Goal: Task Accomplishment & Management: Use online tool/utility

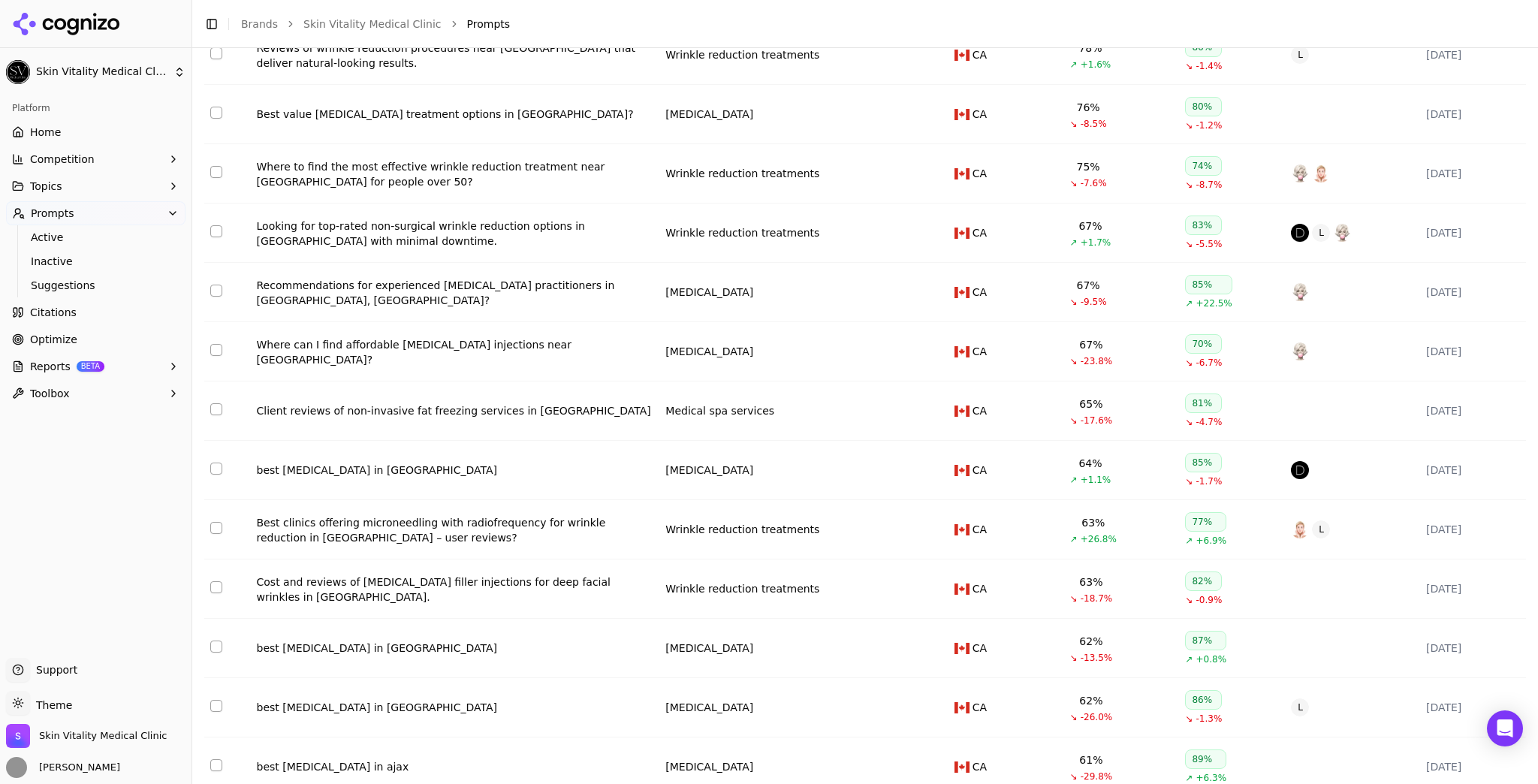
scroll to position [301, 0]
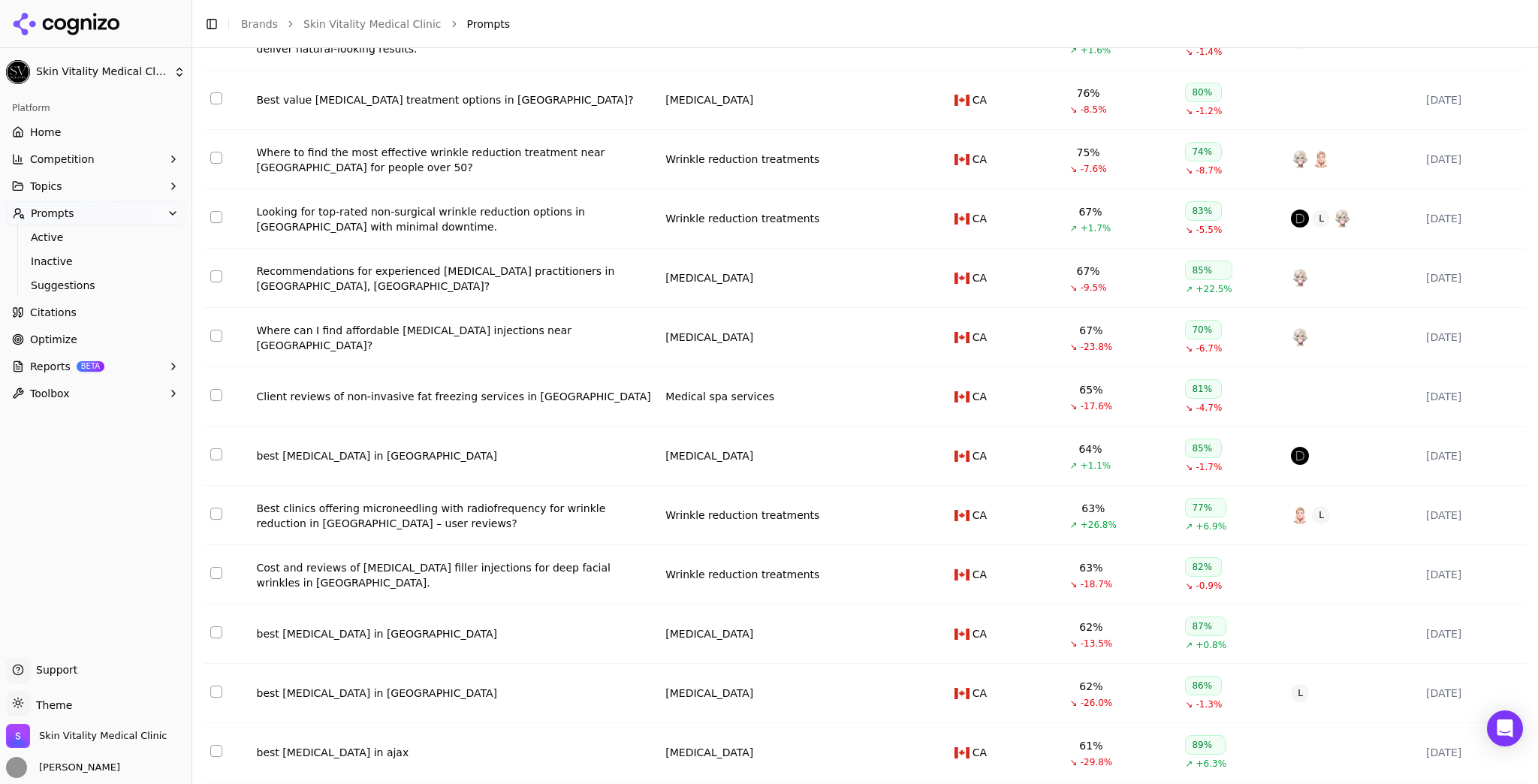
click at [101, 176] on button "Topics" at bounding box center [95, 186] width 180 height 24
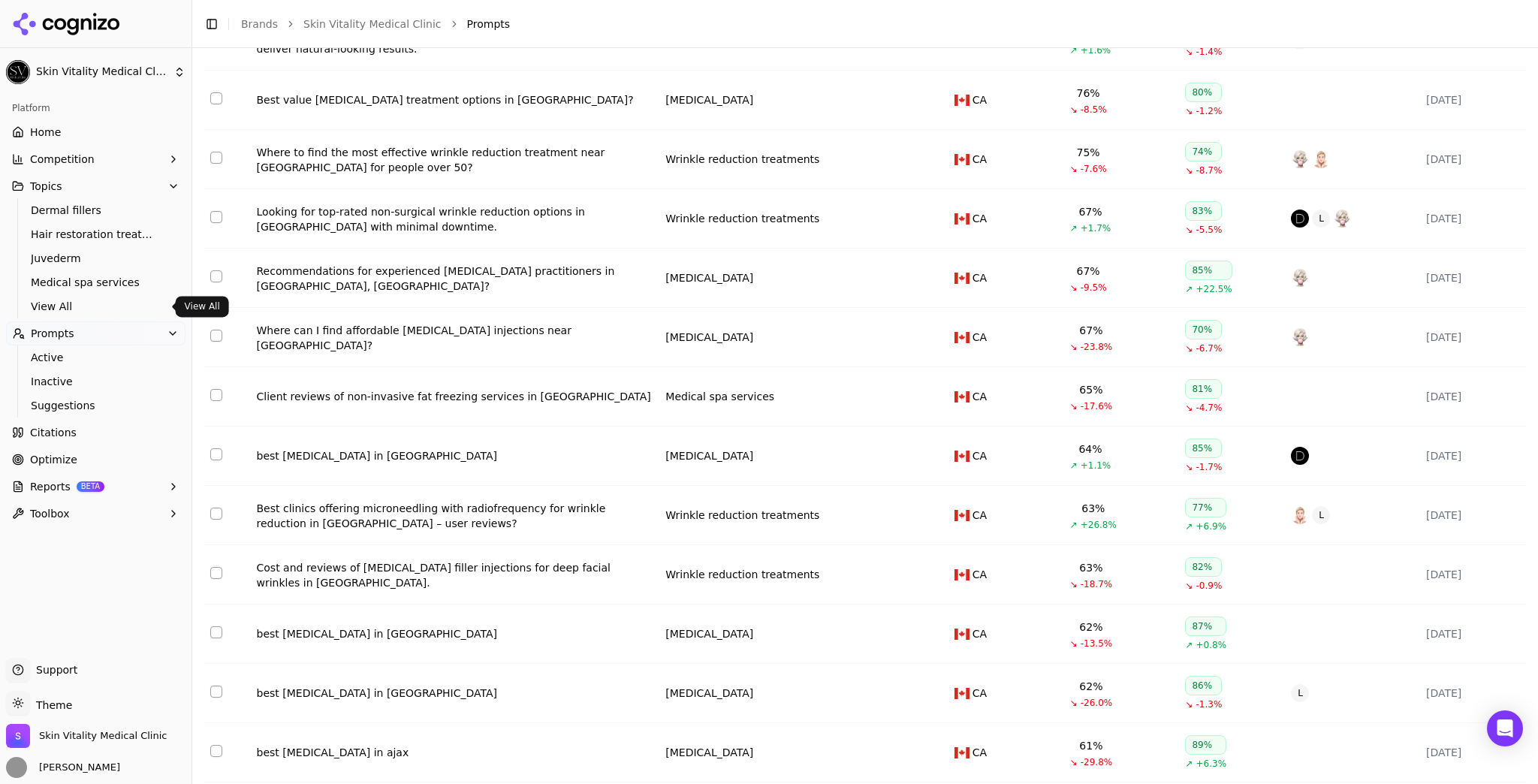
click at [83, 304] on span "View All" at bounding box center [96, 307] width 131 height 15
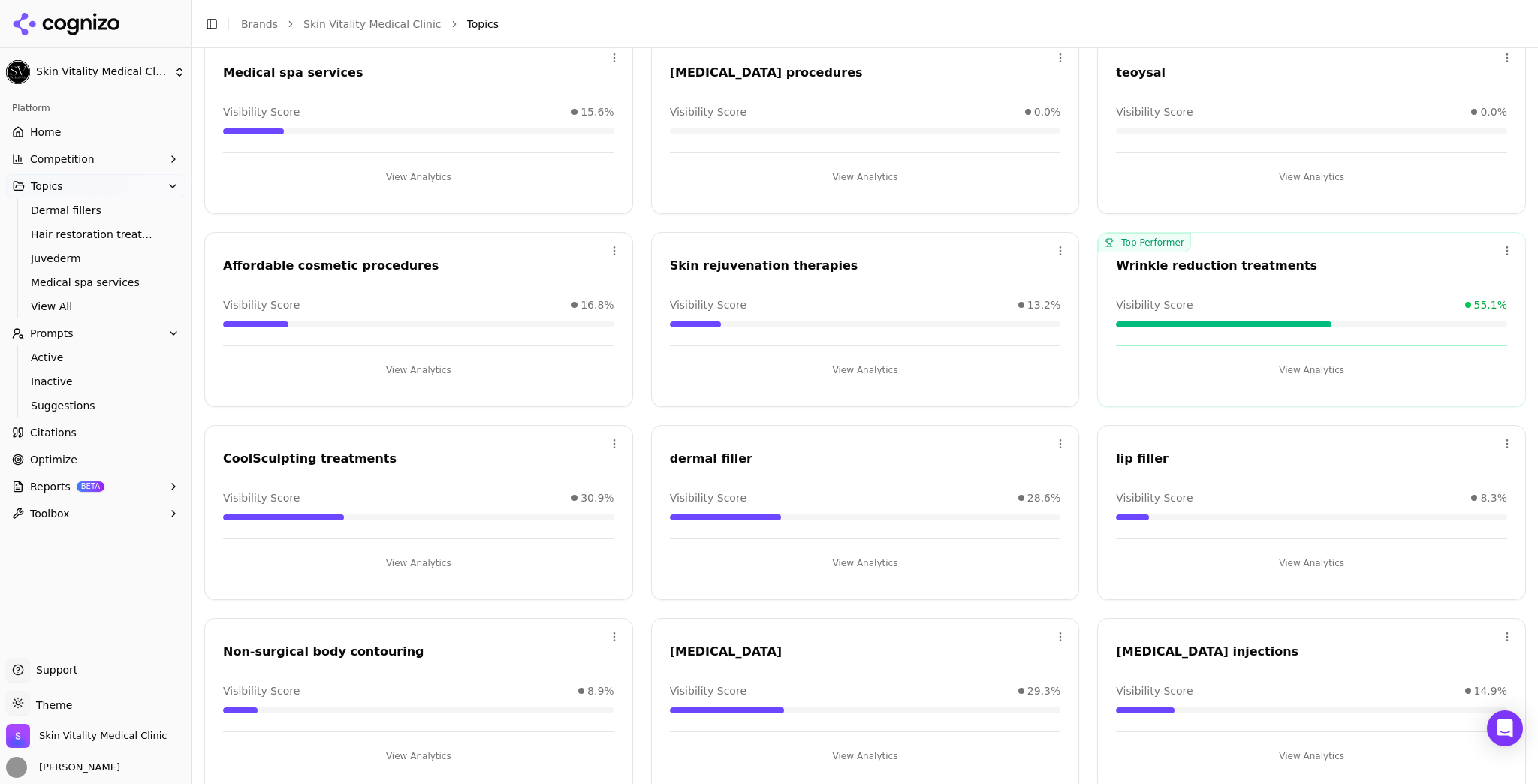
scroll to position [301, 0]
click at [42, 122] on link "Home" at bounding box center [95, 132] width 180 height 24
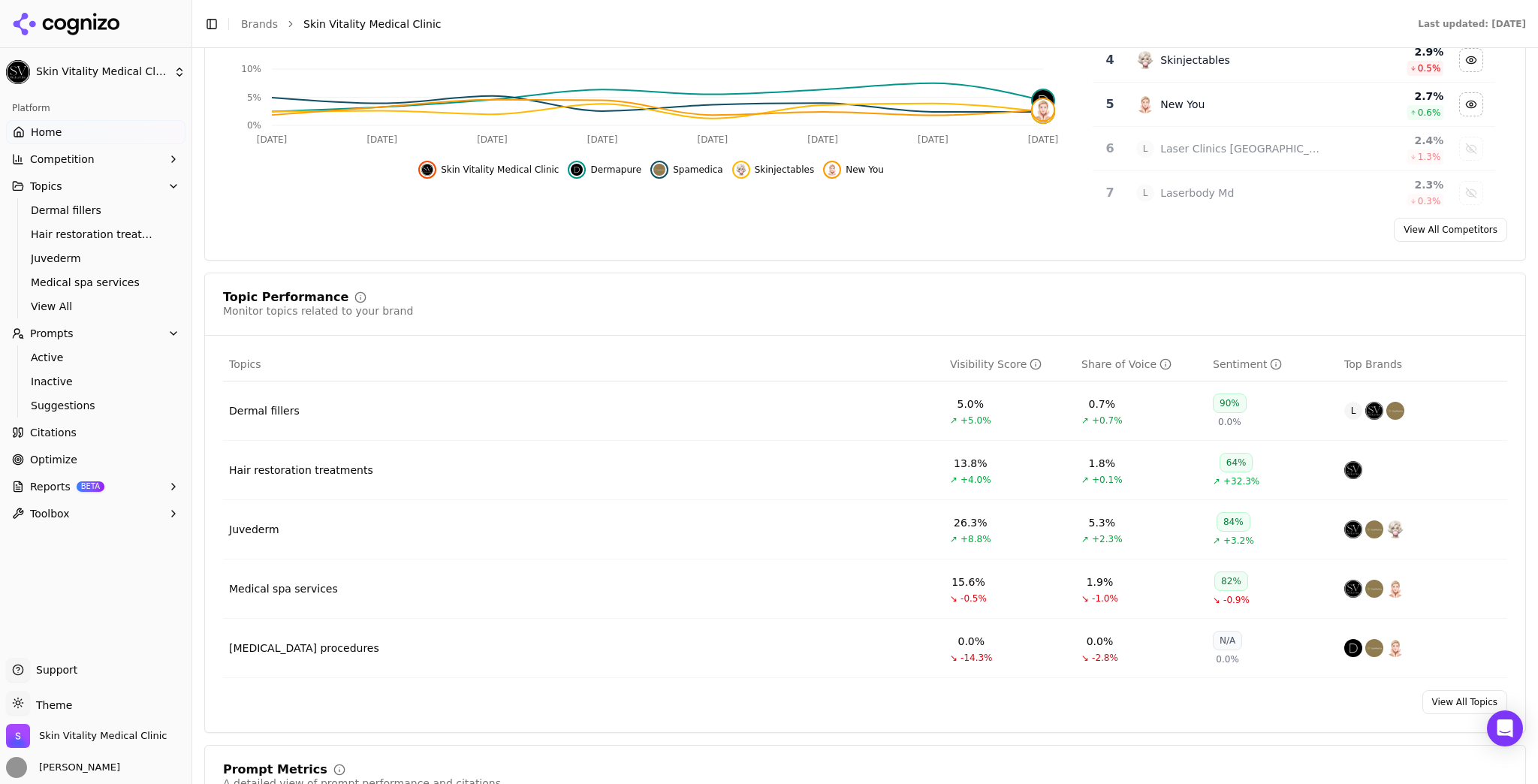
scroll to position [420, 0]
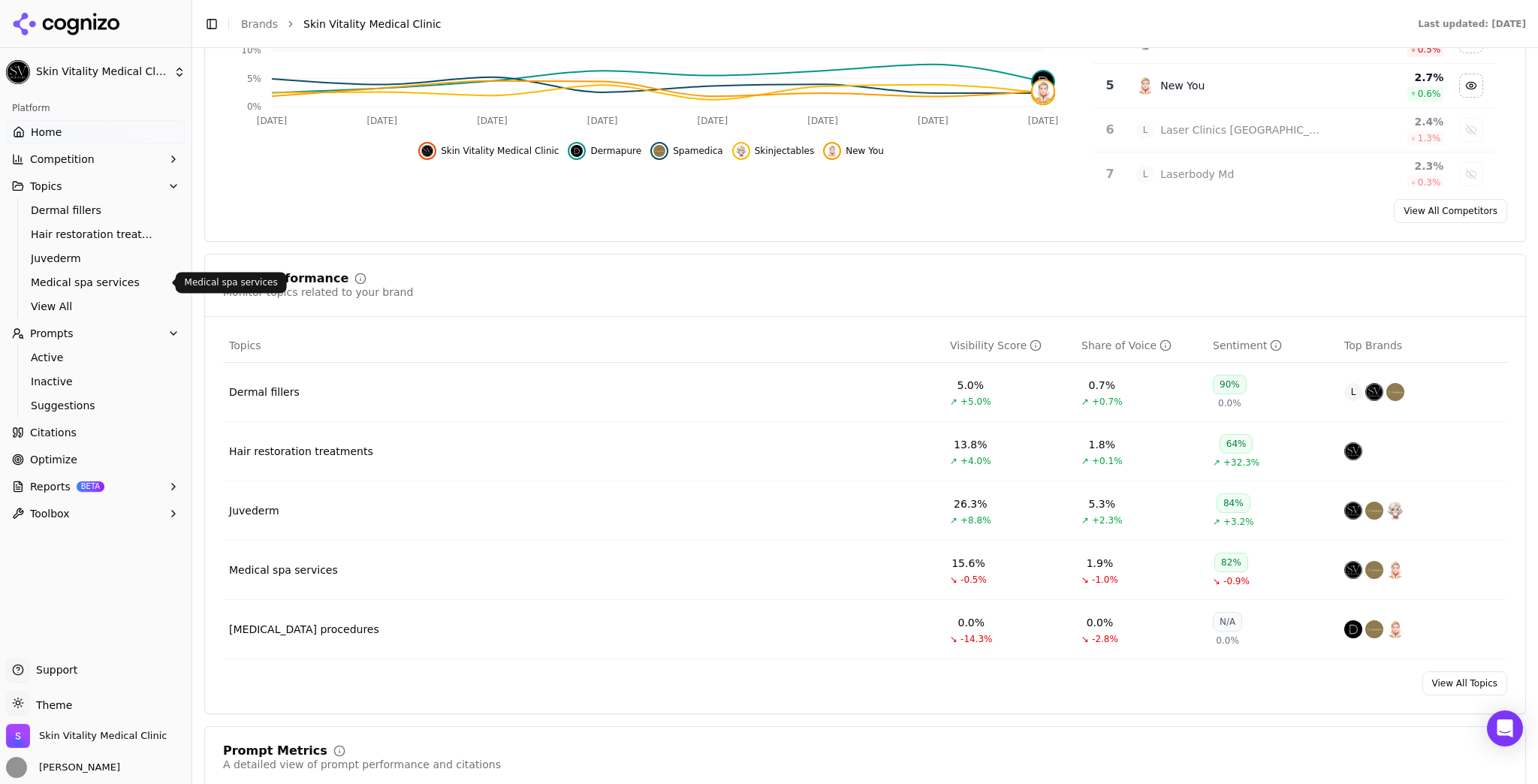
click at [107, 289] on span "Medical spa services" at bounding box center [96, 283] width 131 height 15
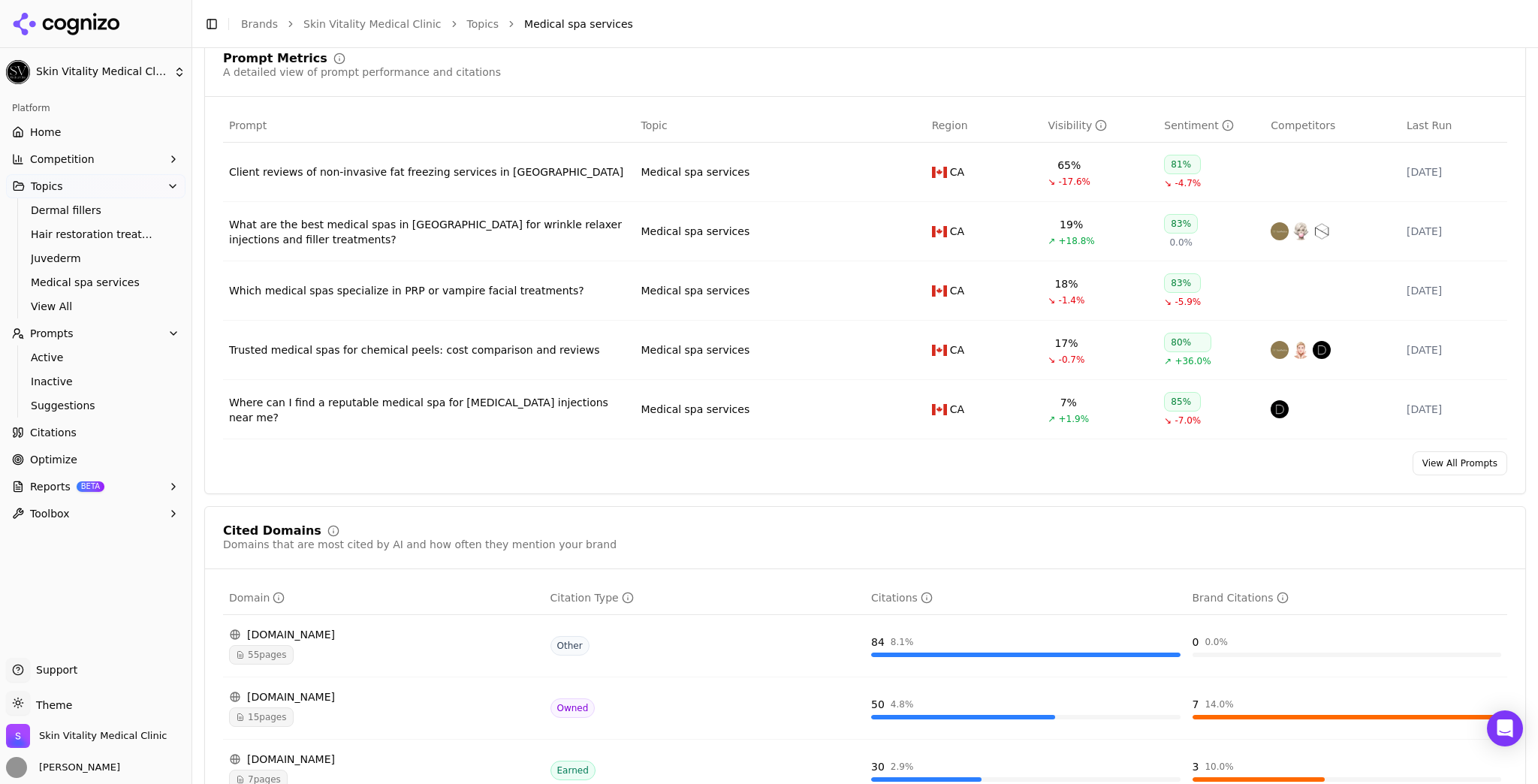
scroll to position [601, 0]
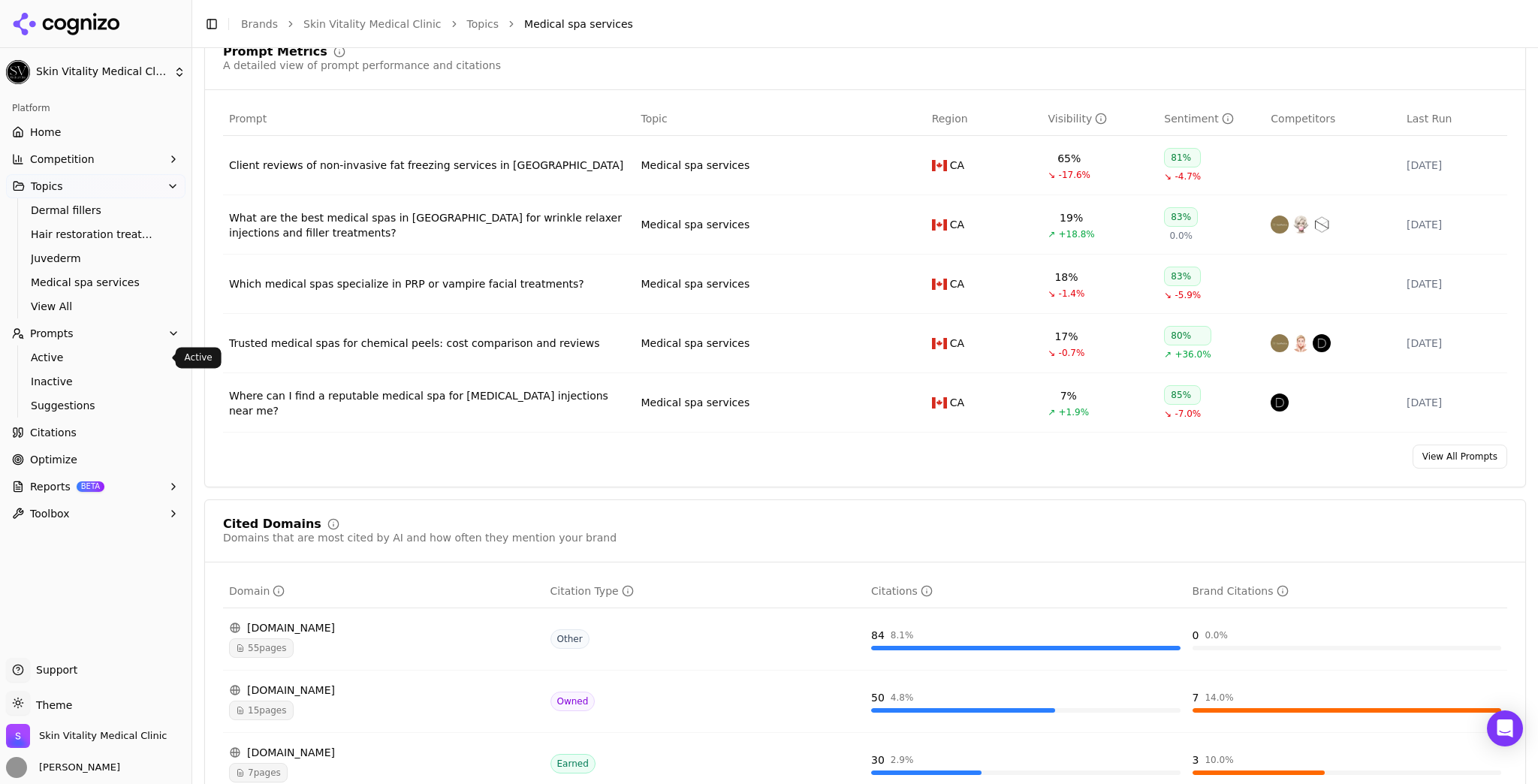
click at [53, 354] on span "Active" at bounding box center [96, 358] width 131 height 15
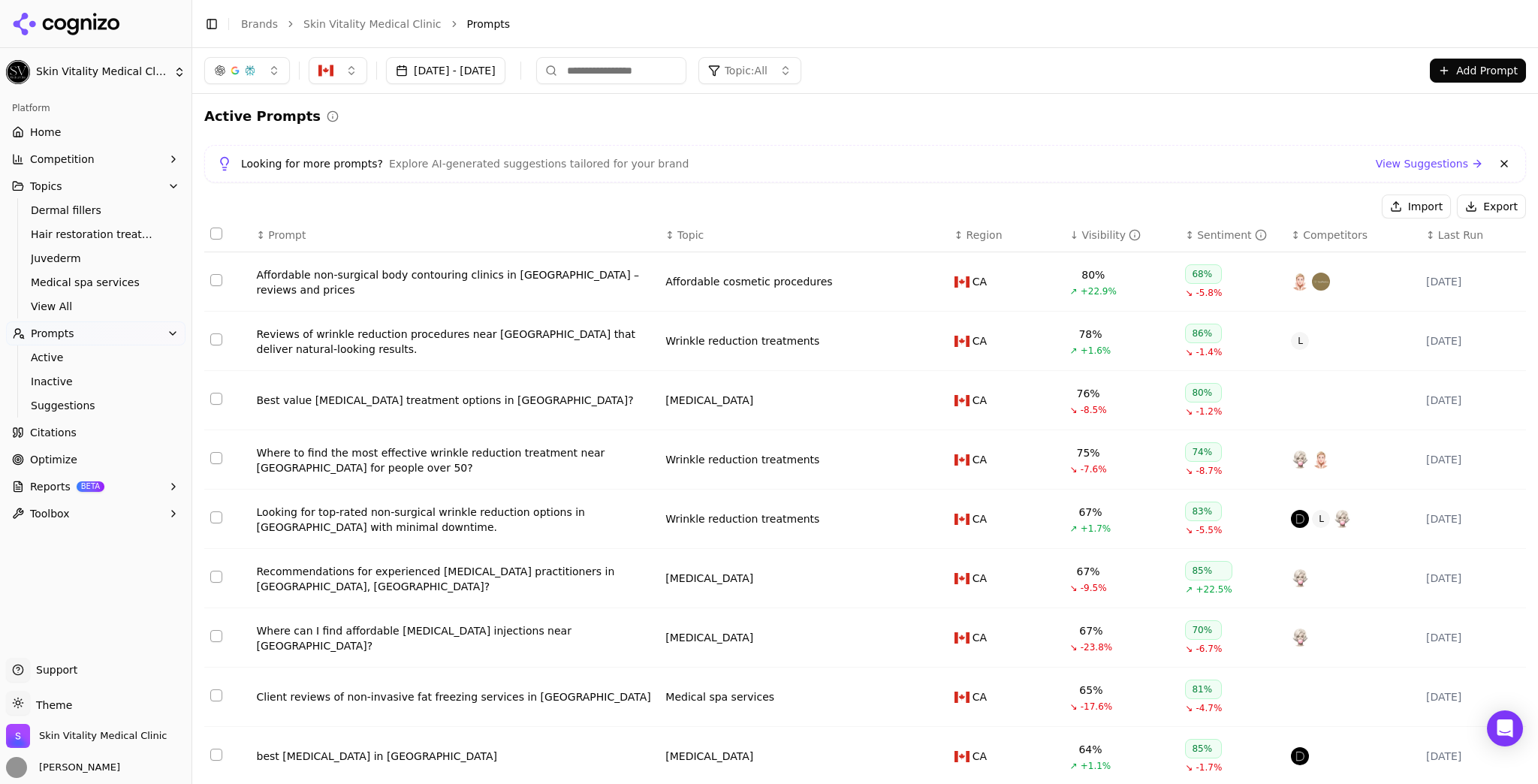
click at [37, 123] on link "Home" at bounding box center [95, 132] width 180 height 24
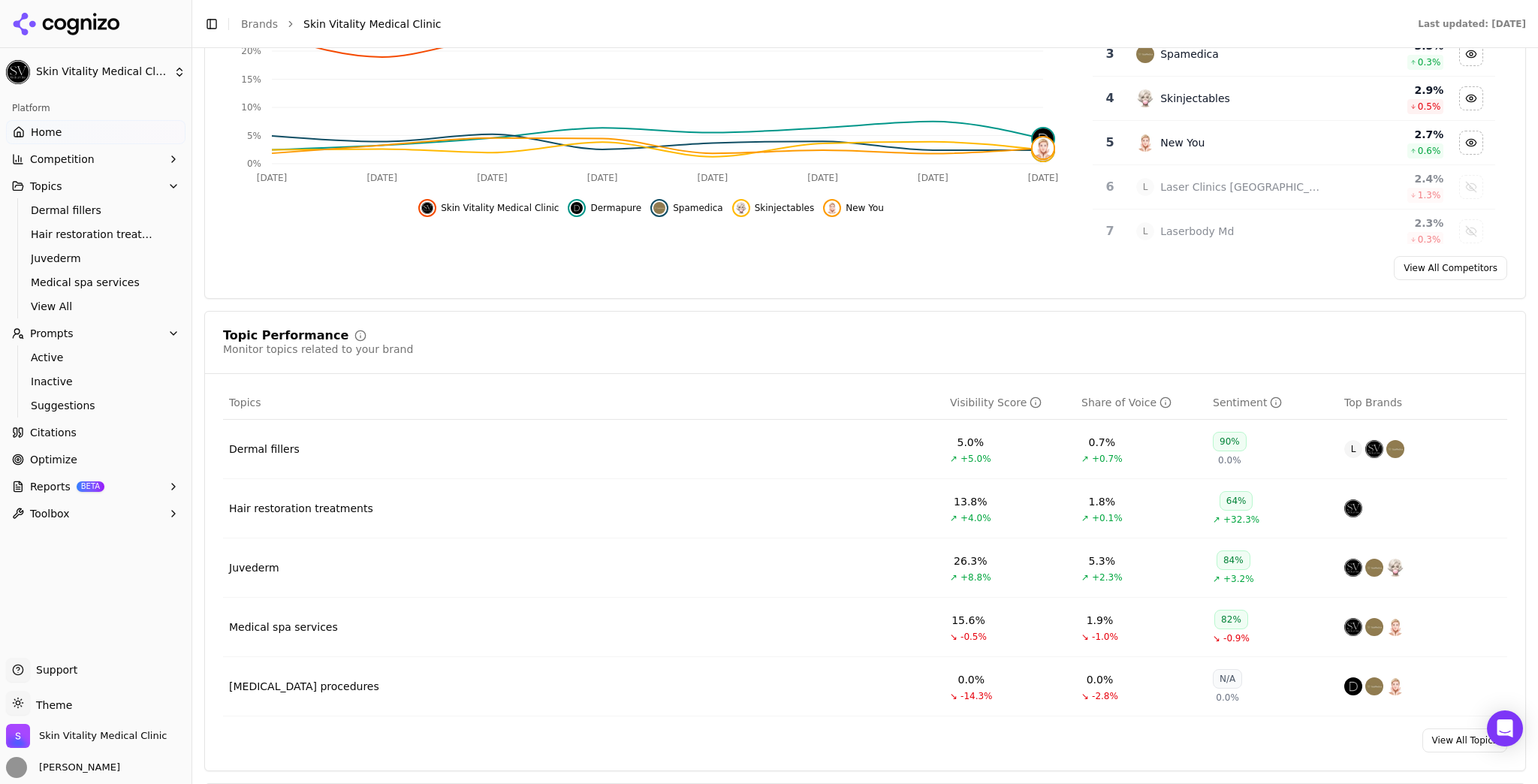
scroll to position [480, 0]
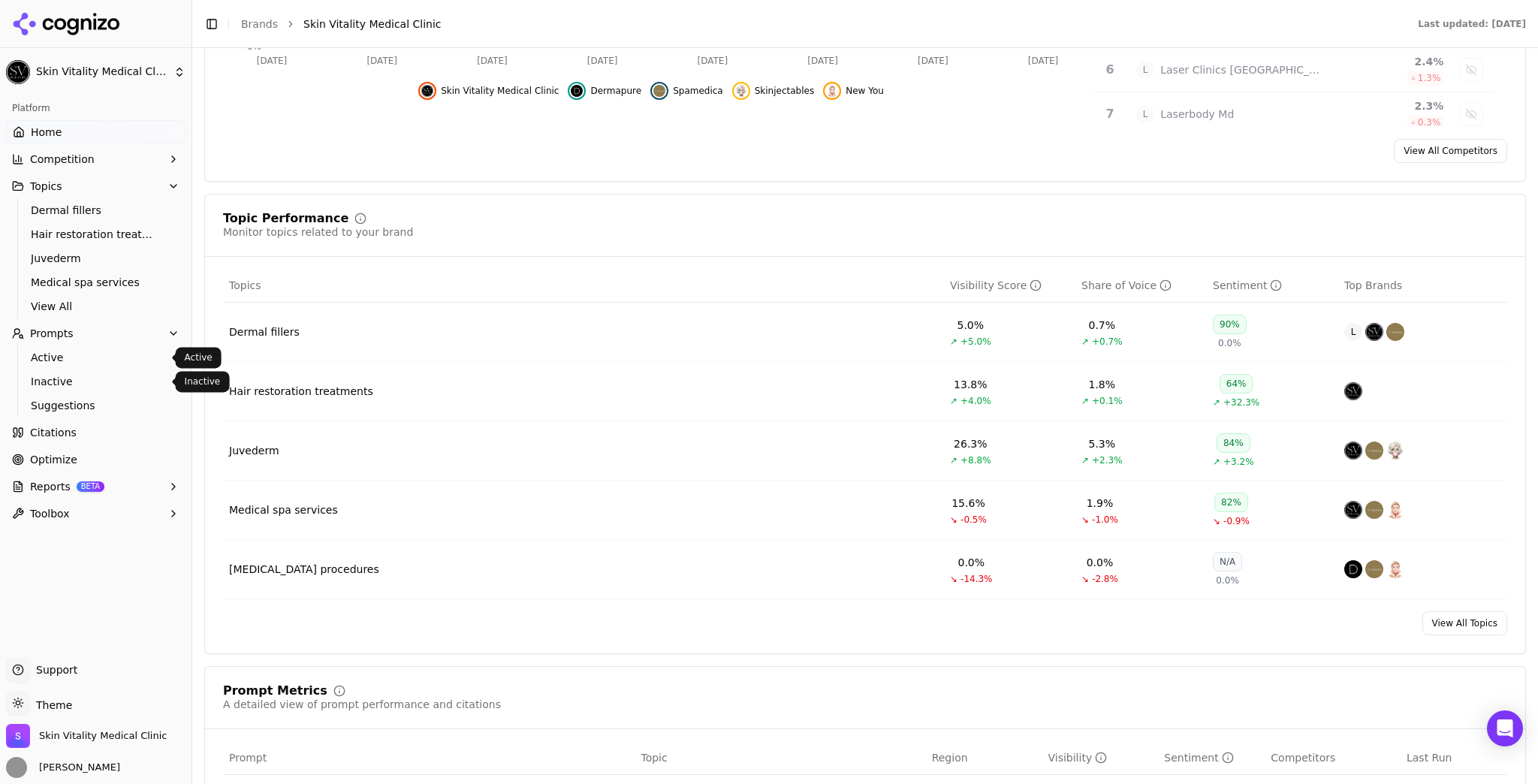
click at [81, 358] on span "Active" at bounding box center [96, 358] width 131 height 15
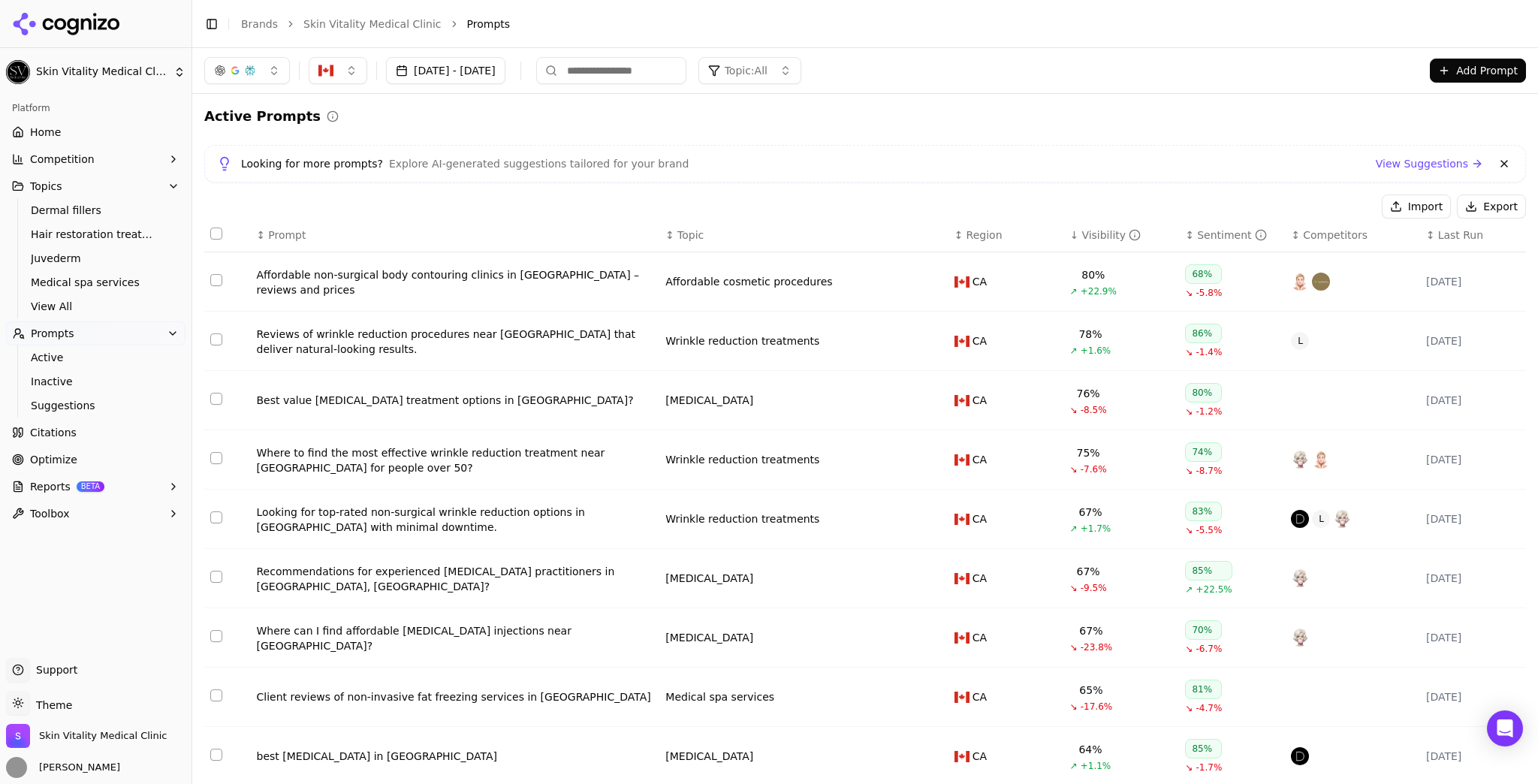
click at [1070, 236] on div "↓ Visibility" at bounding box center [1122, 235] width 104 height 15
click at [1064, 238] on th "↕ Visibility" at bounding box center [1122, 235] width 116 height 34
click at [1064, 244] on th "↕ Visibility" at bounding box center [1122, 235] width 116 height 34
click at [1080, 246] on th "↕ Visibility" at bounding box center [1122, 235] width 116 height 34
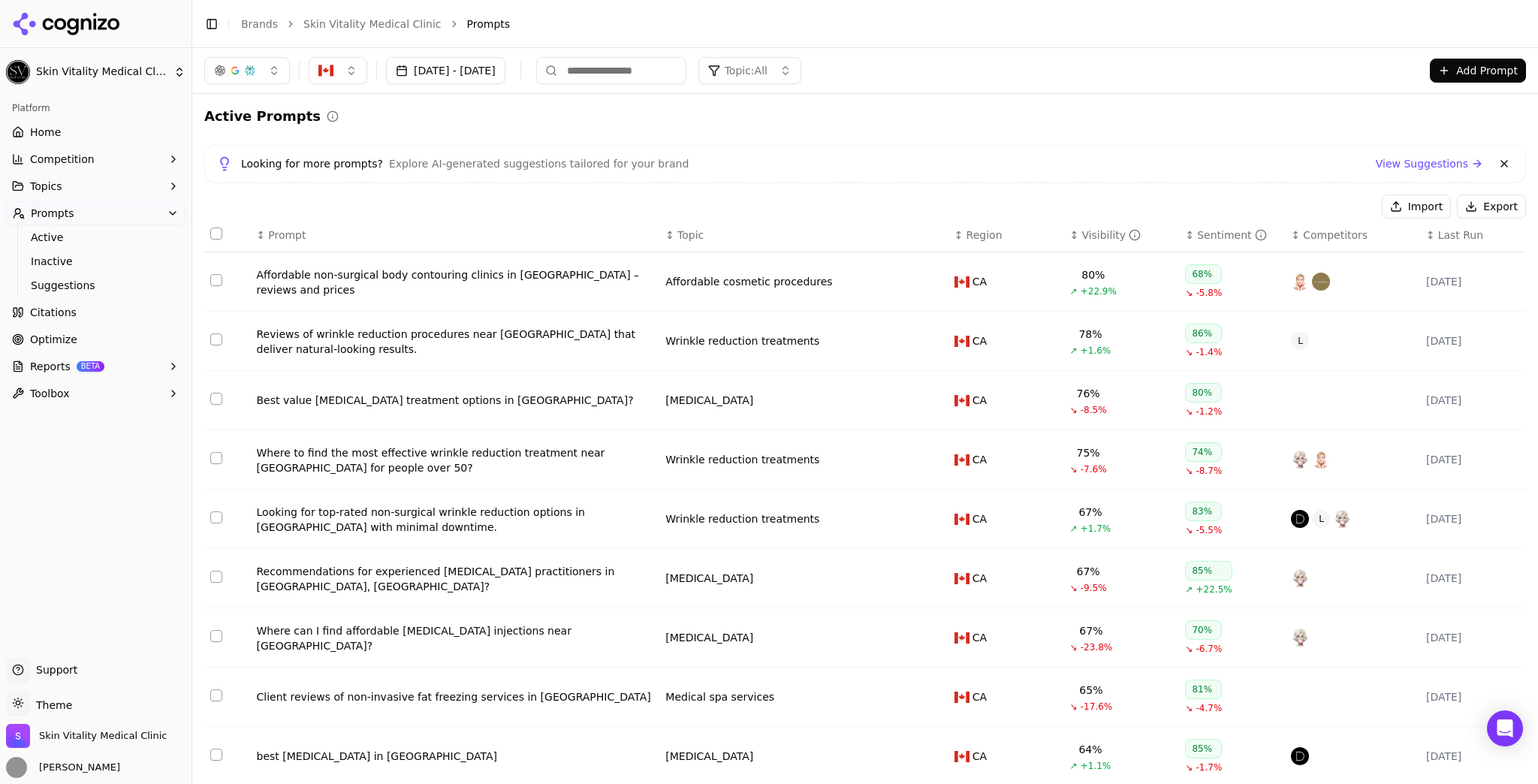
click at [1050, 240] on div "↕ Region" at bounding box center [1007, 235] width 104 height 15
click at [1081, 238] on div "Visibility" at bounding box center [1110, 235] width 59 height 15
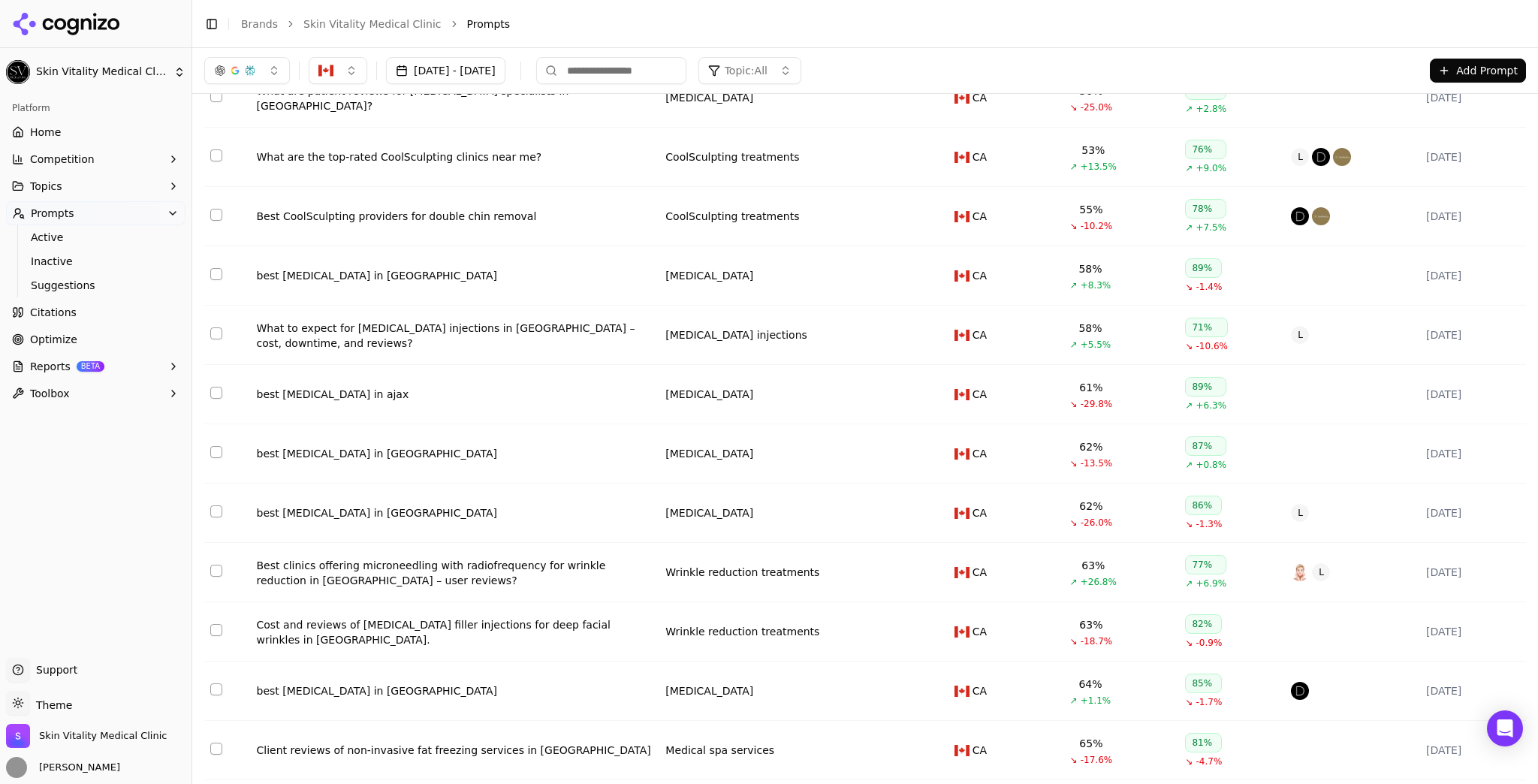
scroll to position [4659, 0]
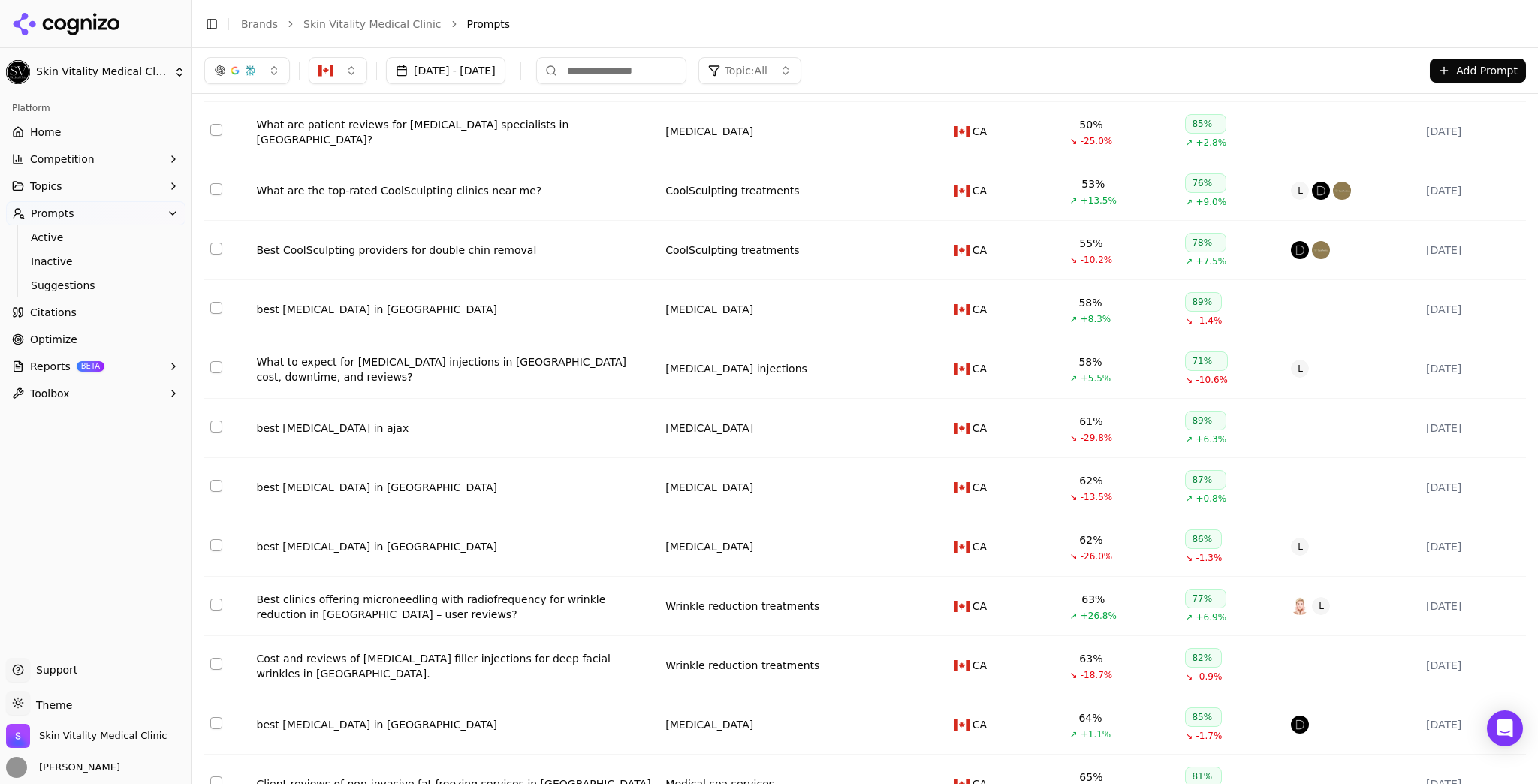
click at [464, 435] on div "best [MEDICAL_DATA] in ajax" at bounding box center [456, 428] width 397 height 15
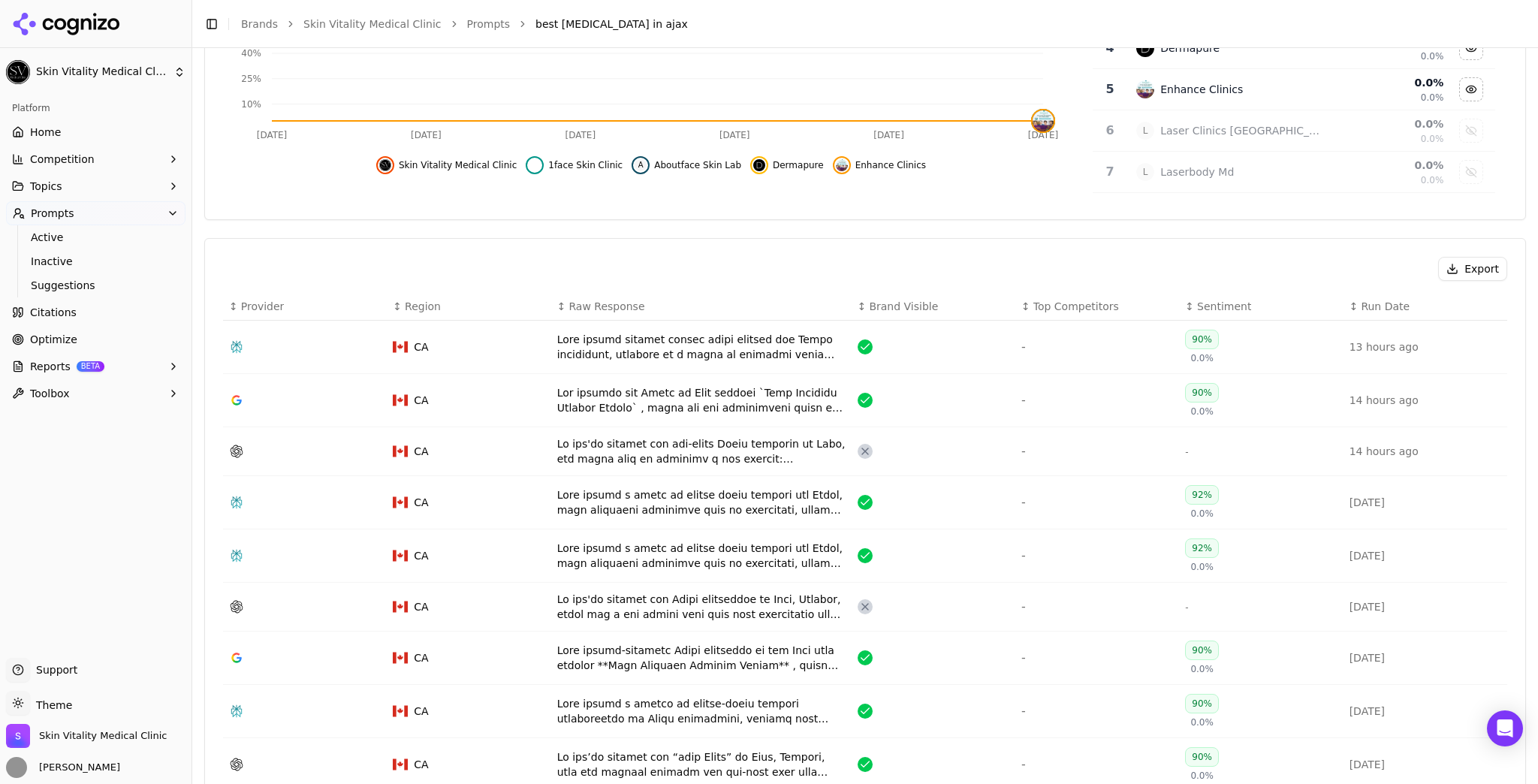
scroll to position [360, 0]
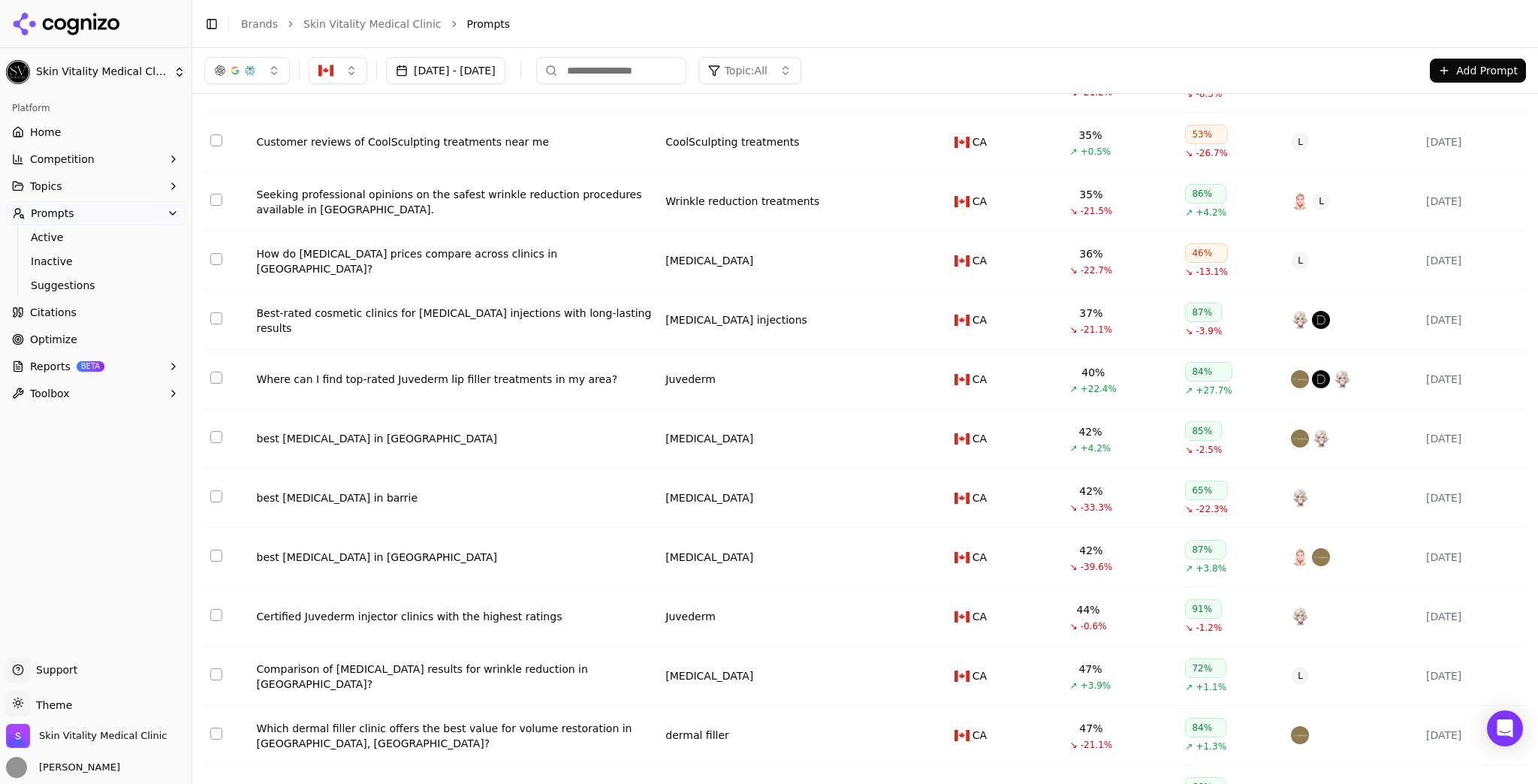
scroll to position [3758, 0]
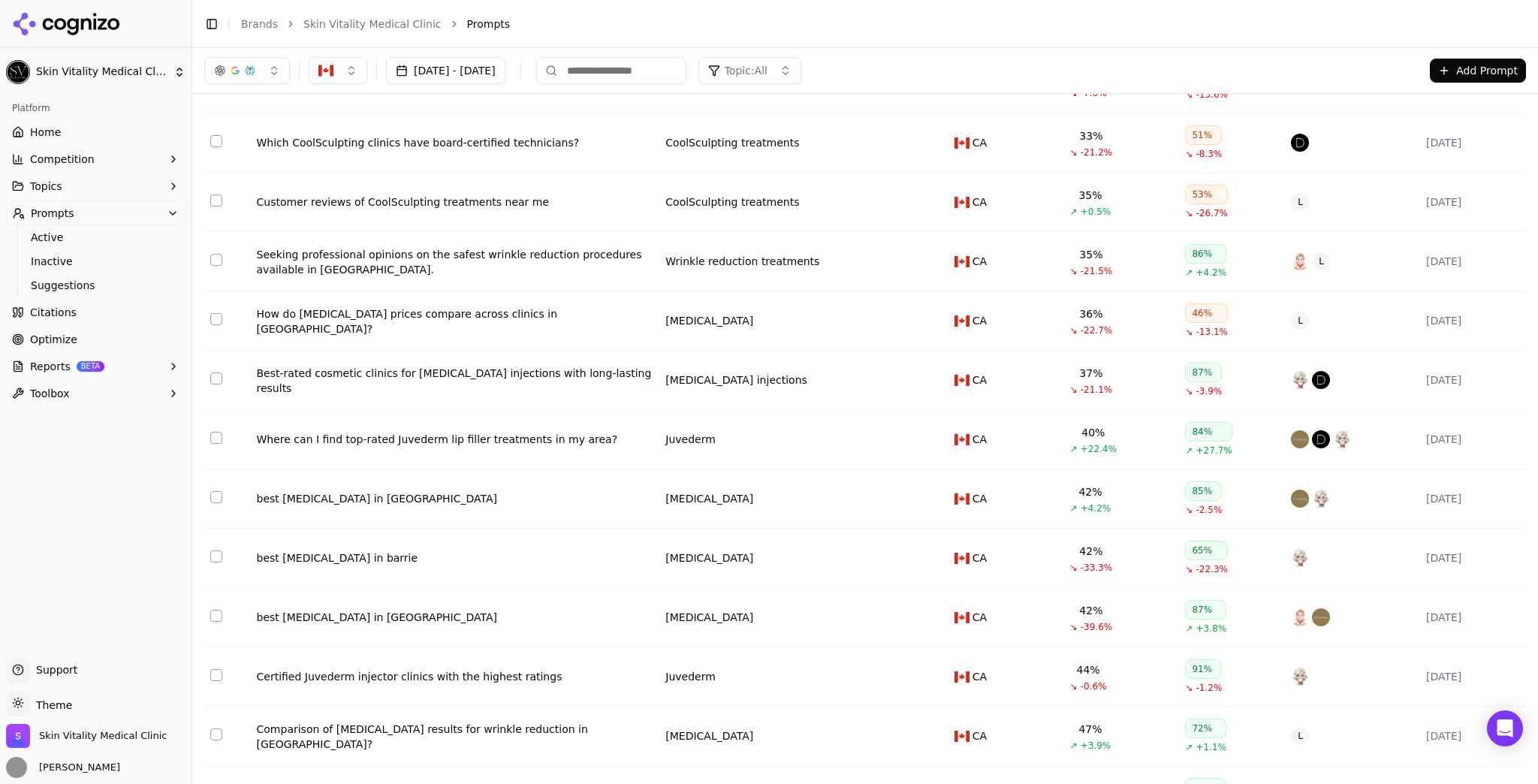
click at [623, 71] on input at bounding box center [611, 71] width 150 height 27
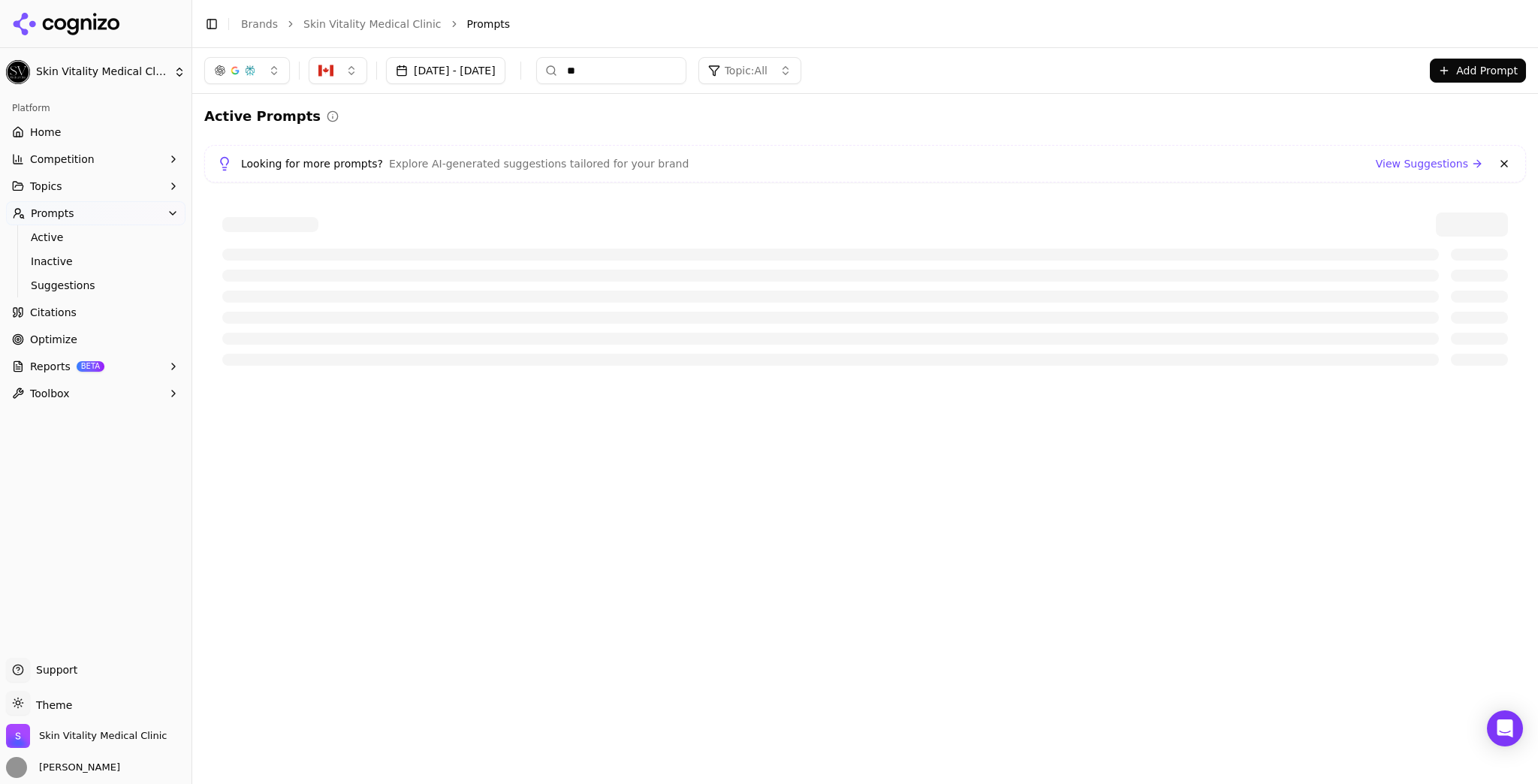
scroll to position [0, 0]
type input "*****"
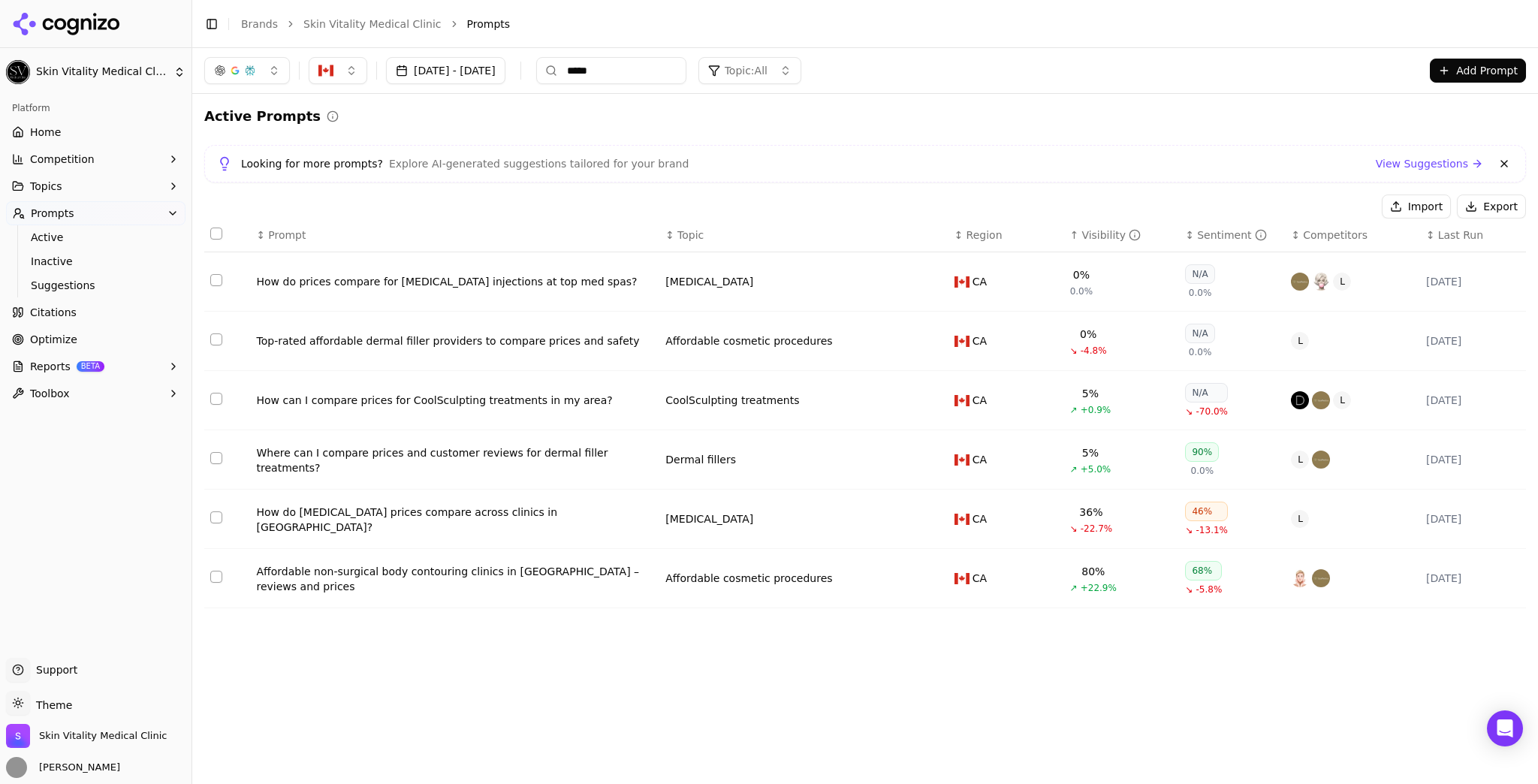
click at [645, 68] on input "*****" at bounding box center [611, 71] width 150 height 27
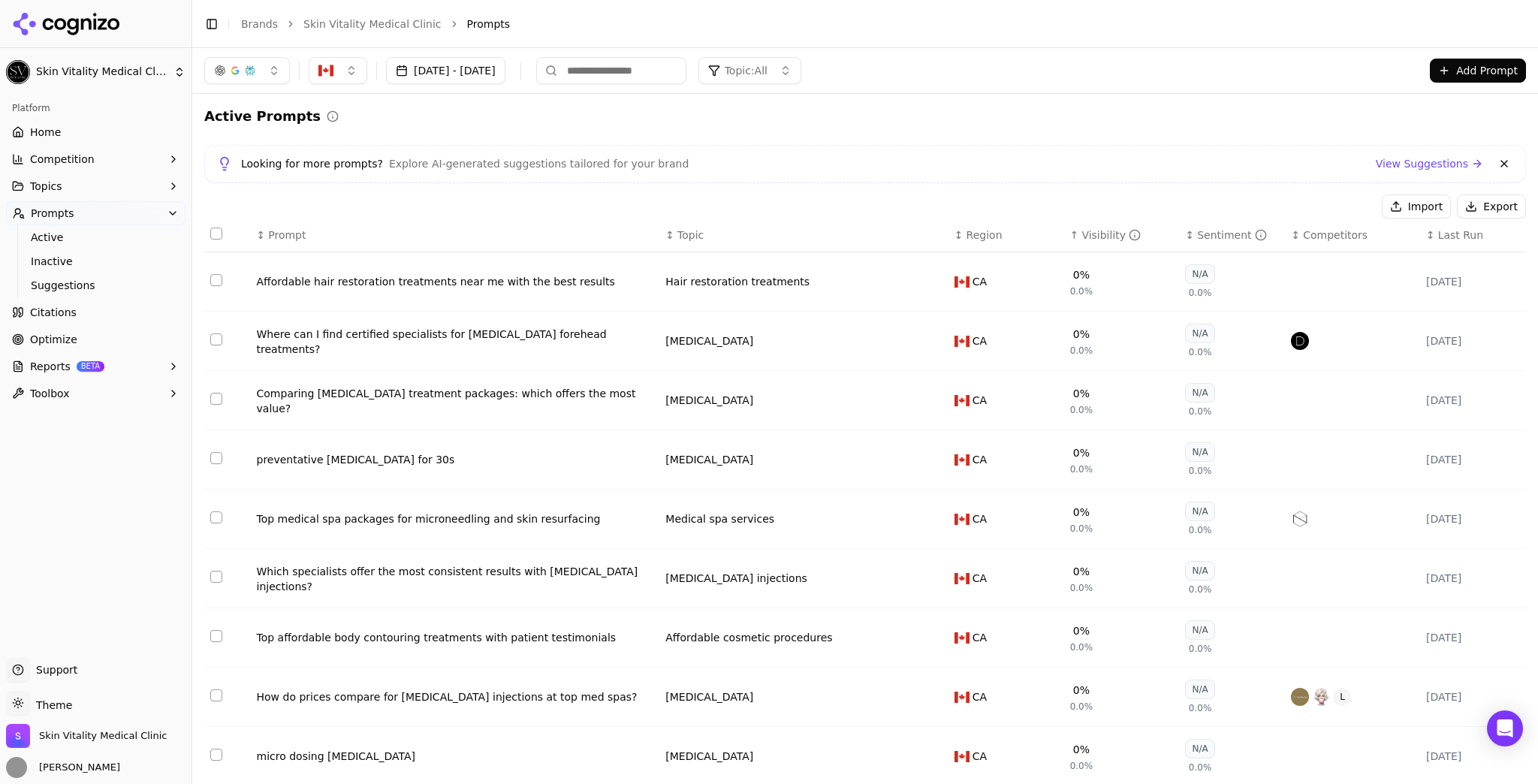
click at [767, 69] on span "Topic: All" at bounding box center [746, 71] width 43 height 15
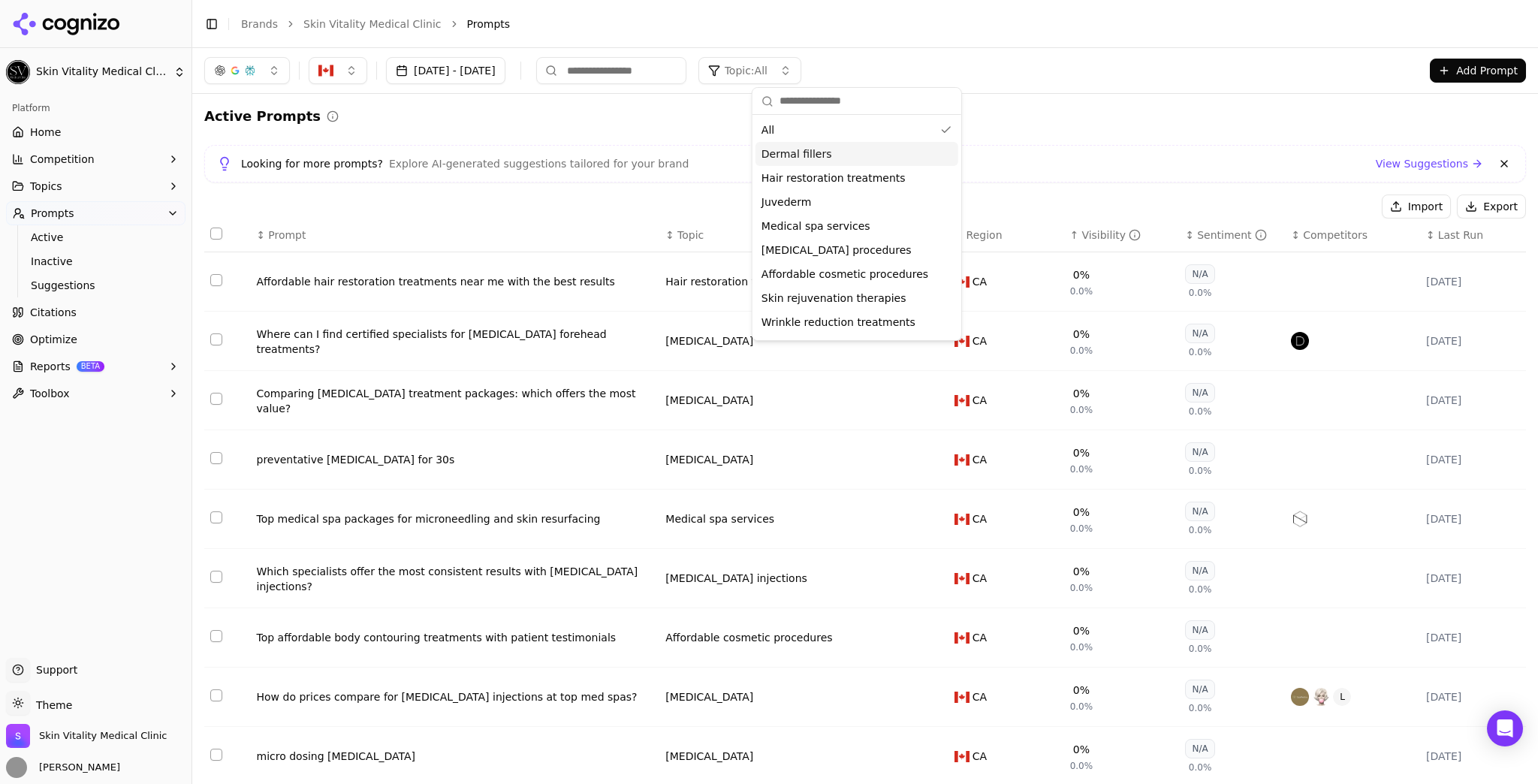
click at [804, 150] on span "Dermal fillers" at bounding box center [797, 154] width 71 height 15
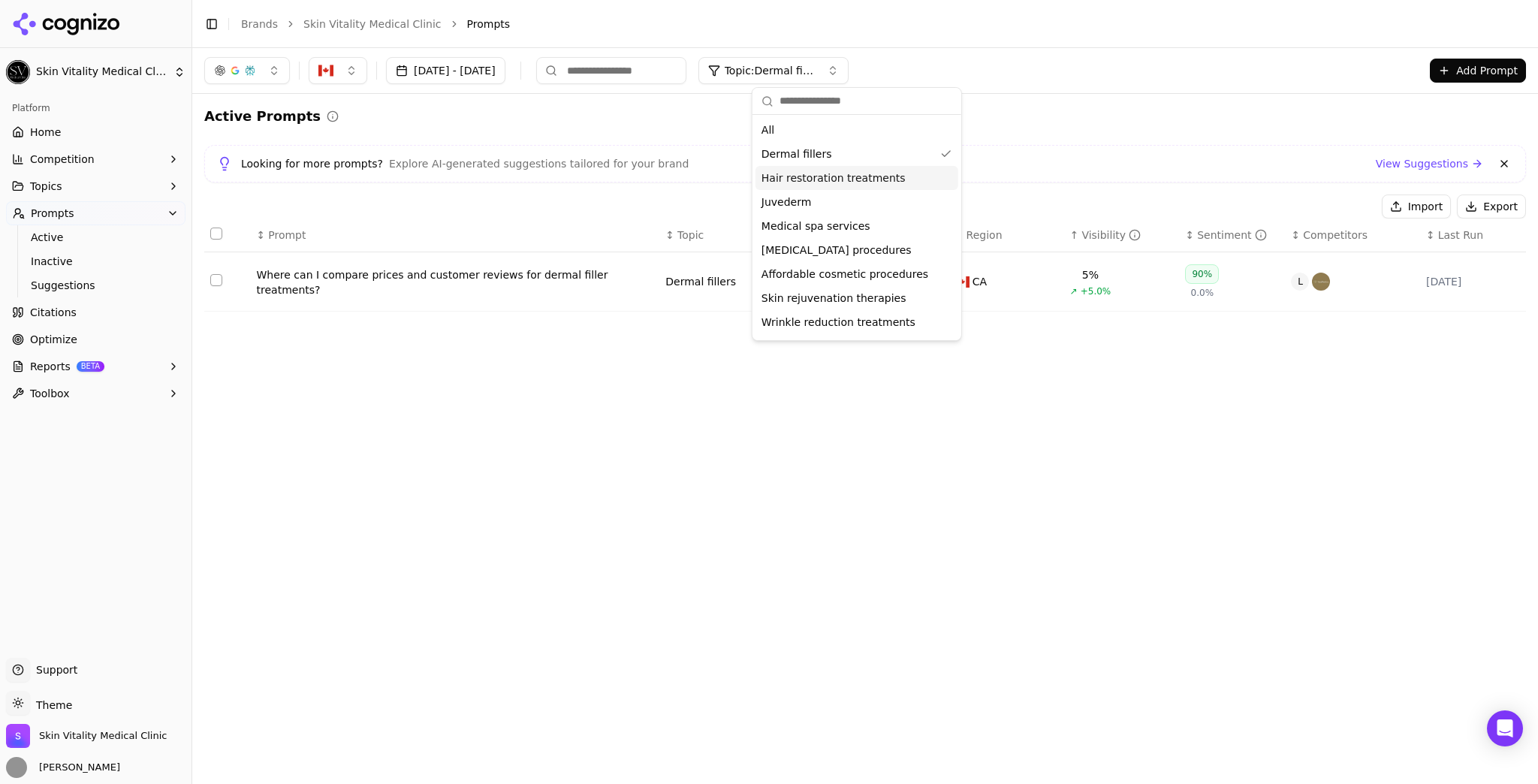
click at [801, 183] on span "Hair restoration treatments" at bounding box center [834, 178] width 144 height 15
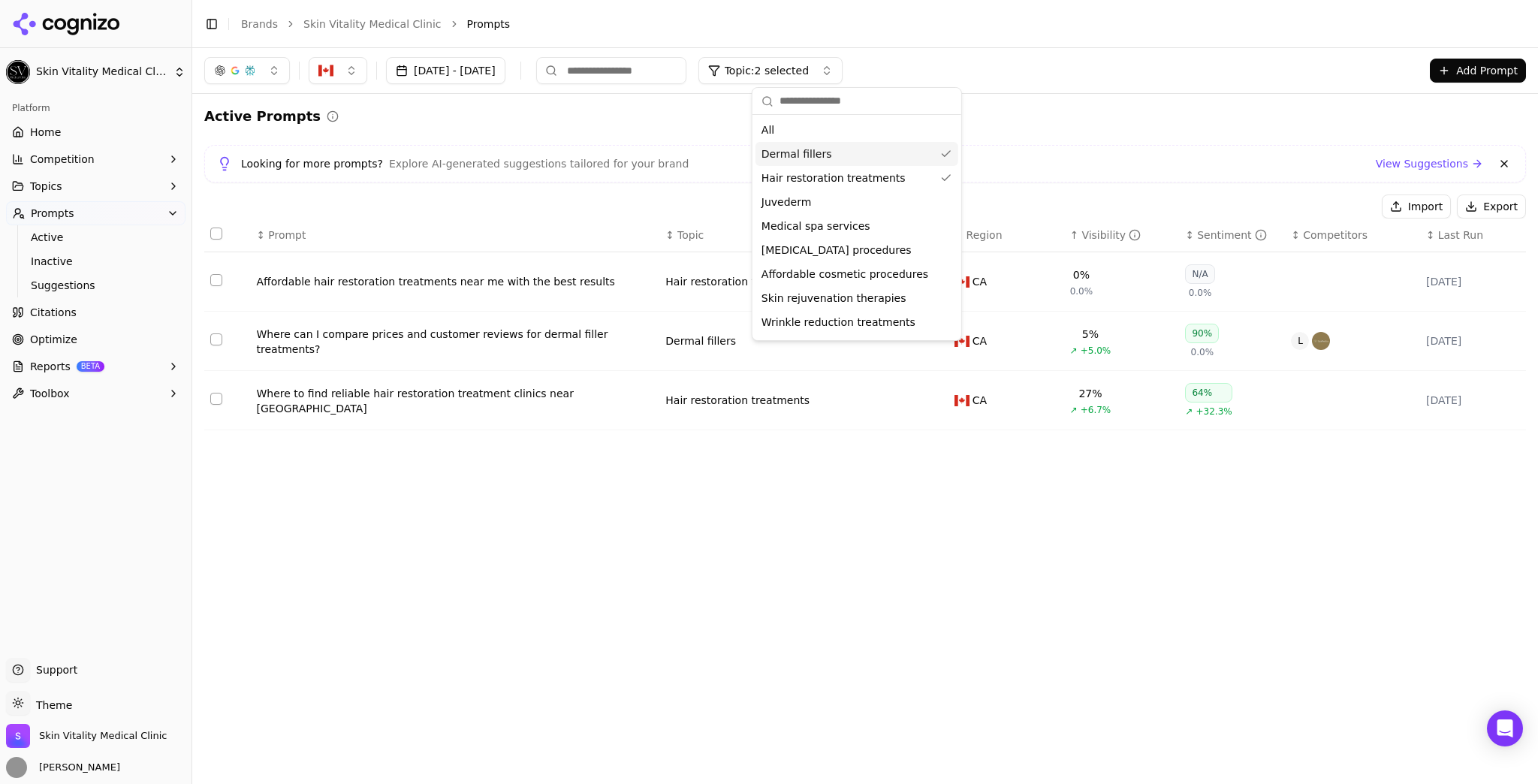
click at [823, 158] on div "Dermal fillers" at bounding box center [857, 154] width 203 height 24
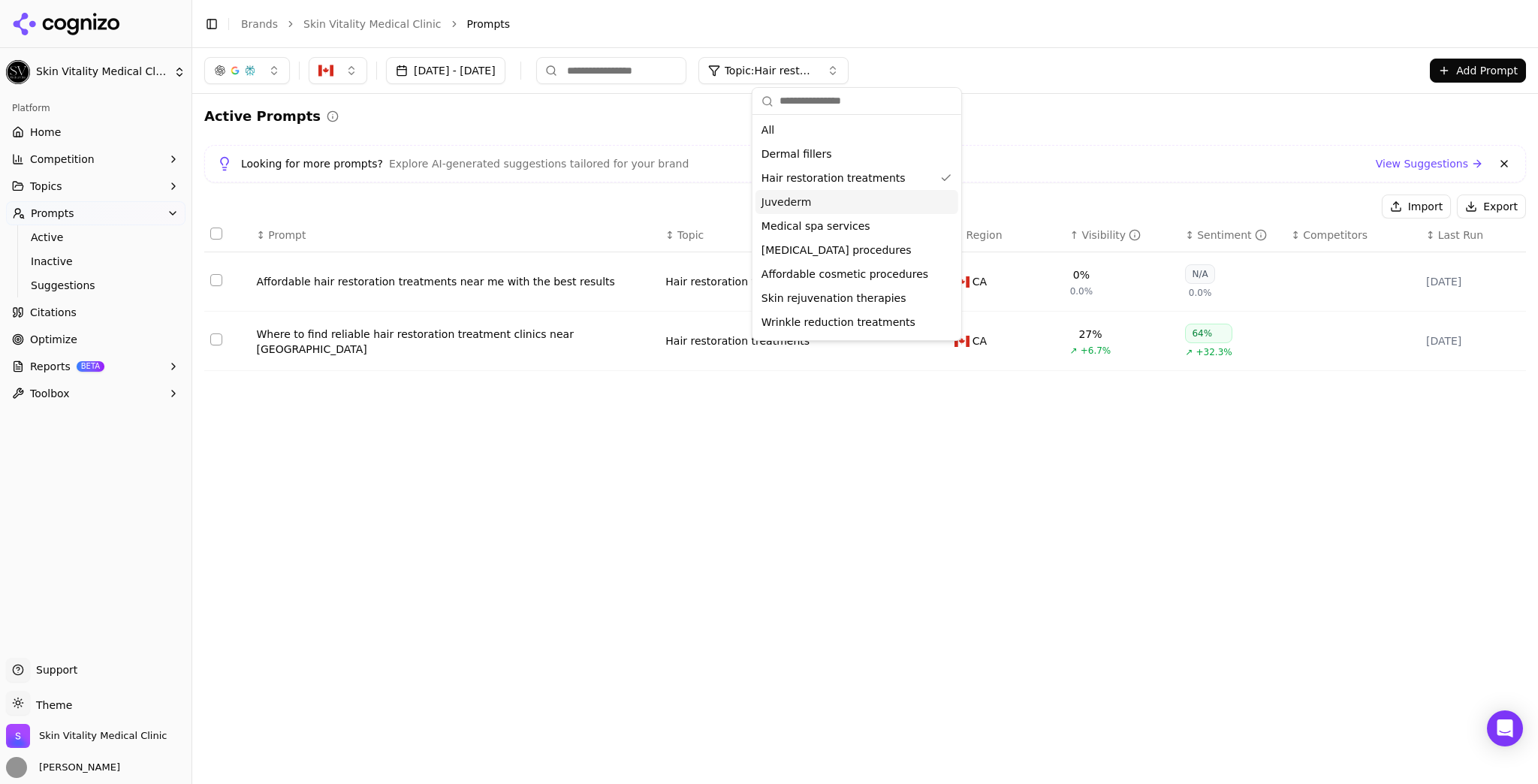
click at [815, 209] on div "Juvederm" at bounding box center [857, 202] width 203 height 24
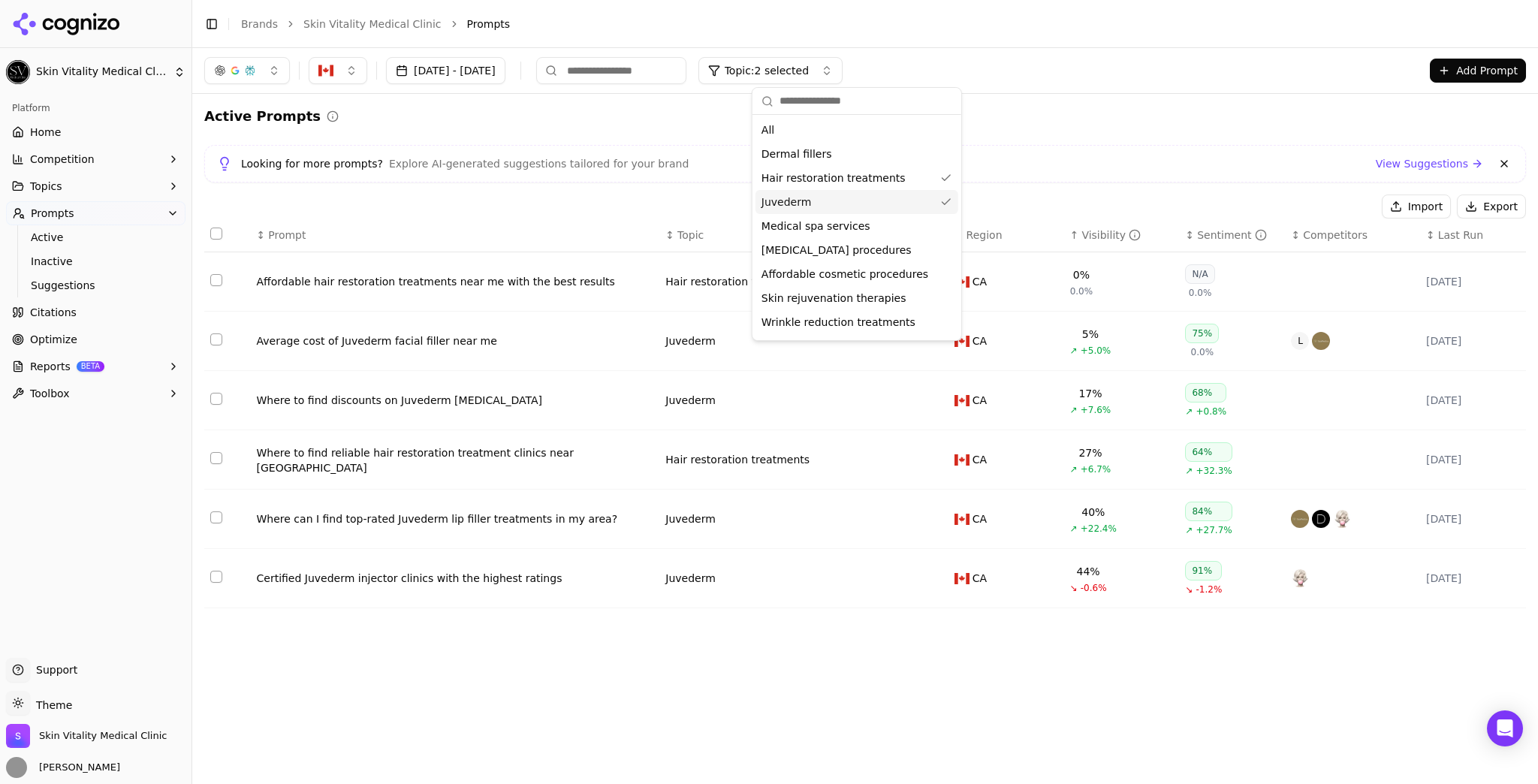
click at [826, 186] on div "Hair restoration treatments" at bounding box center [857, 178] width 203 height 24
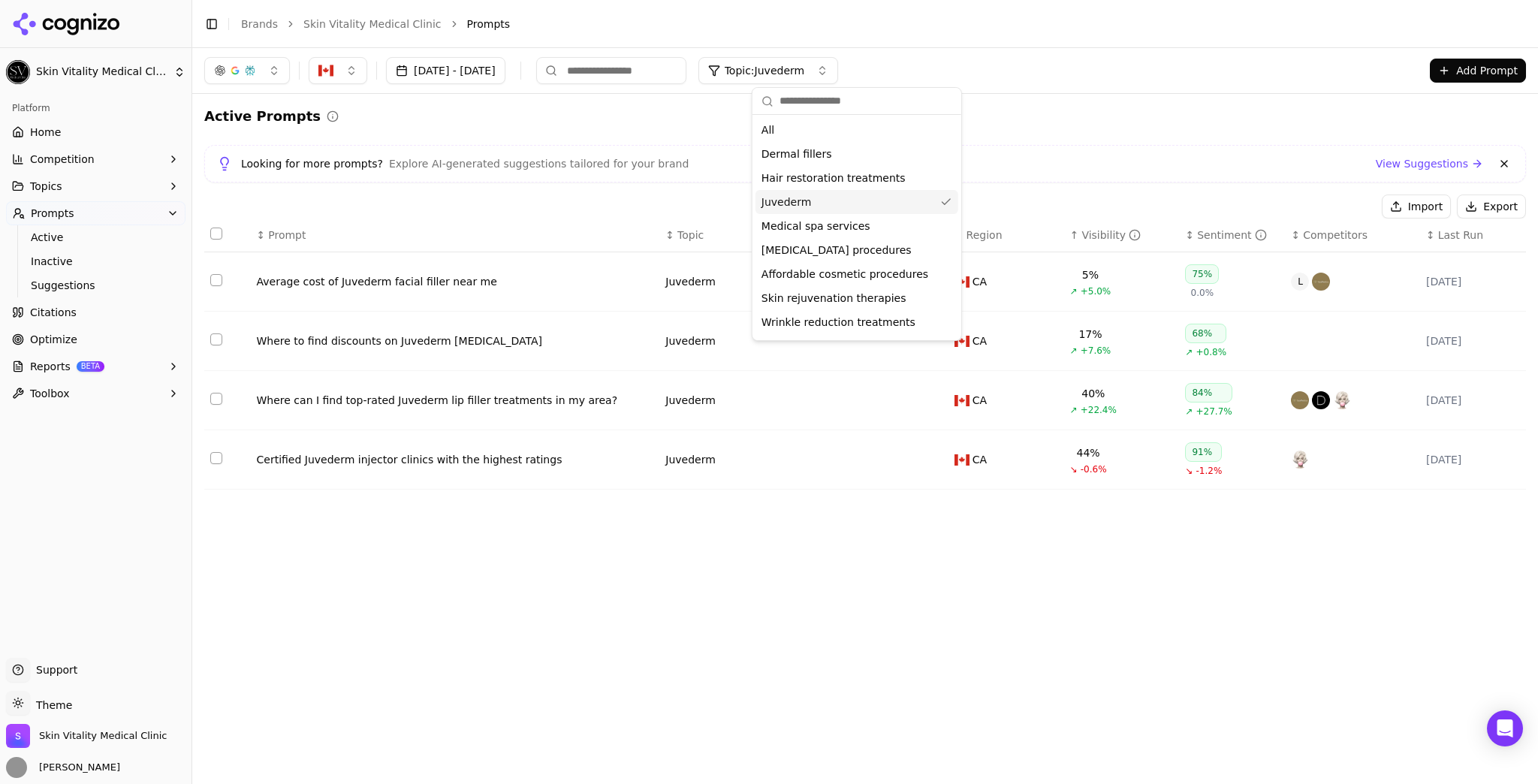
click at [820, 209] on div "Juvederm" at bounding box center [857, 202] width 203 height 24
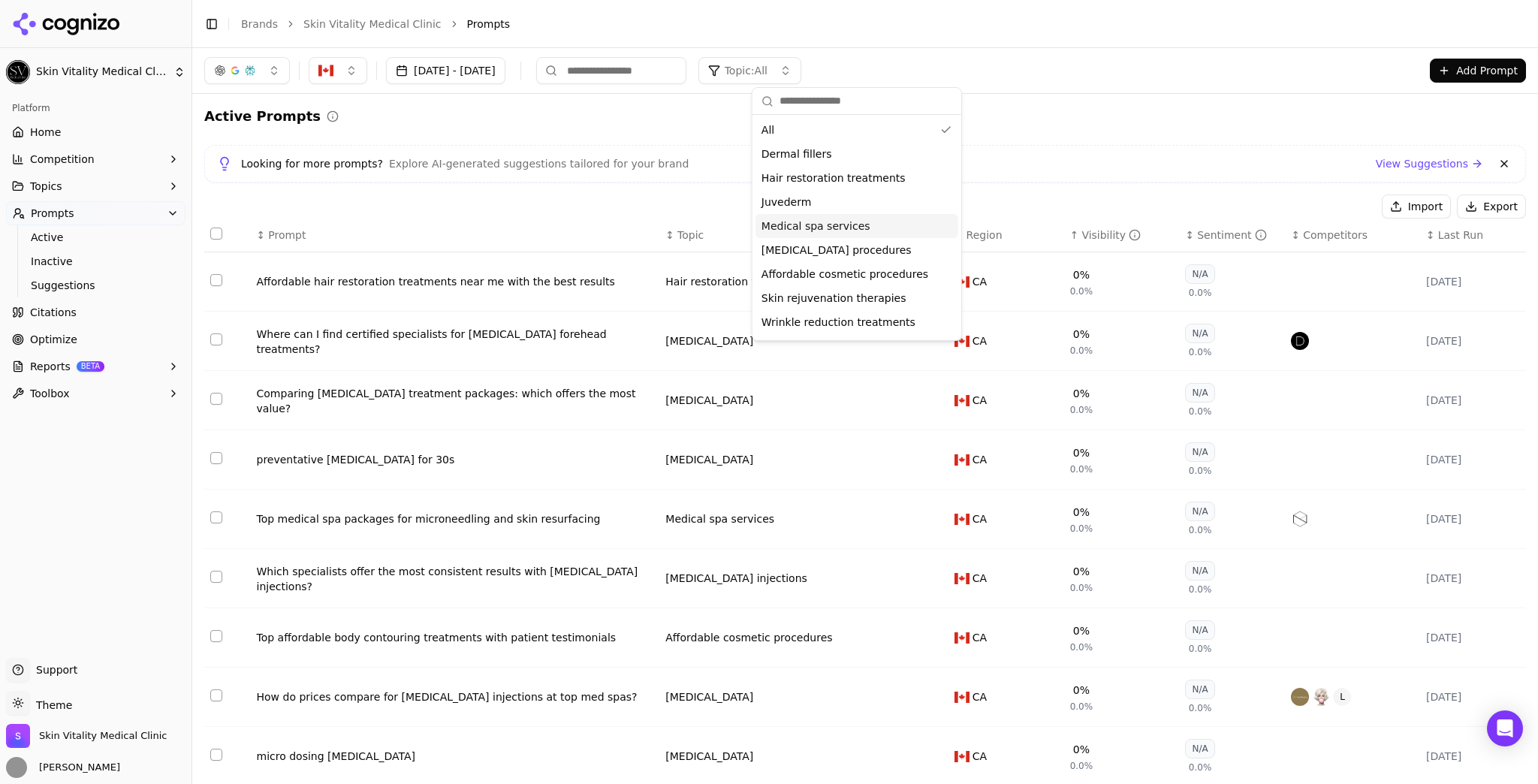
click at [820, 224] on span "Medical spa services" at bounding box center [816, 226] width 109 height 15
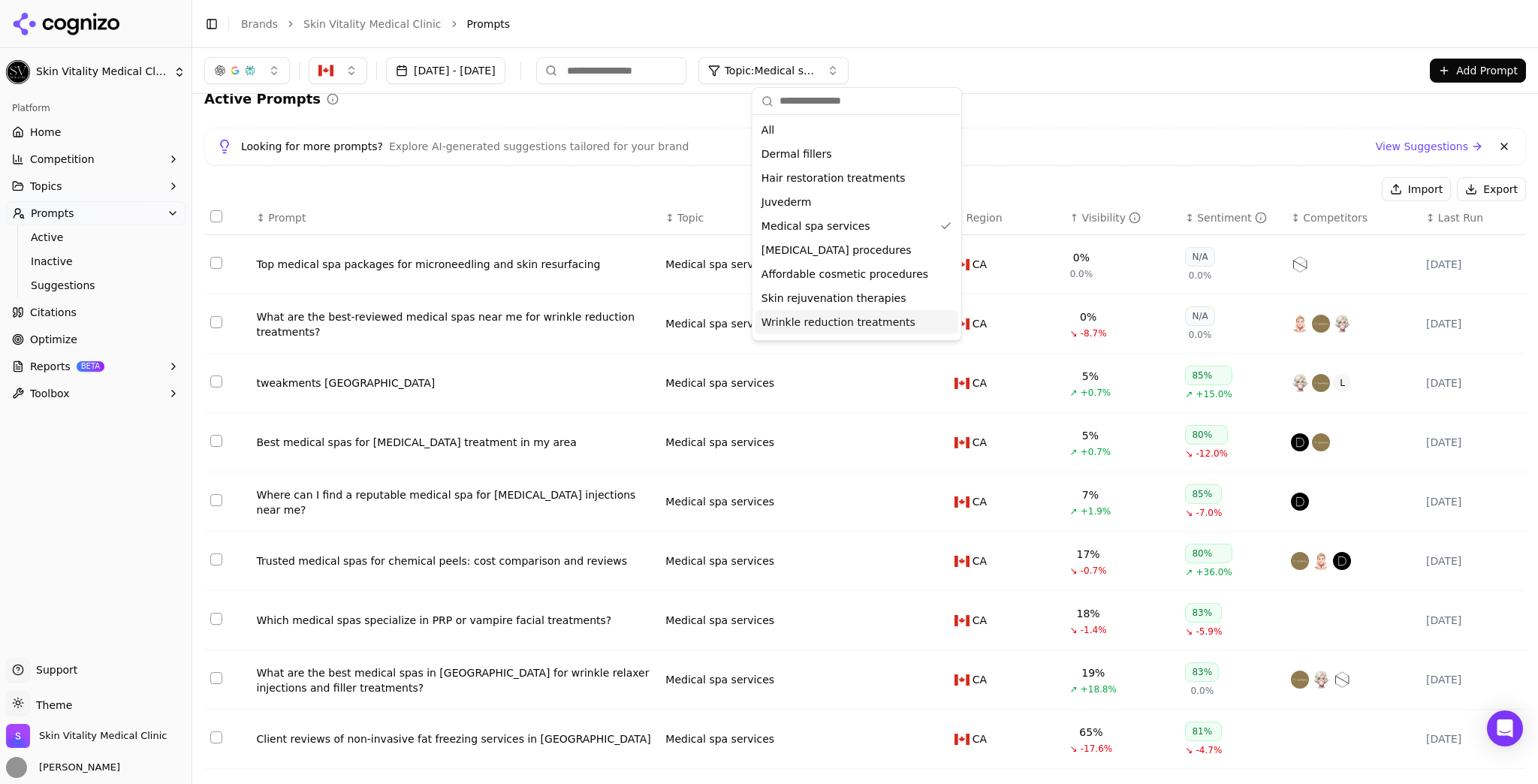
scroll to position [27, 0]
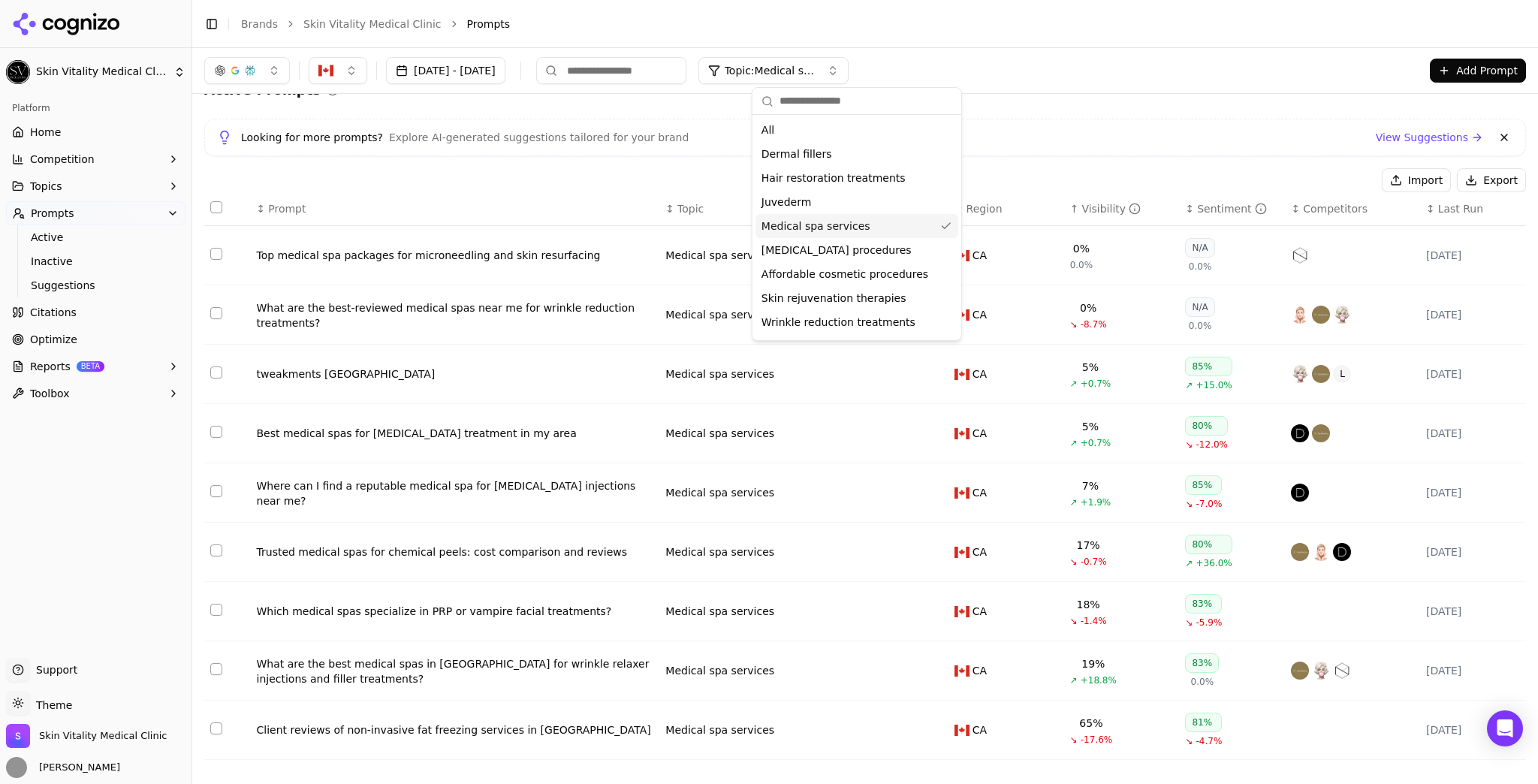
drag, startPoint x: 865, startPoint y: 224, endPoint x: 861, endPoint y: 241, distance: 17.5
click at [865, 224] on div "Medical spa services" at bounding box center [857, 226] width 203 height 24
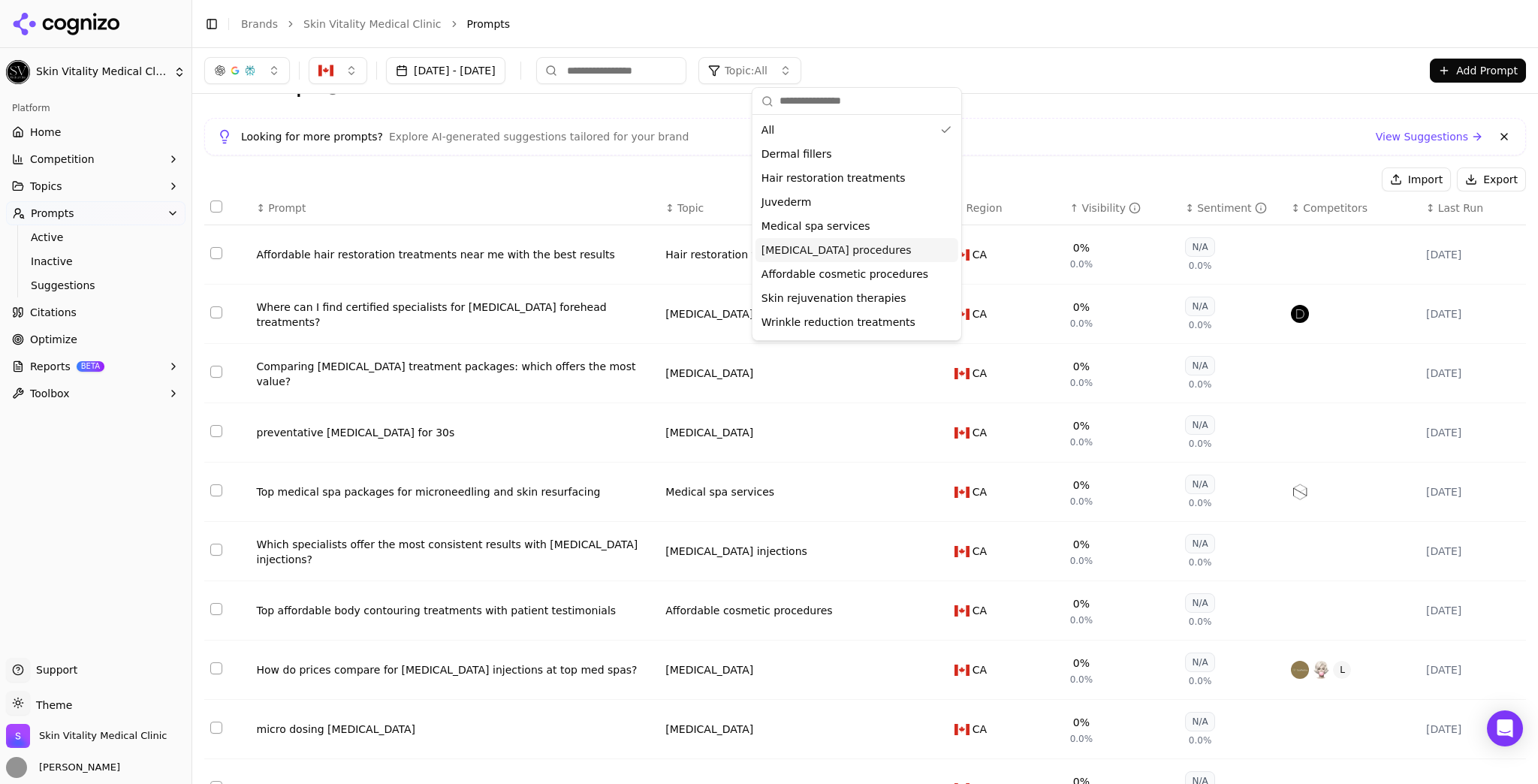
click at [859, 250] on span "[MEDICAL_DATA] procedures" at bounding box center [837, 250] width 150 height 15
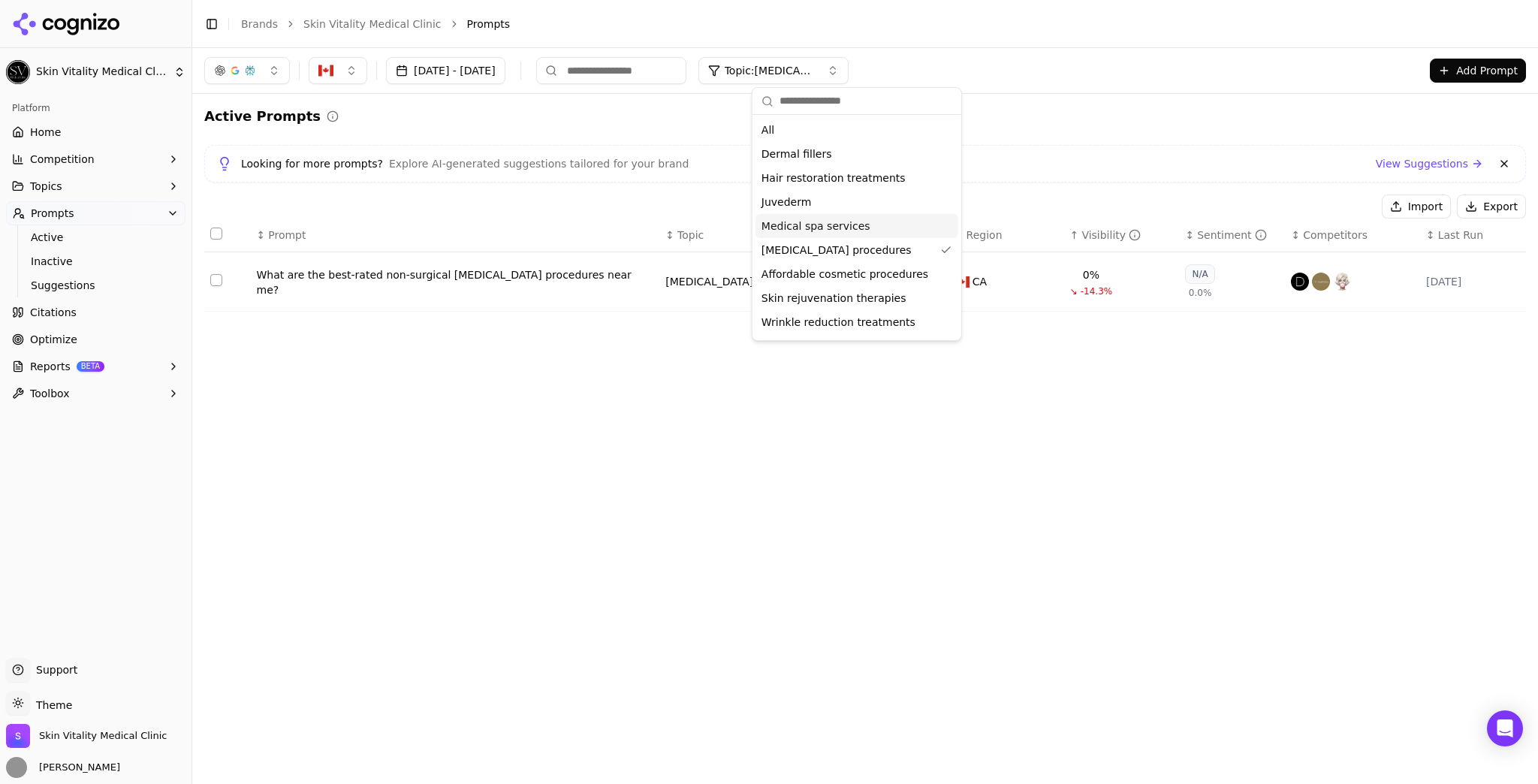
click at [855, 237] on div "Medical spa services" at bounding box center [857, 226] width 203 height 24
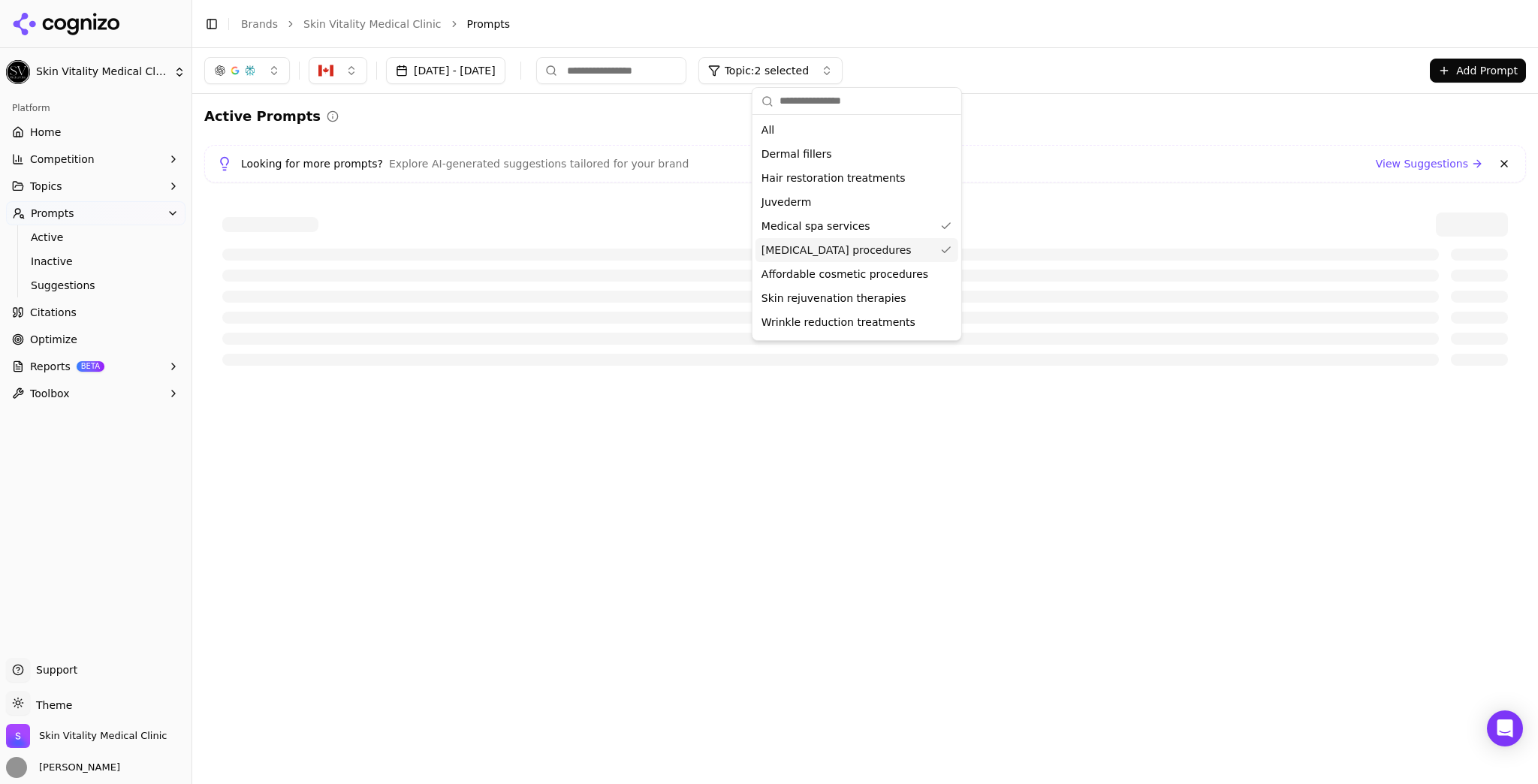
click at [861, 232] on div "Medical spa services" at bounding box center [857, 226] width 203 height 24
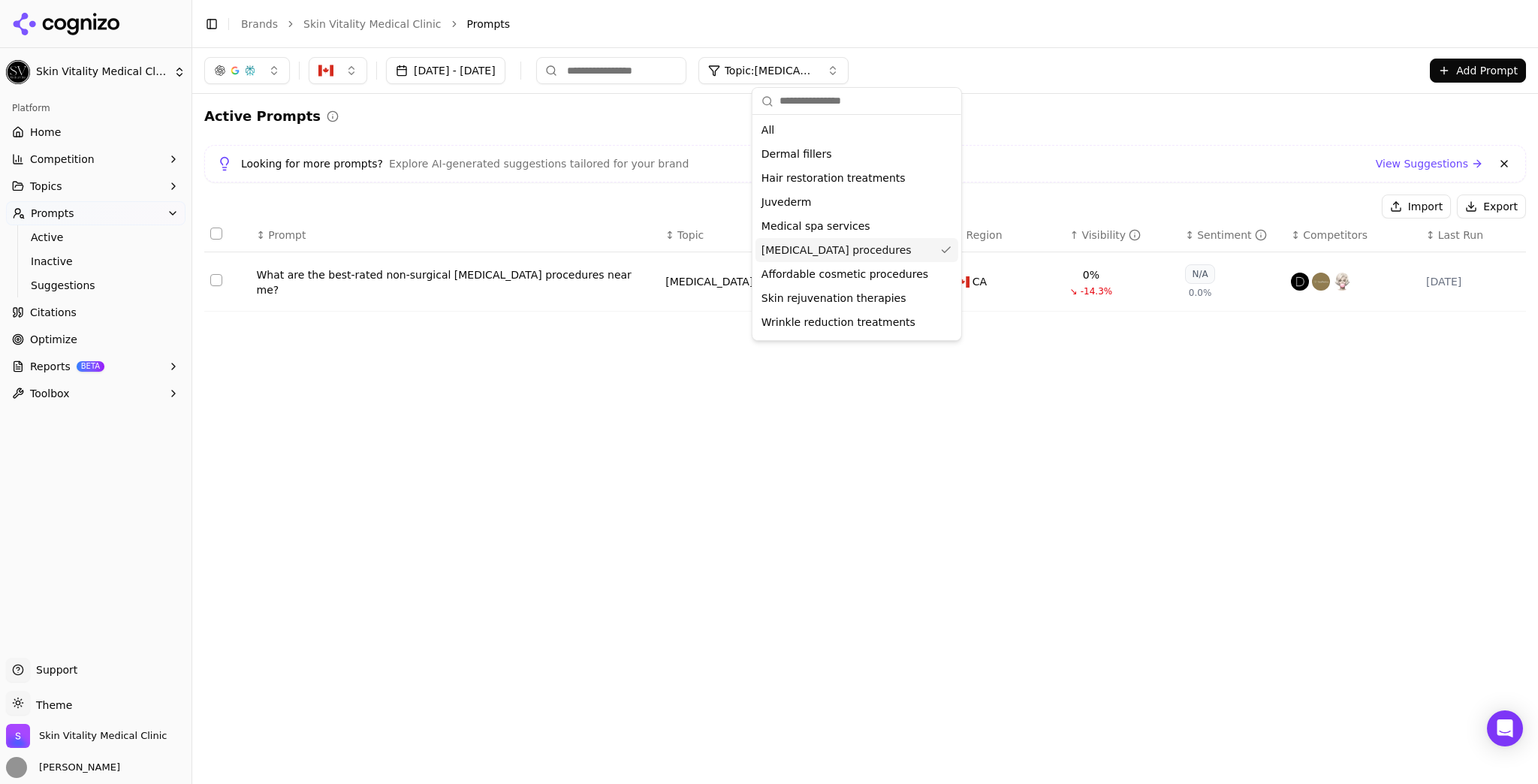
click at [862, 249] on span "[MEDICAL_DATA] procedures" at bounding box center [837, 250] width 150 height 15
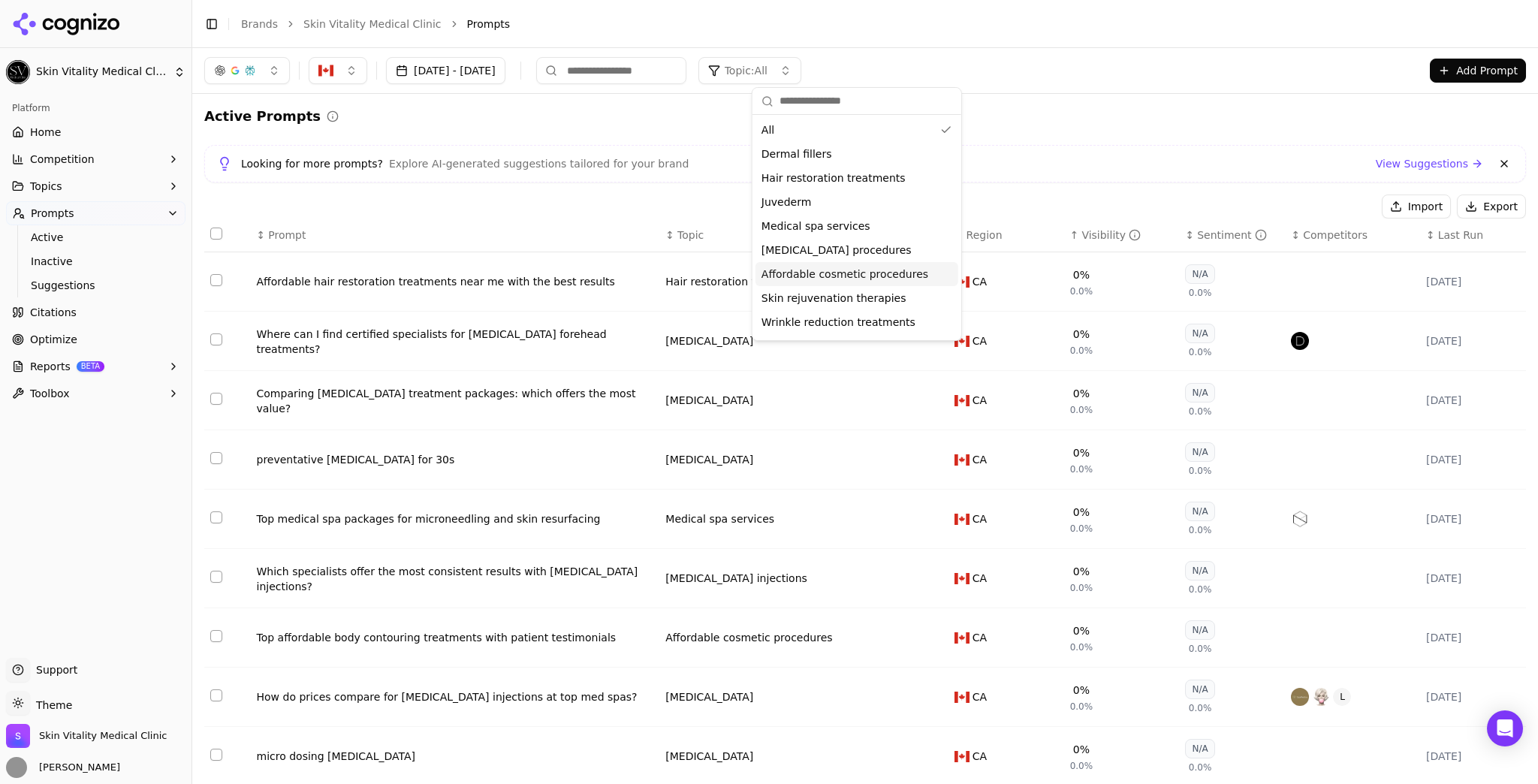
click at [859, 269] on span "Affordable cosmetic procedures" at bounding box center [845, 274] width 167 height 15
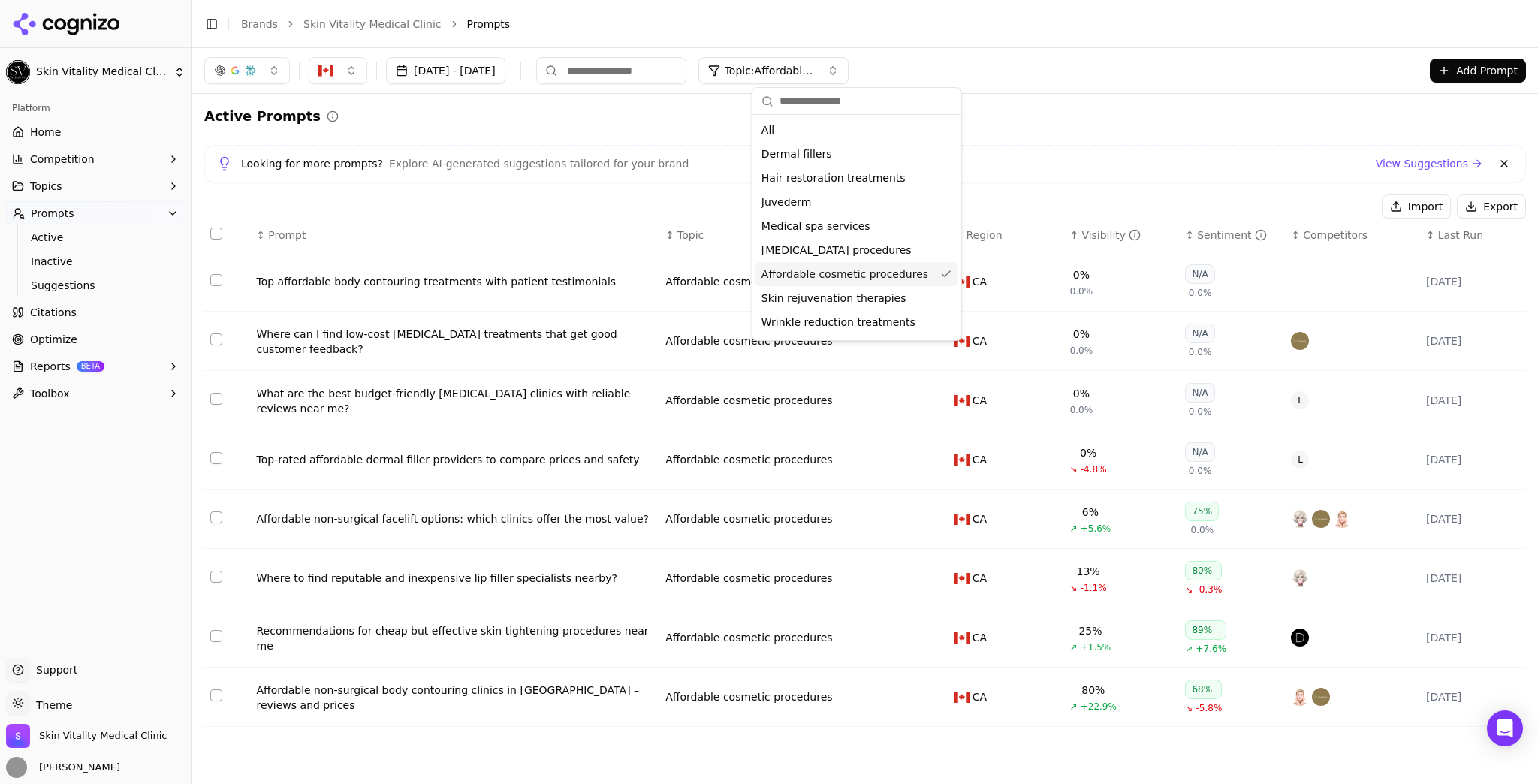
click at [831, 283] on div "Affordable cosmetic procedures" at bounding box center [857, 274] width 203 height 24
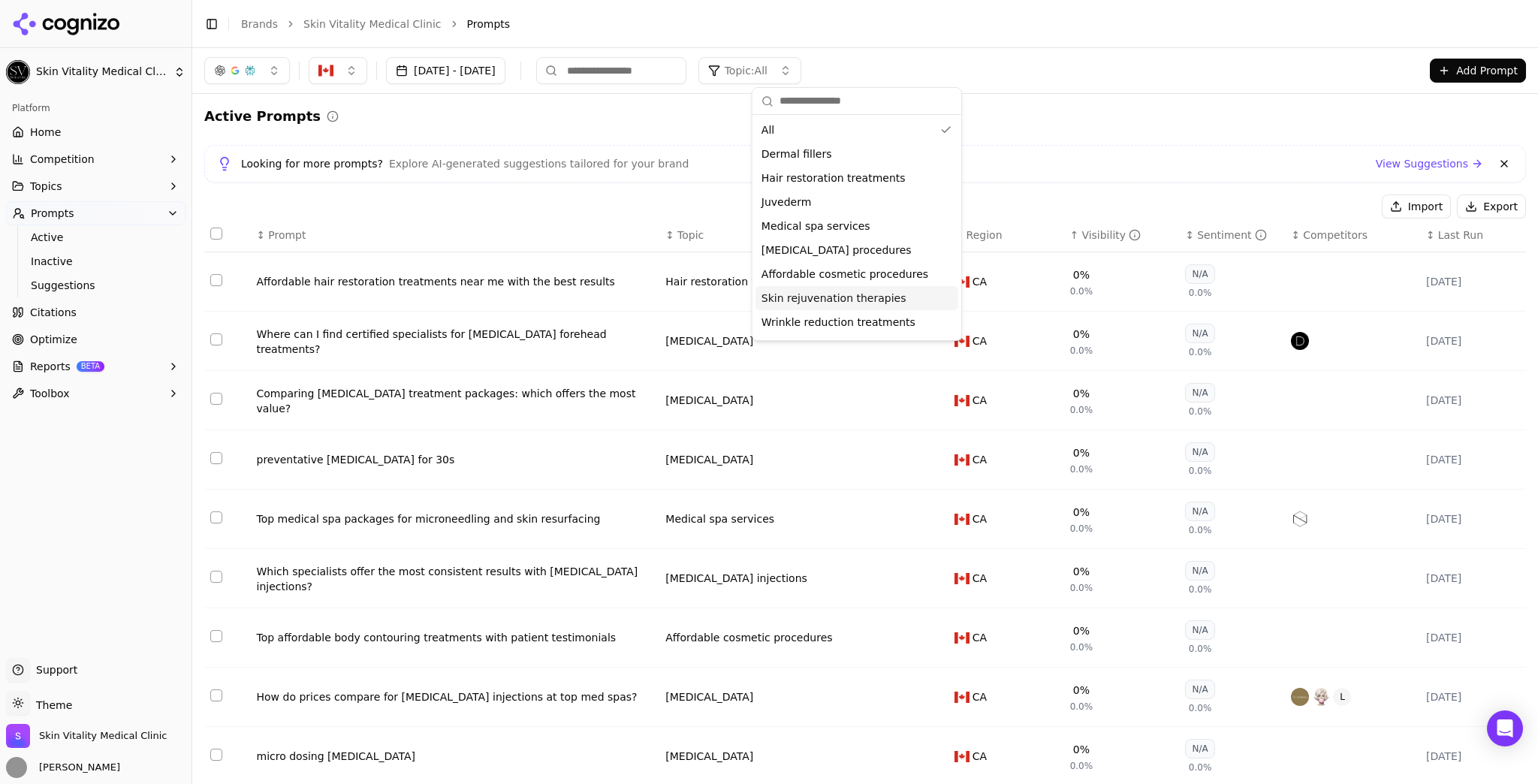
click at [831, 301] on span "Skin rejuvenation therapies" at bounding box center [834, 298] width 145 height 15
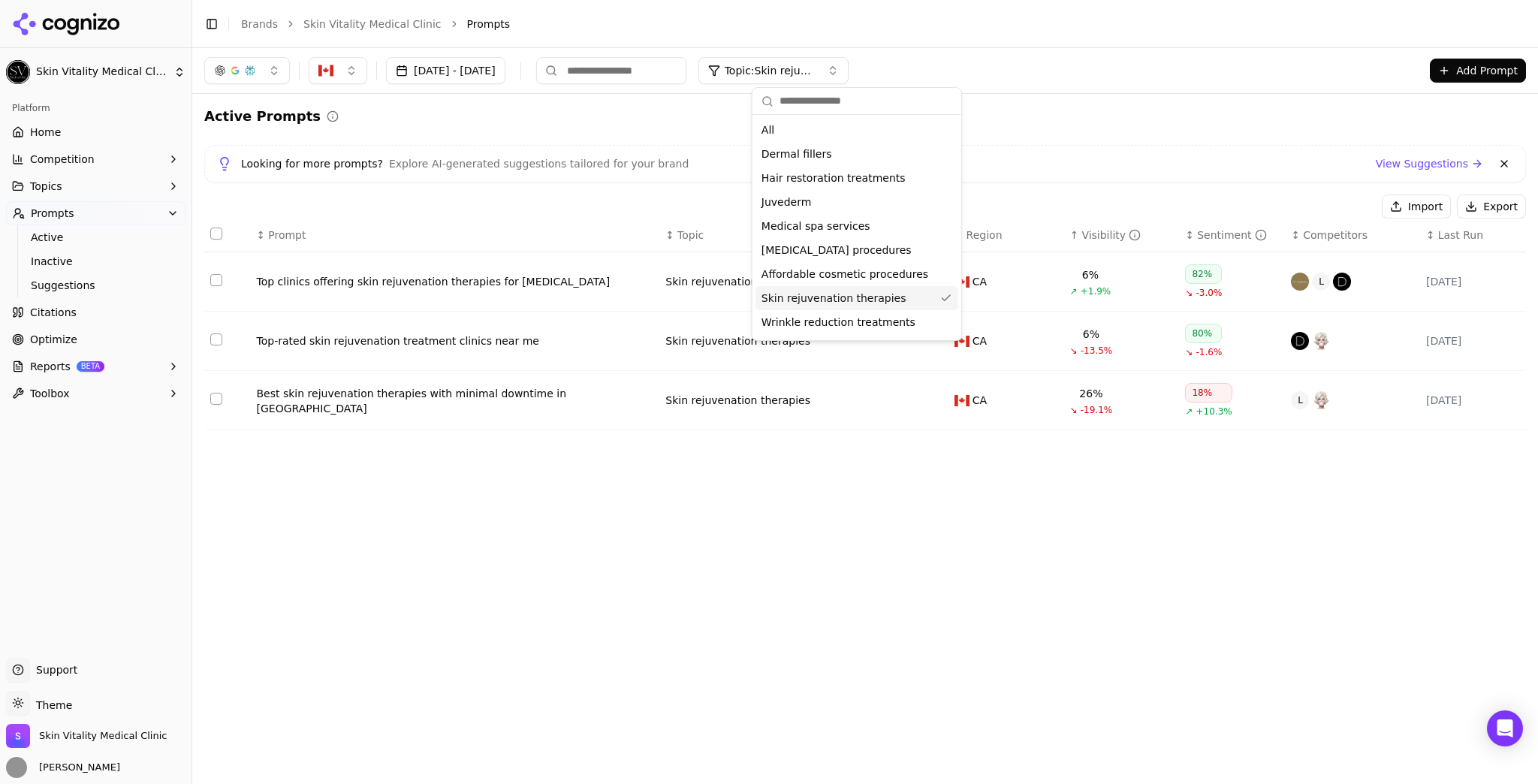
click at [838, 295] on span "Skin rejuvenation therapies" at bounding box center [834, 298] width 145 height 15
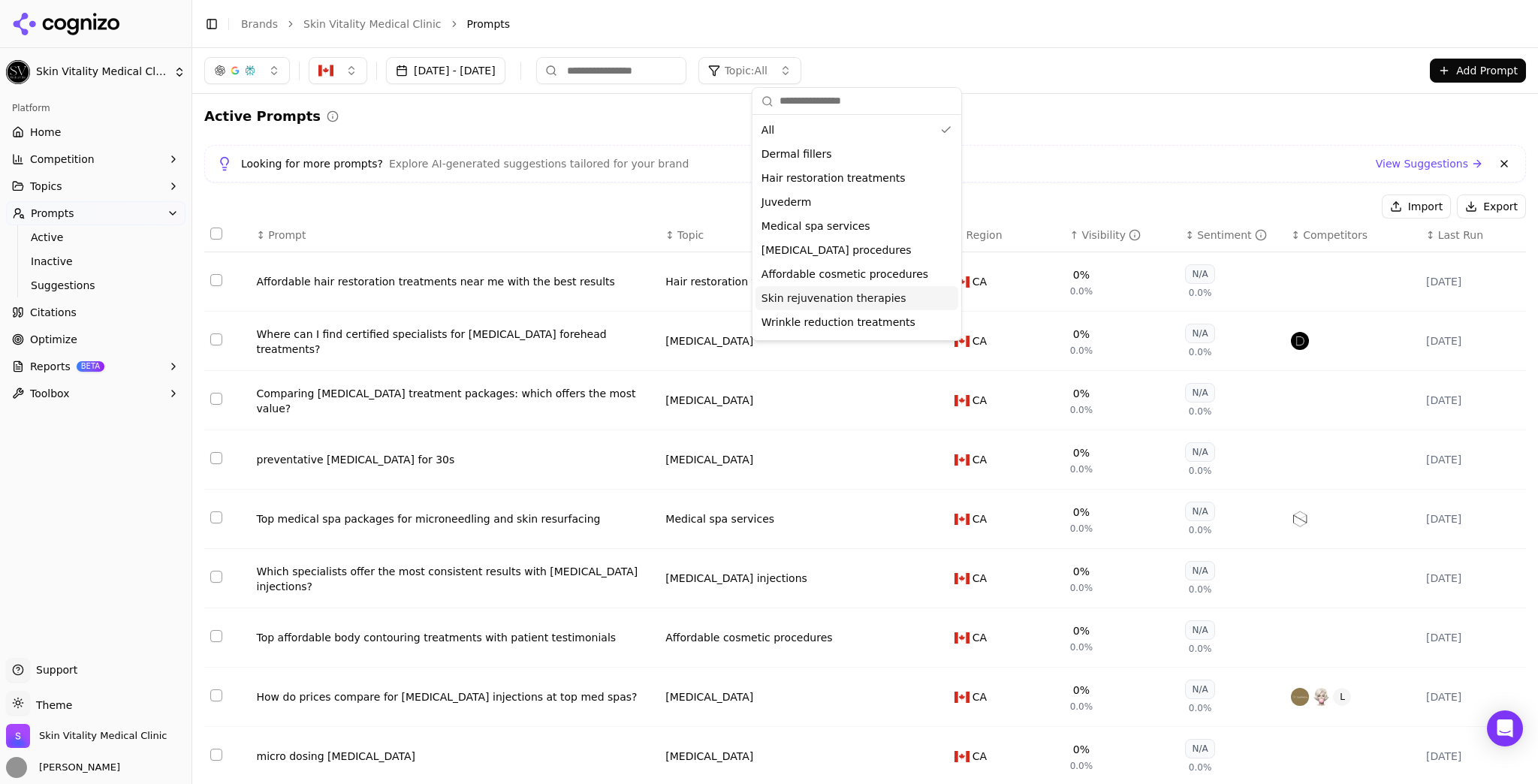
click at [844, 289] on div "Skin rejuvenation therapies" at bounding box center [857, 298] width 203 height 24
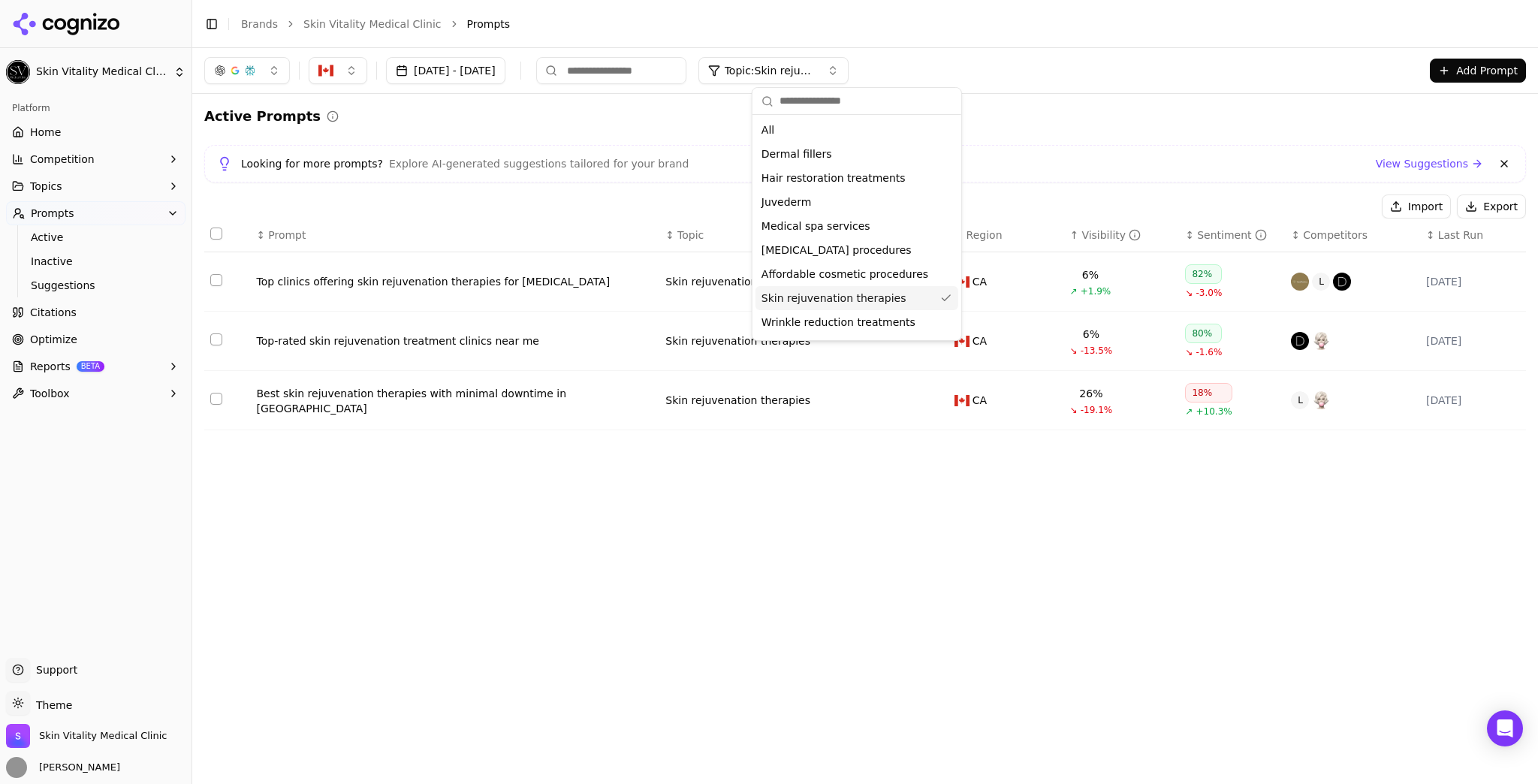
click at [843, 305] on span "Skin rejuvenation therapies" at bounding box center [834, 298] width 145 height 15
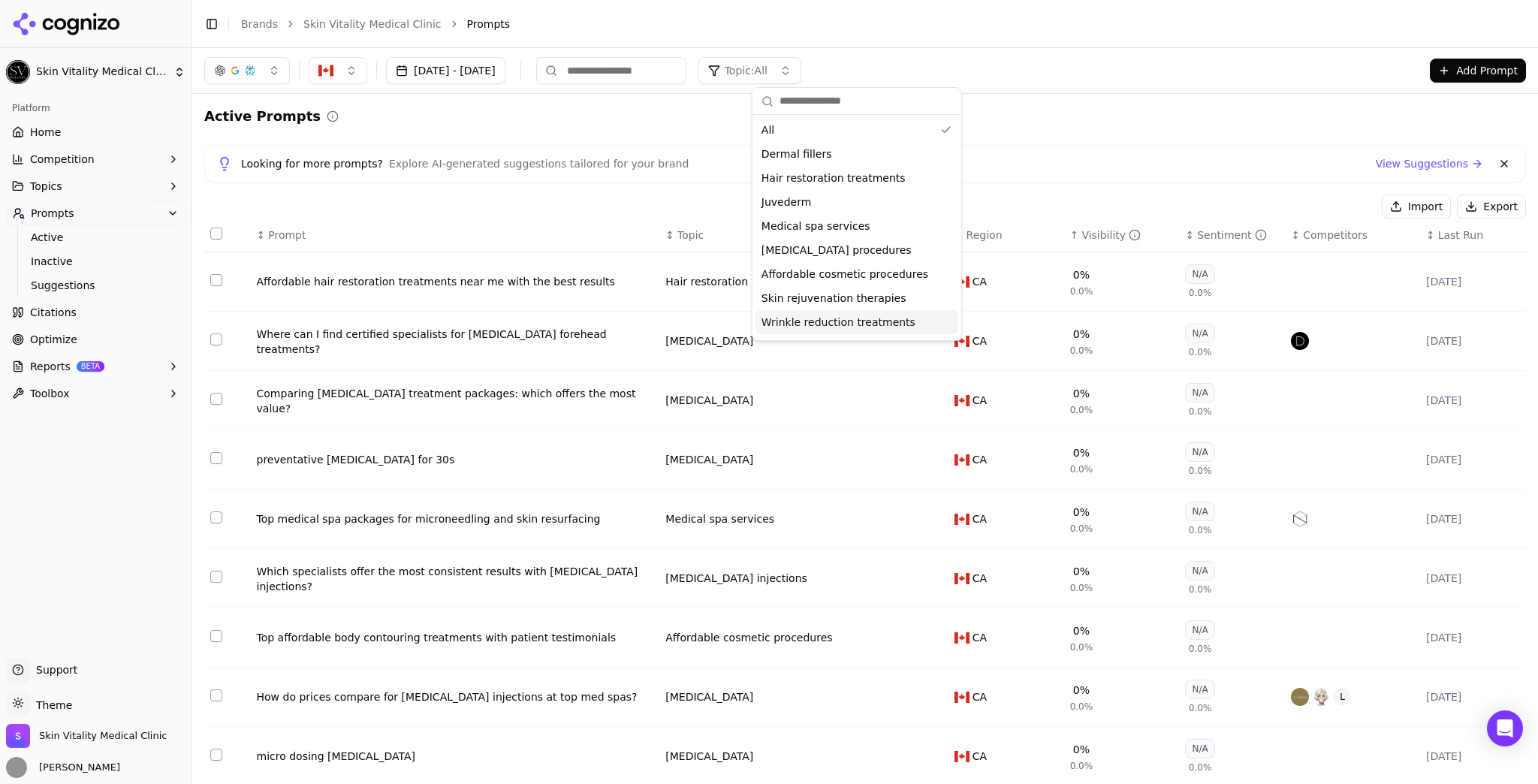
click at [839, 319] on span "Wrinkle reduction treatments" at bounding box center [838, 322] width 154 height 15
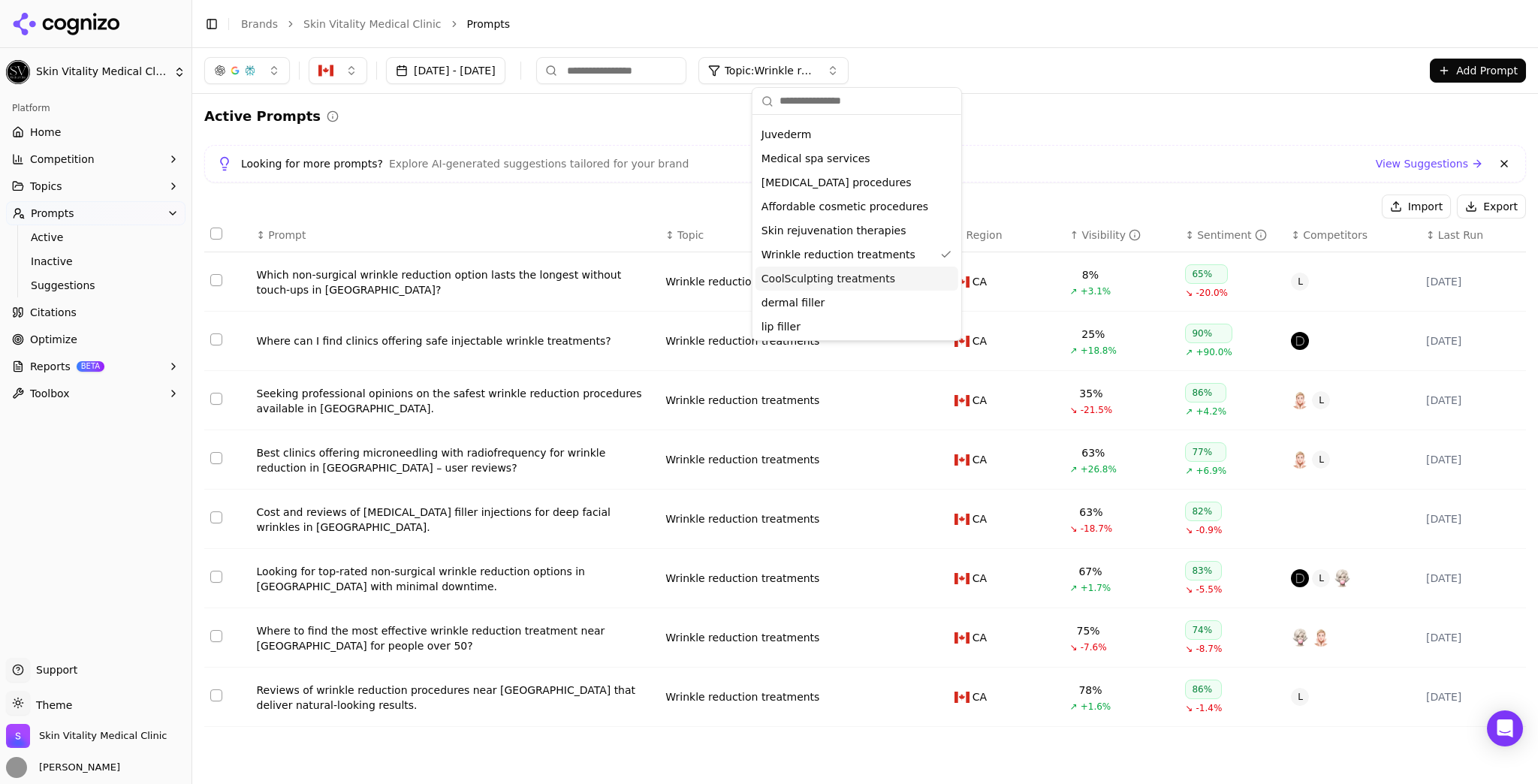
scroll to position [90, 0]
click at [838, 286] on div "dermal filler" at bounding box center [857, 280] width 203 height 24
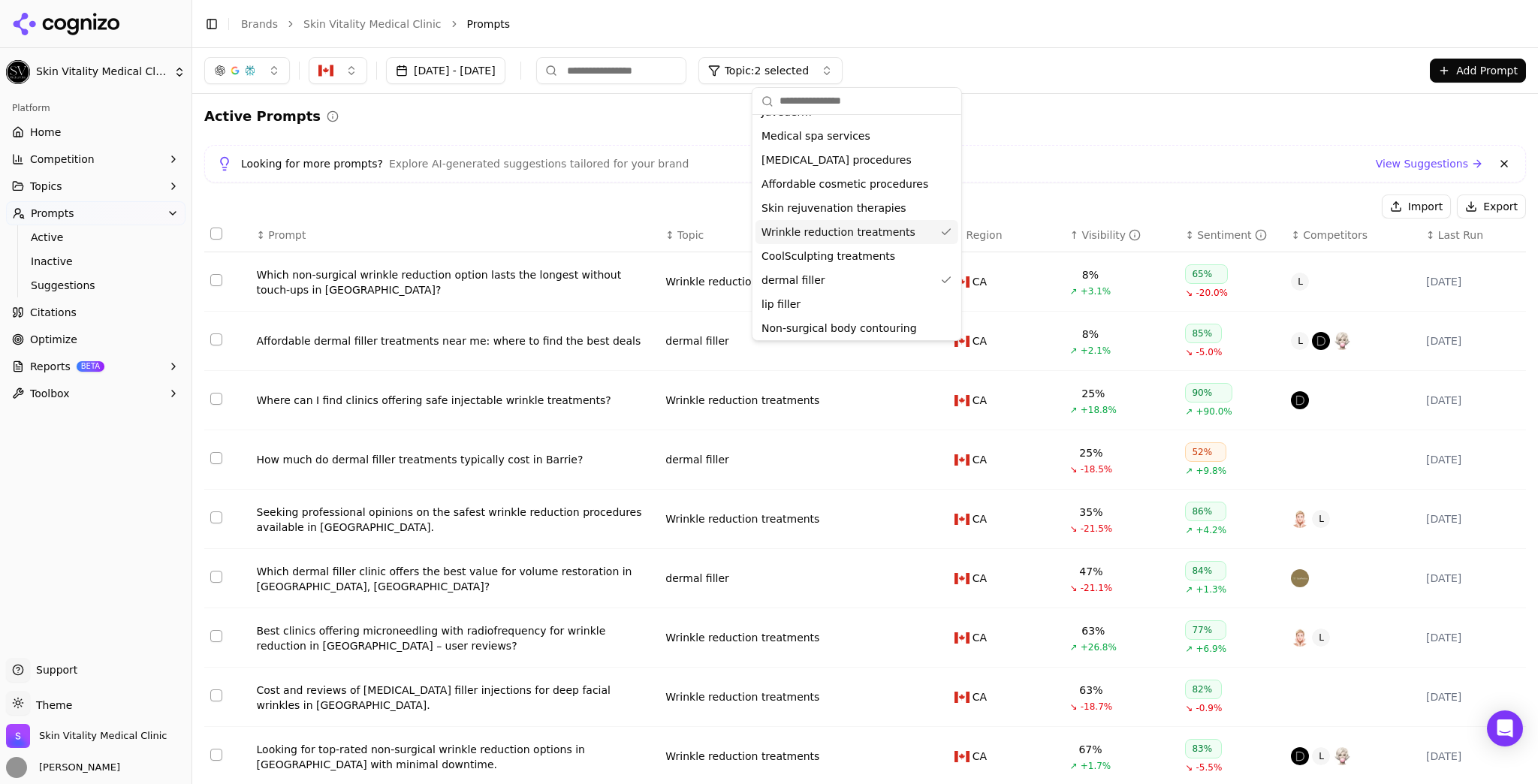
click at [853, 242] on div "Wrinkle reduction treatments" at bounding box center [857, 232] width 203 height 24
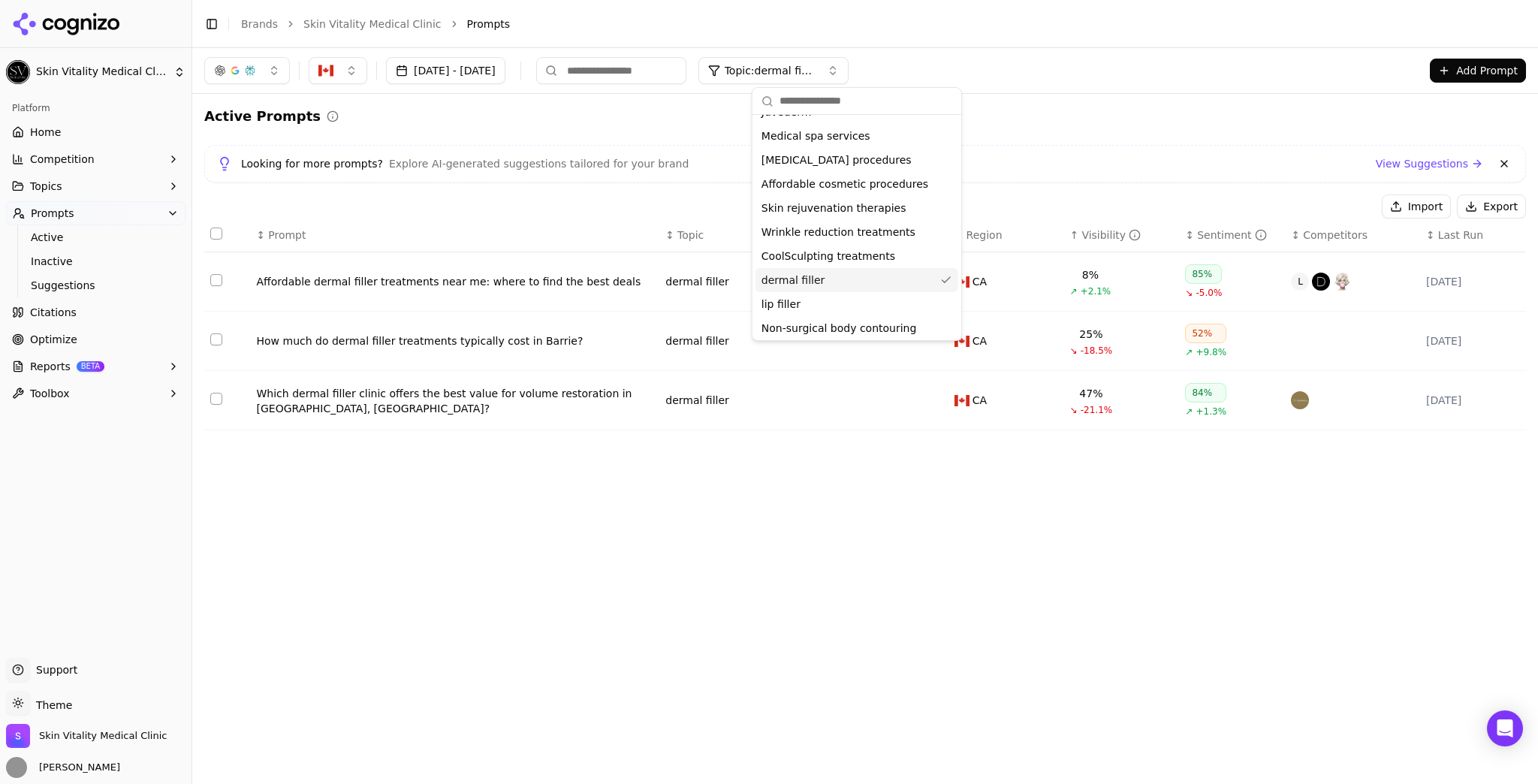
click at [846, 289] on div "dermal filler" at bounding box center [857, 280] width 203 height 24
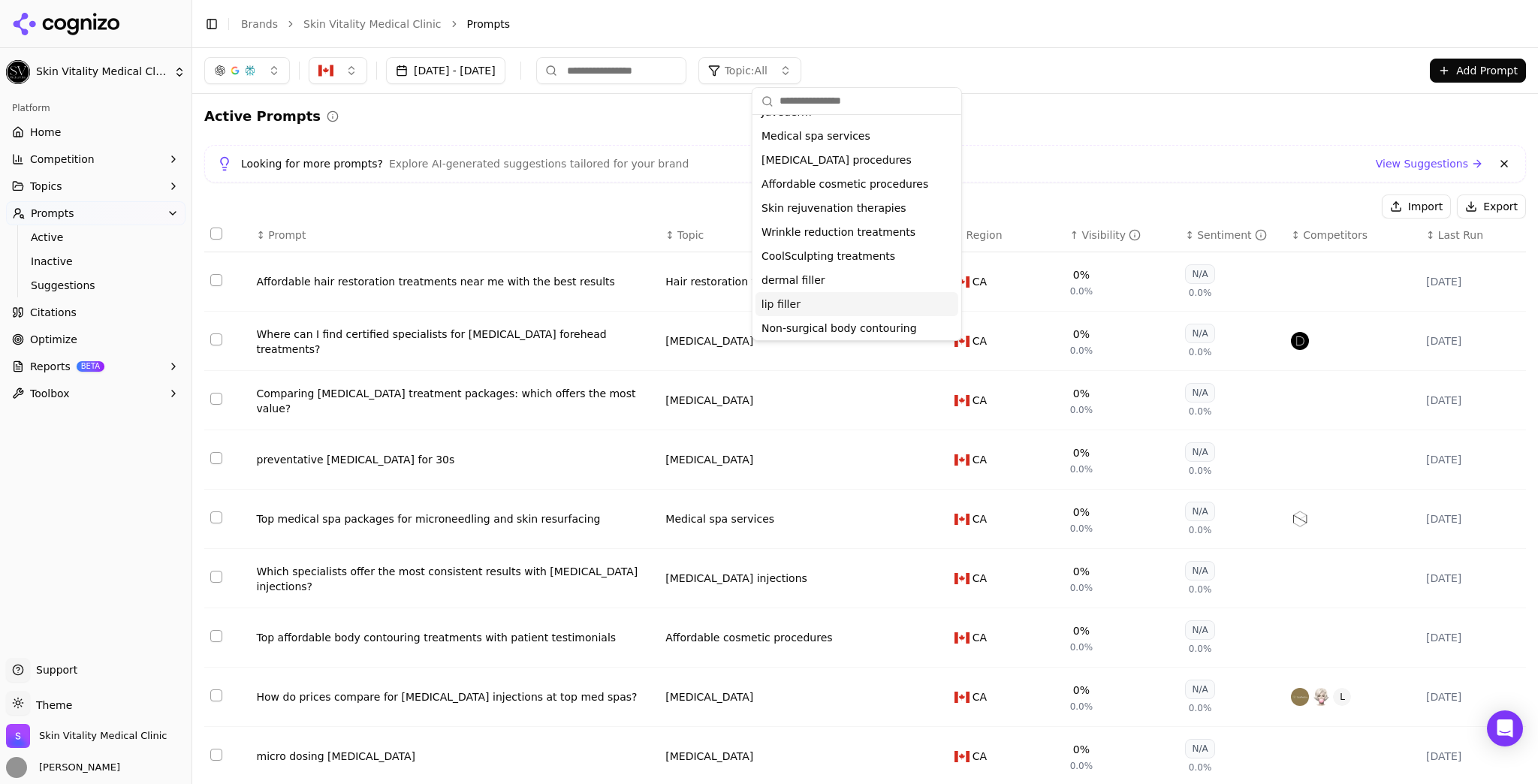
click at [843, 304] on div "lip filler" at bounding box center [857, 304] width 203 height 24
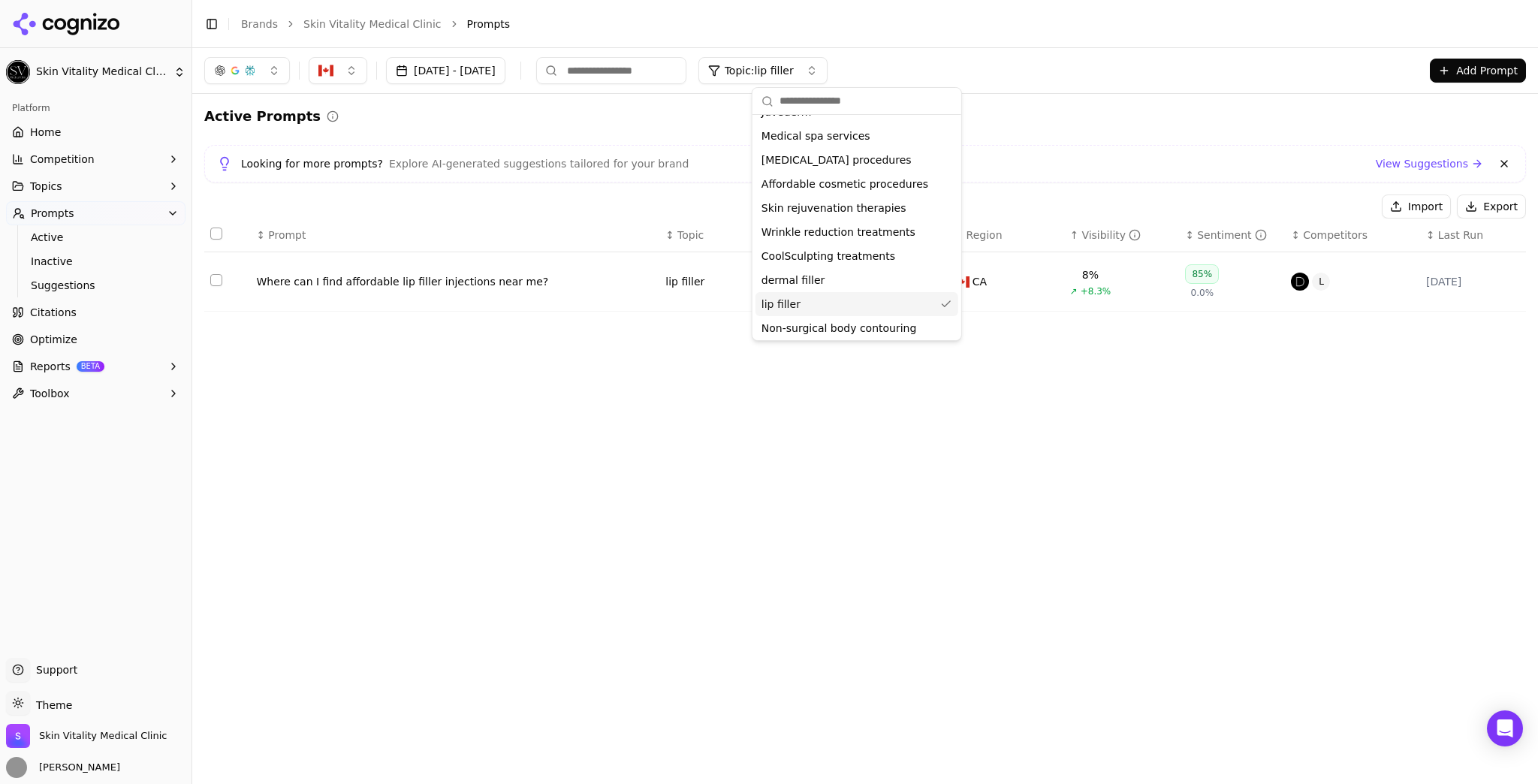
click at [843, 304] on div "lip filler" at bounding box center [857, 304] width 203 height 24
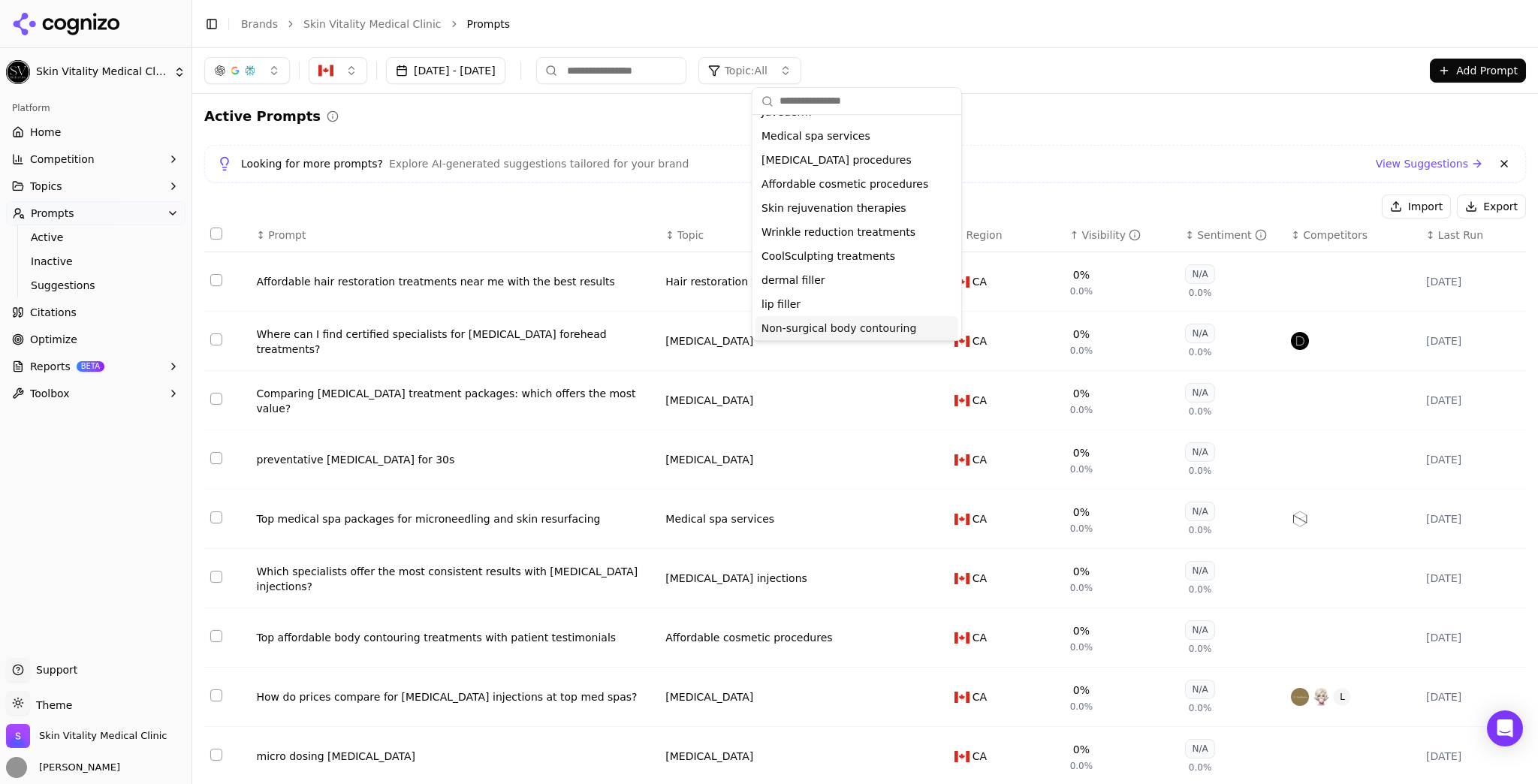
click at [837, 325] on span "Non-surgical body contouring" at bounding box center [839, 328] width 156 height 15
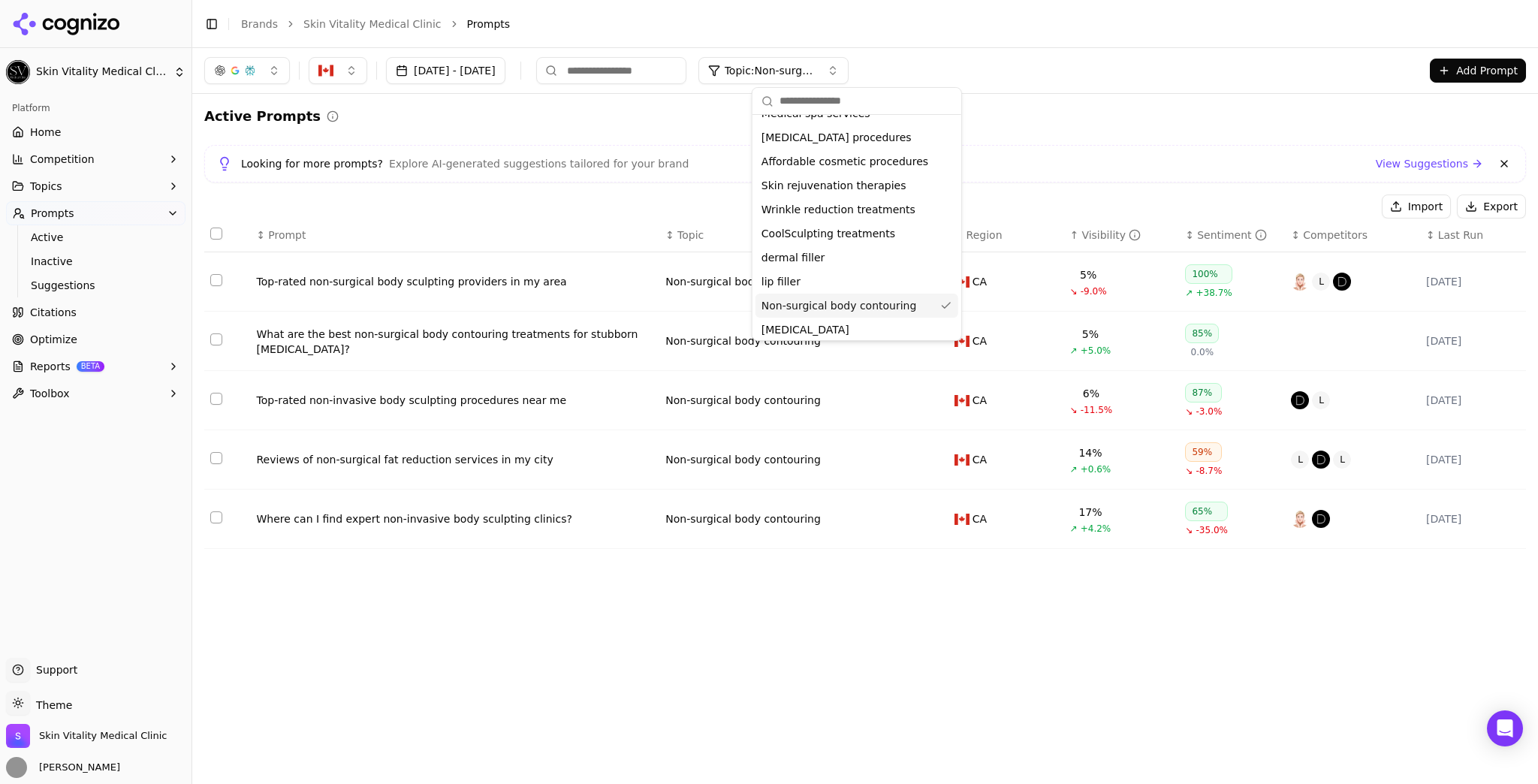
scroll to position [135, 0]
click at [861, 283] on span "Non-surgical body contouring" at bounding box center [839, 283] width 156 height 15
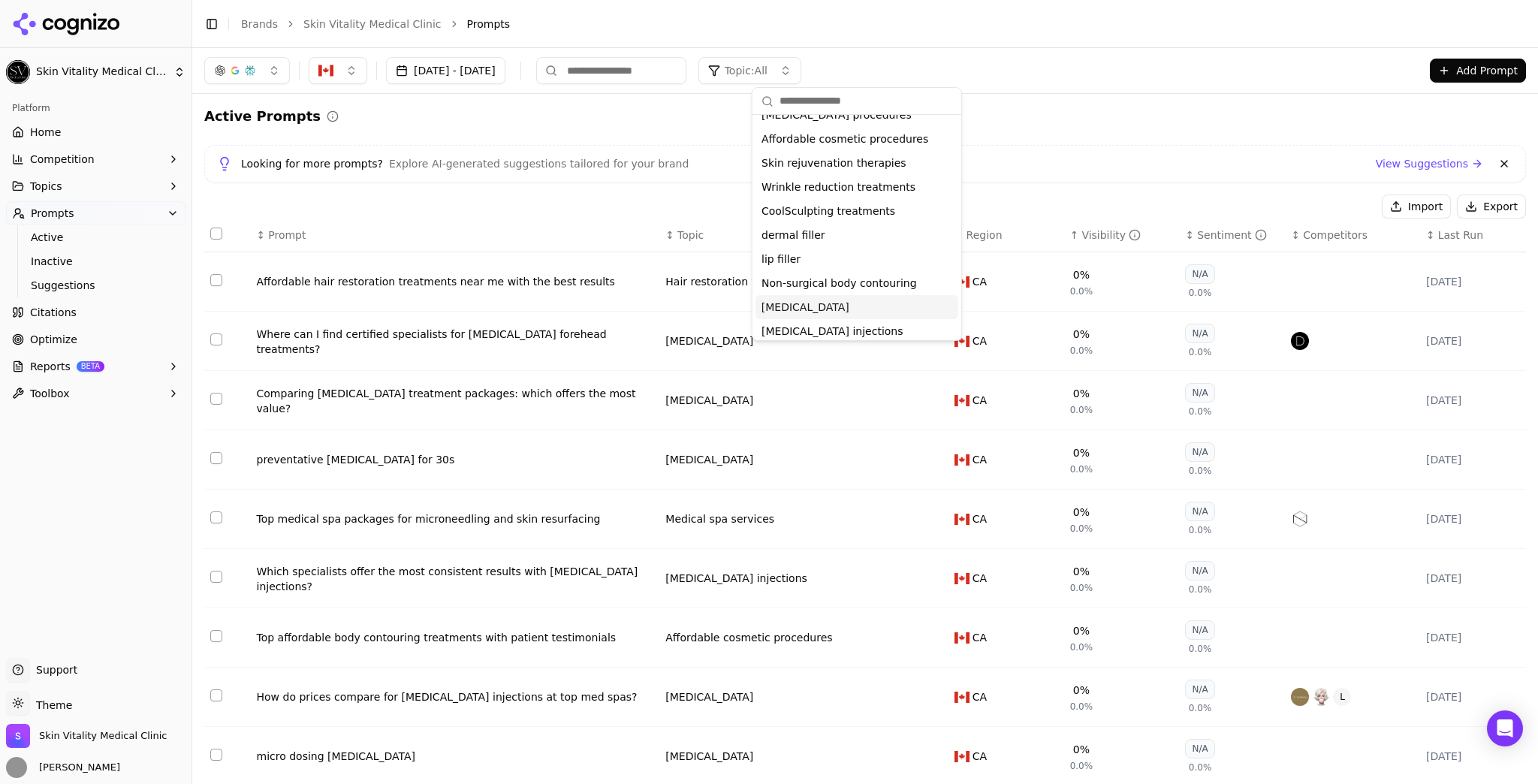
click at [856, 307] on div "[MEDICAL_DATA]" at bounding box center [857, 307] width 203 height 24
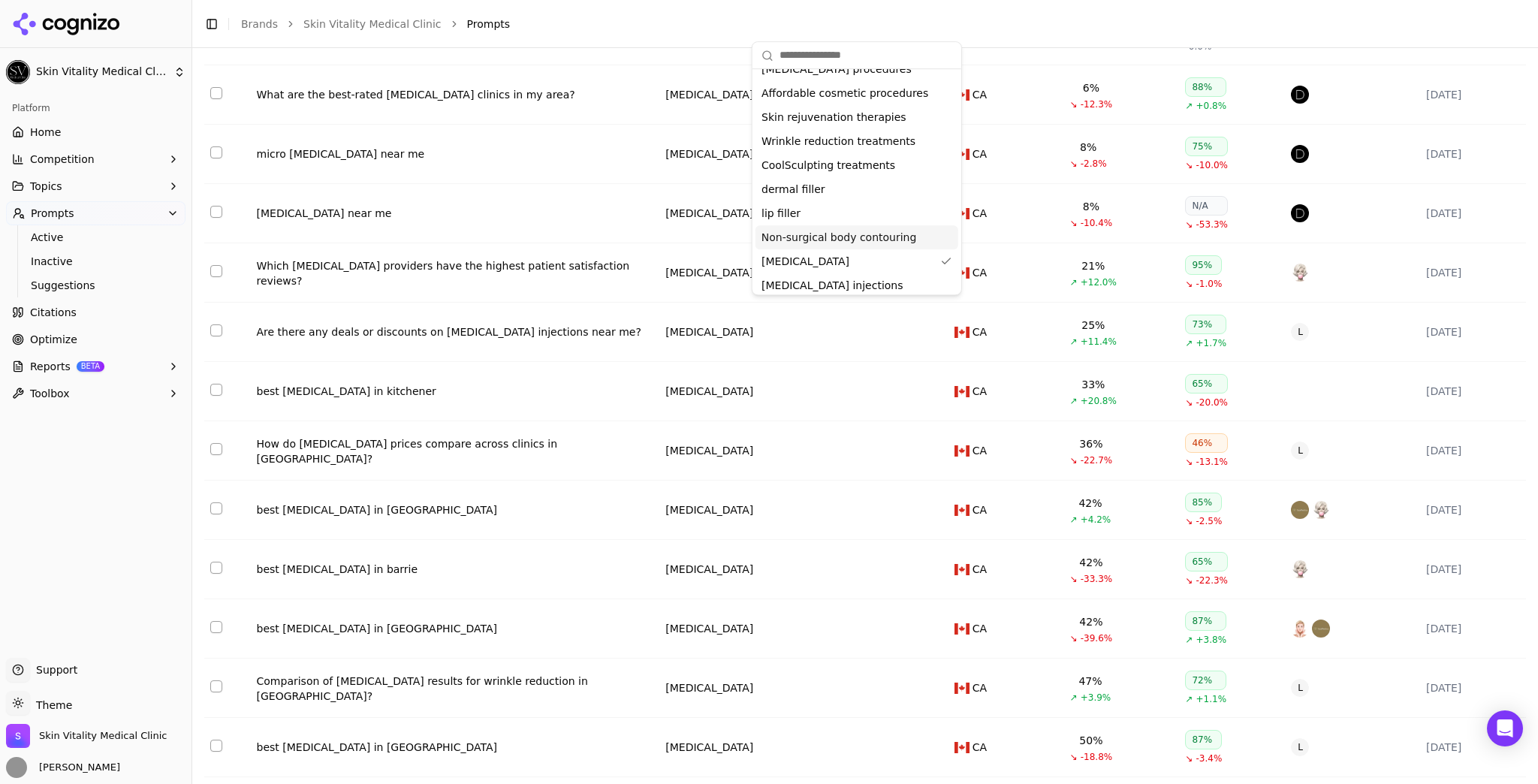
scroll to position [141, 0]
click at [544, 460] on td "How do [MEDICAL_DATA] prices compare across clinics in [GEOGRAPHIC_DATA]?" at bounding box center [456, 450] width 409 height 59
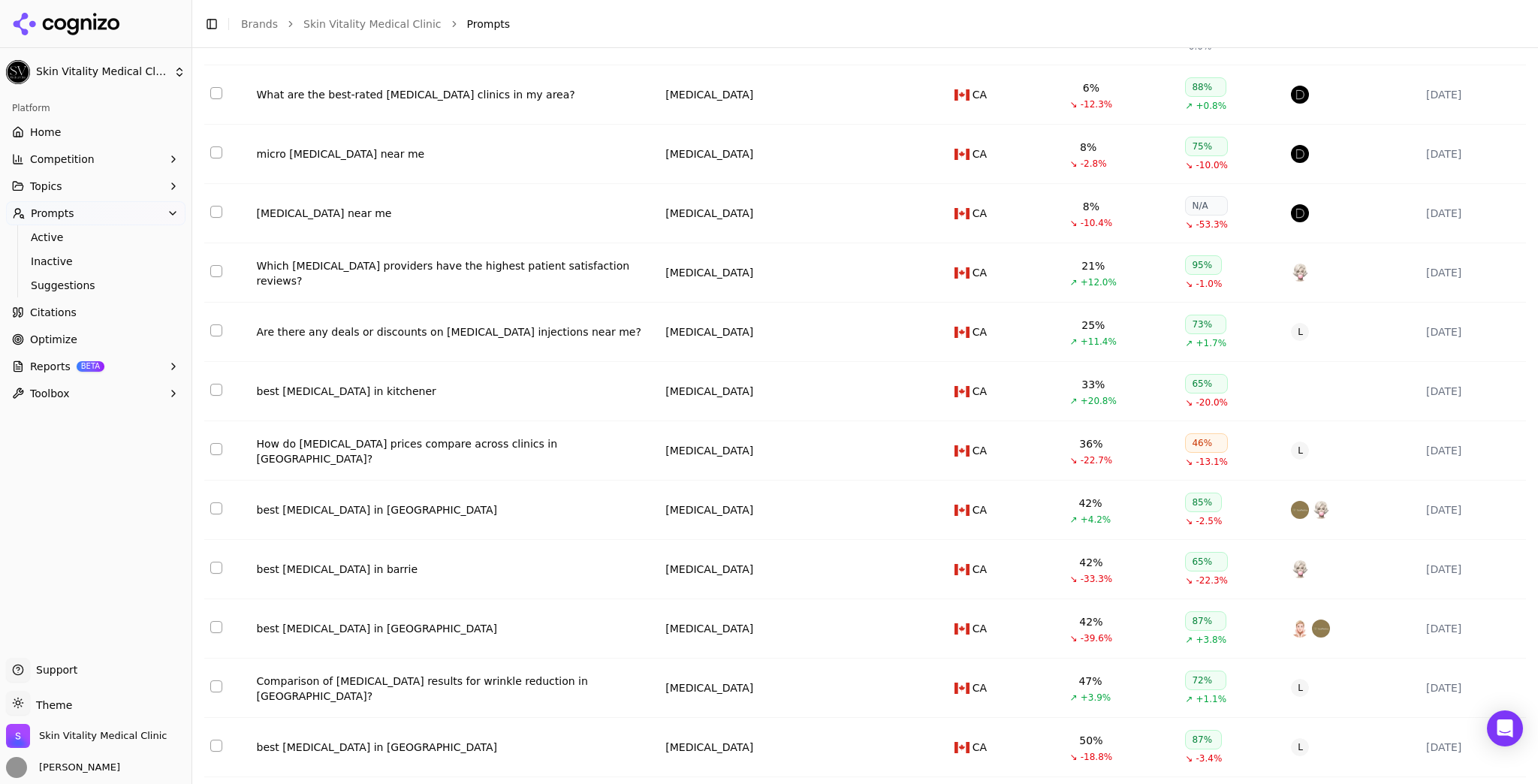
click at [511, 449] on div "How do [MEDICAL_DATA] prices compare across clinics in [GEOGRAPHIC_DATA]?" at bounding box center [456, 451] width 397 height 30
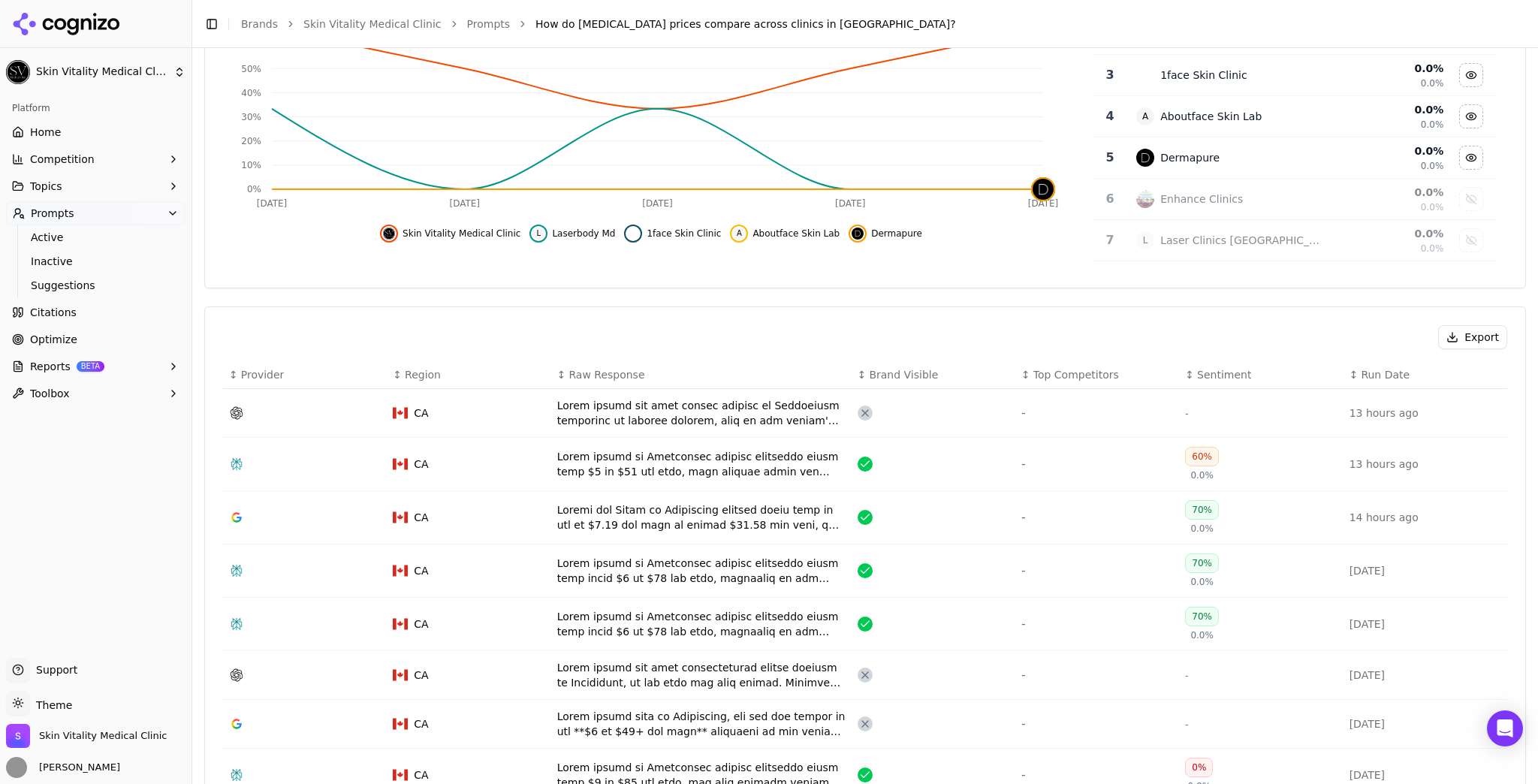
scroll to position [420, 0]
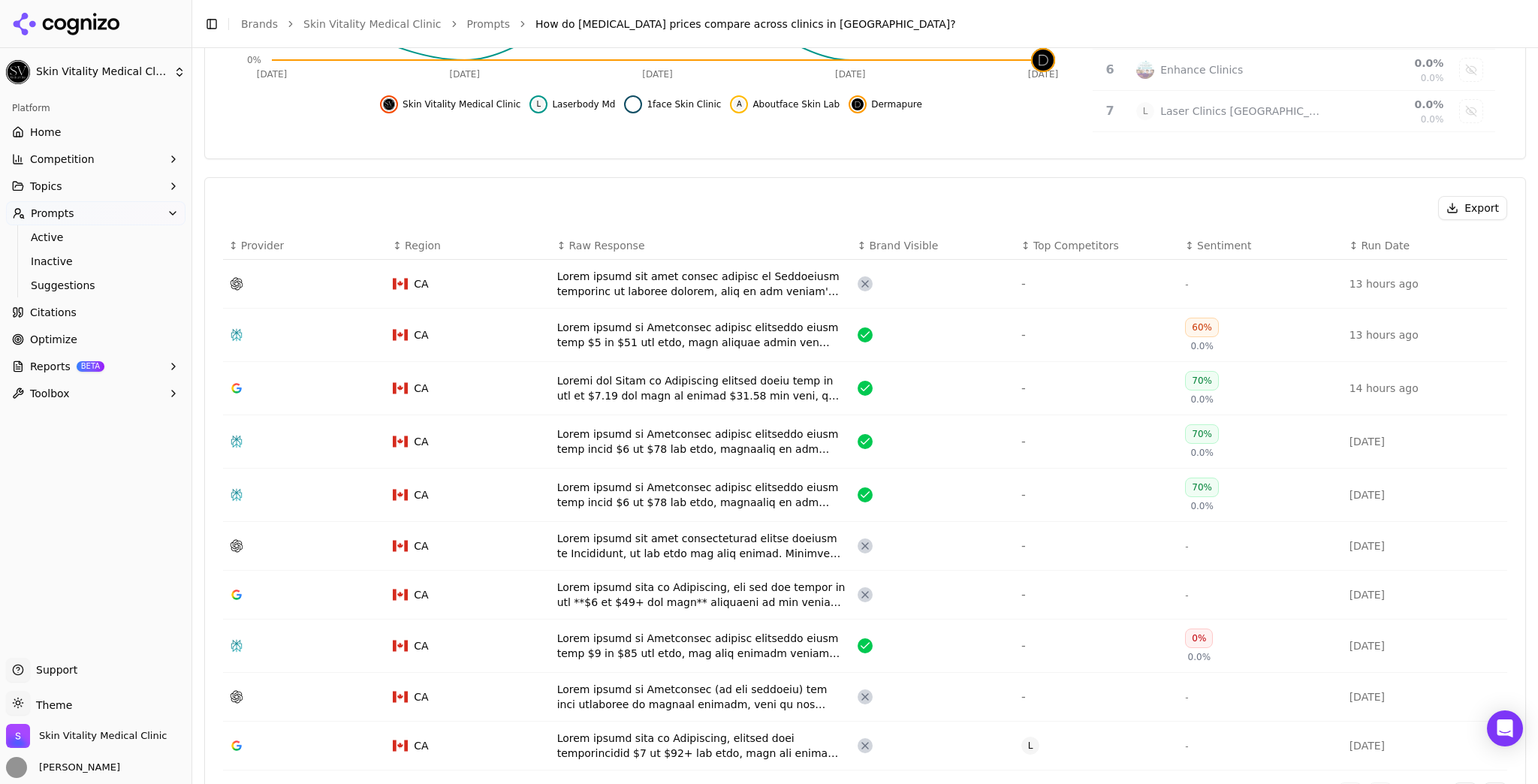
click at [749, 333] on div "Data table" at bounding box center [701, 335] width 289 height 30
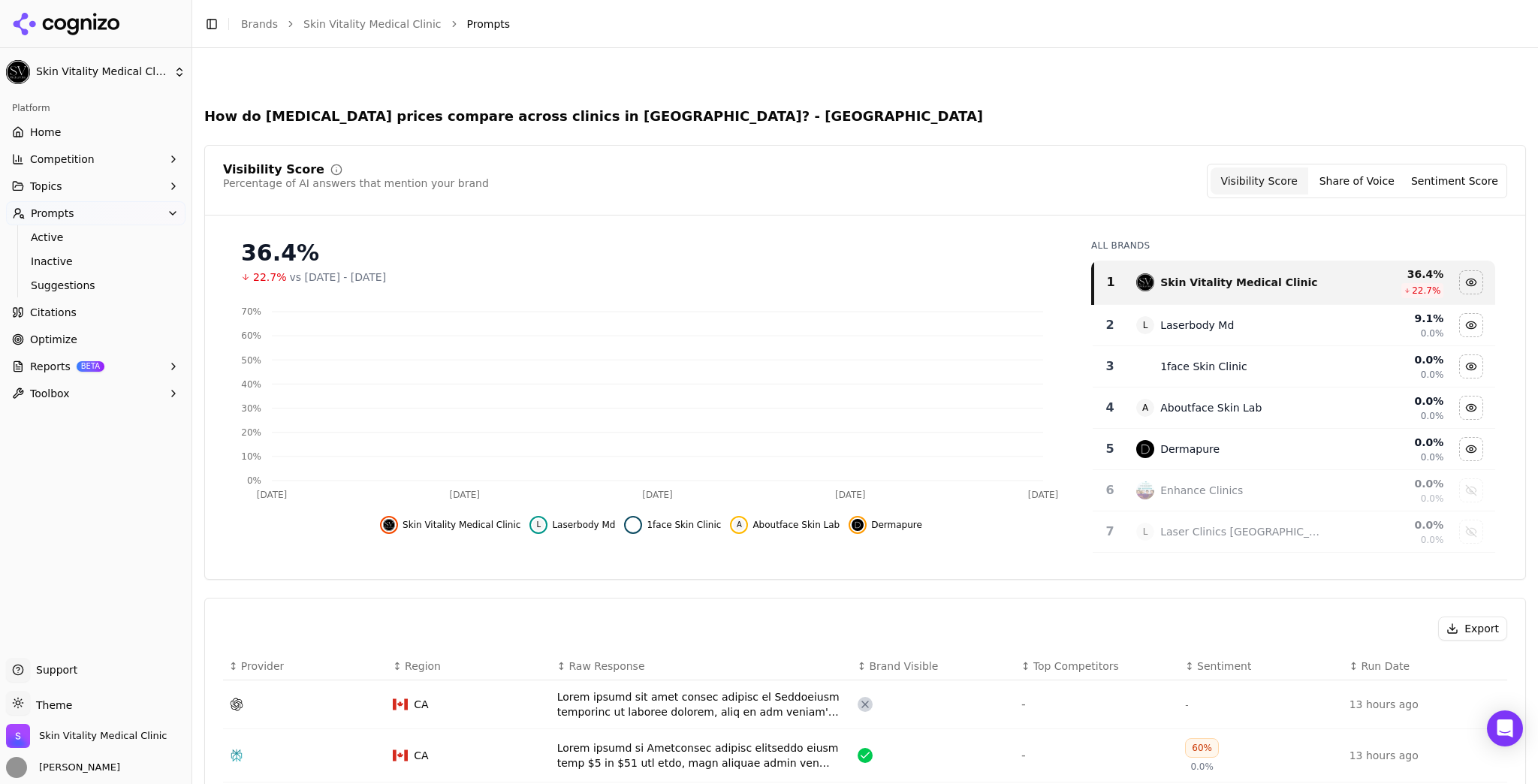
scroll to position [465, 0]
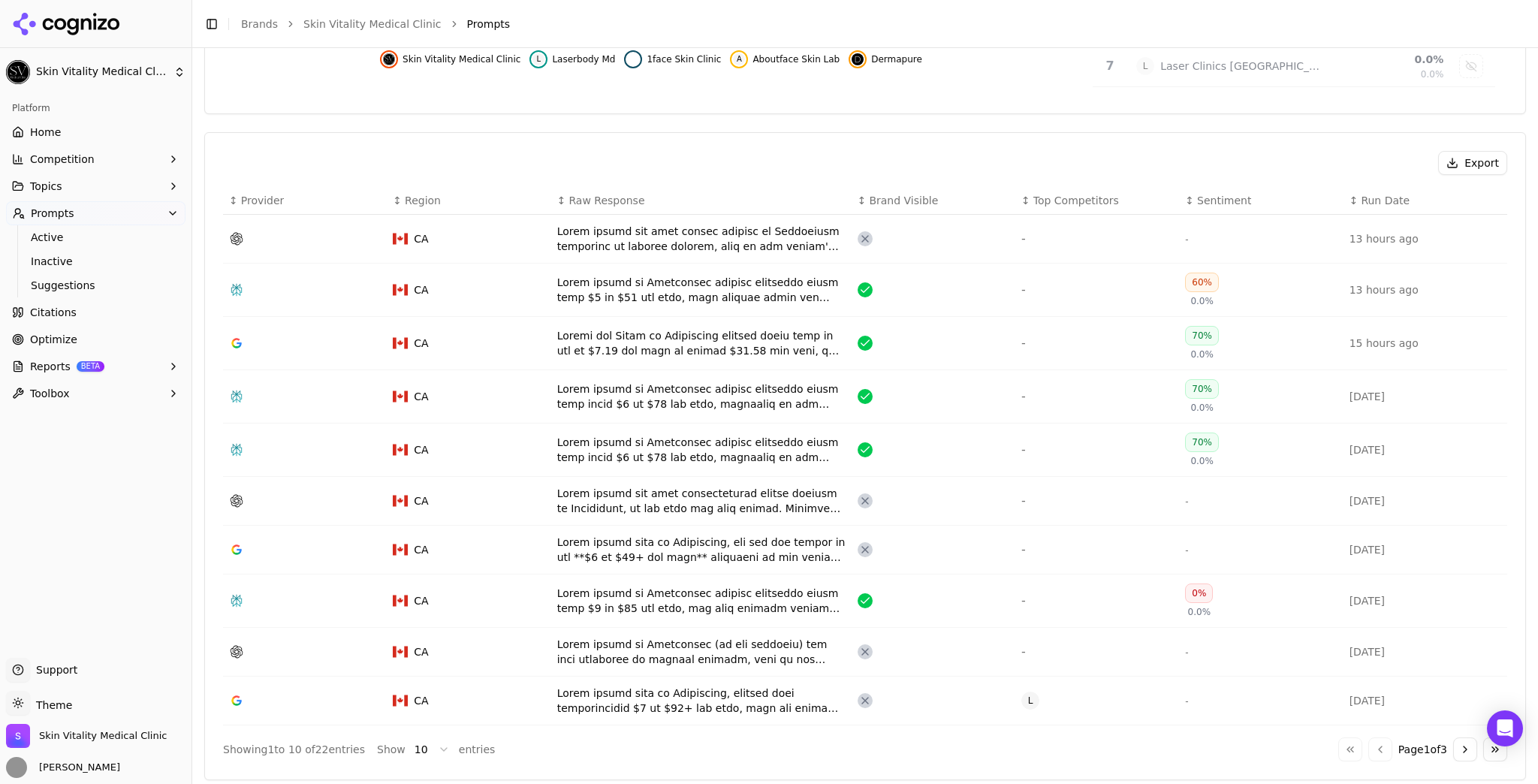
click at [1189, 273] on div "60%" at bounding box center [1201, 283] width 34 height 20
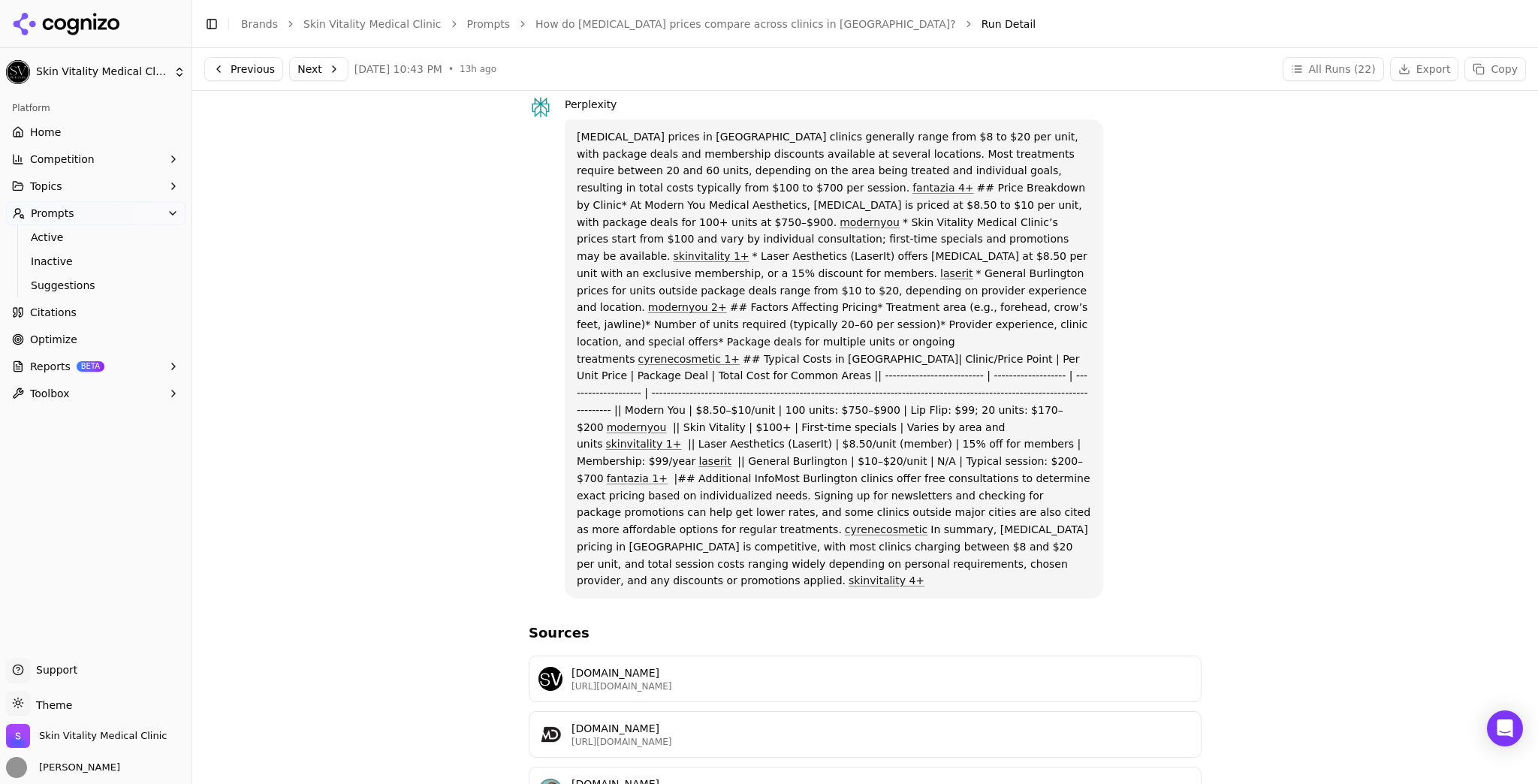
scroll to position [60, 0]
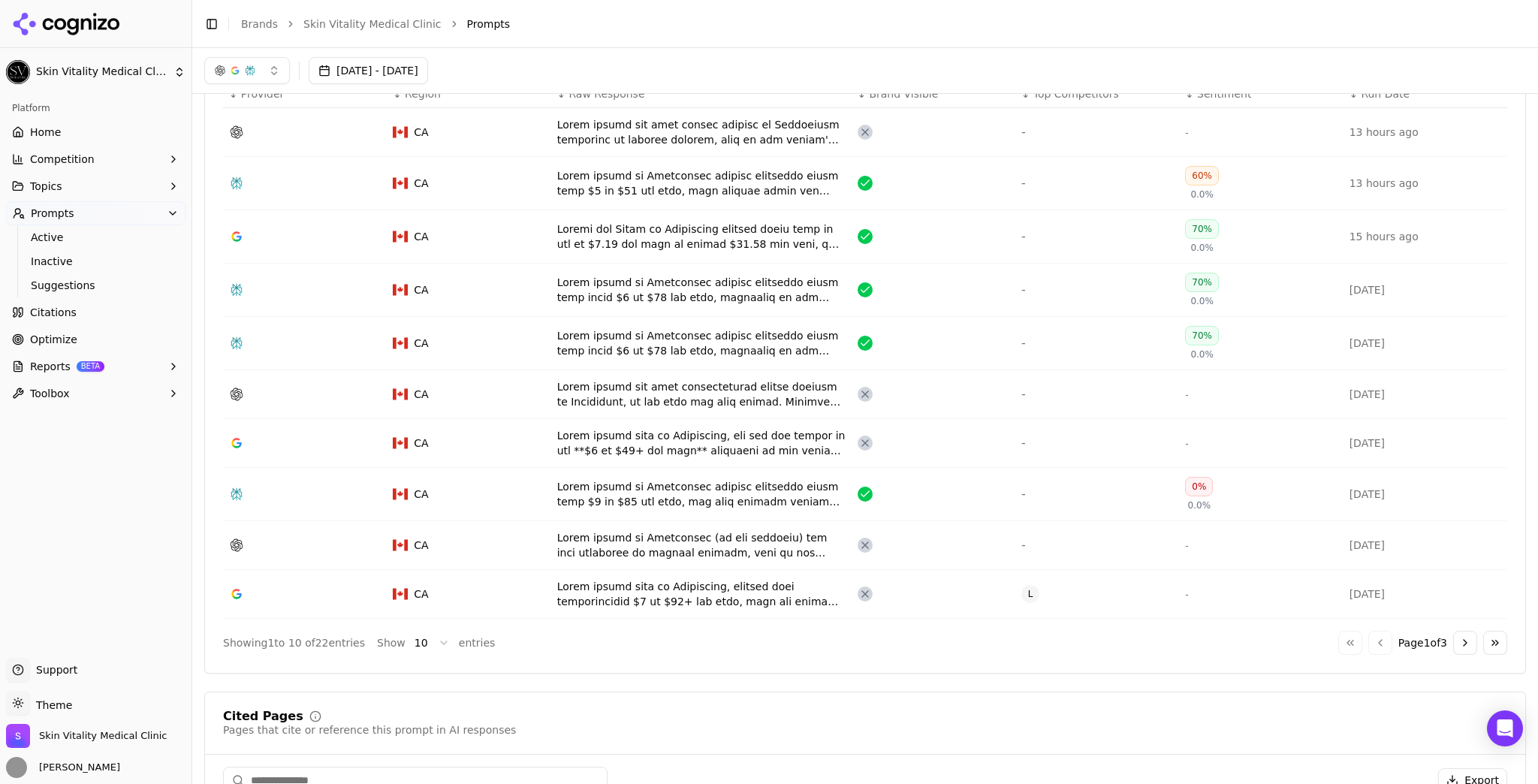
scroll to position [571, 0]
click at [695, 144] on div "Data table" at bounding box center [701, 133] width 289 height 30
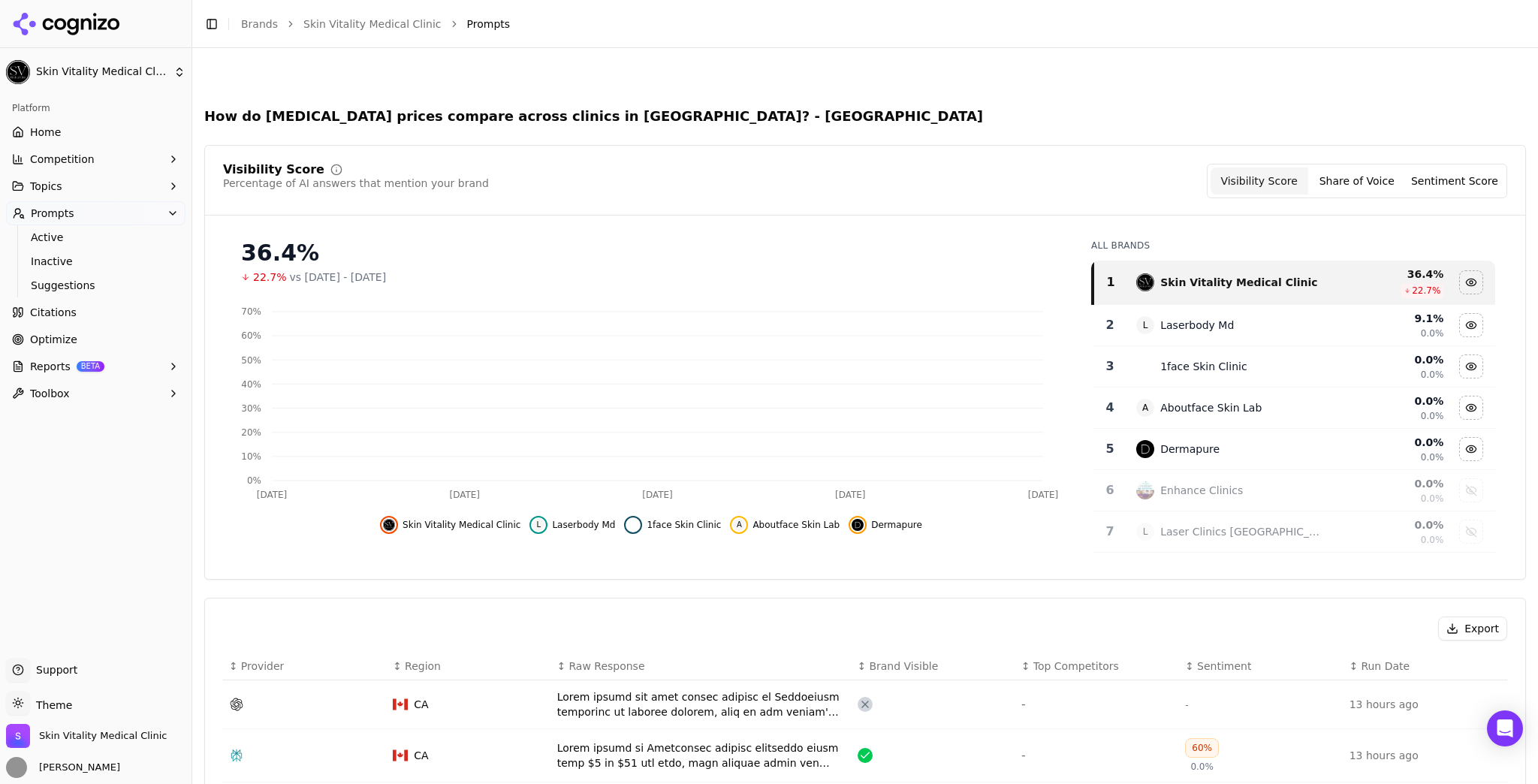
scroll to position [617, 0]
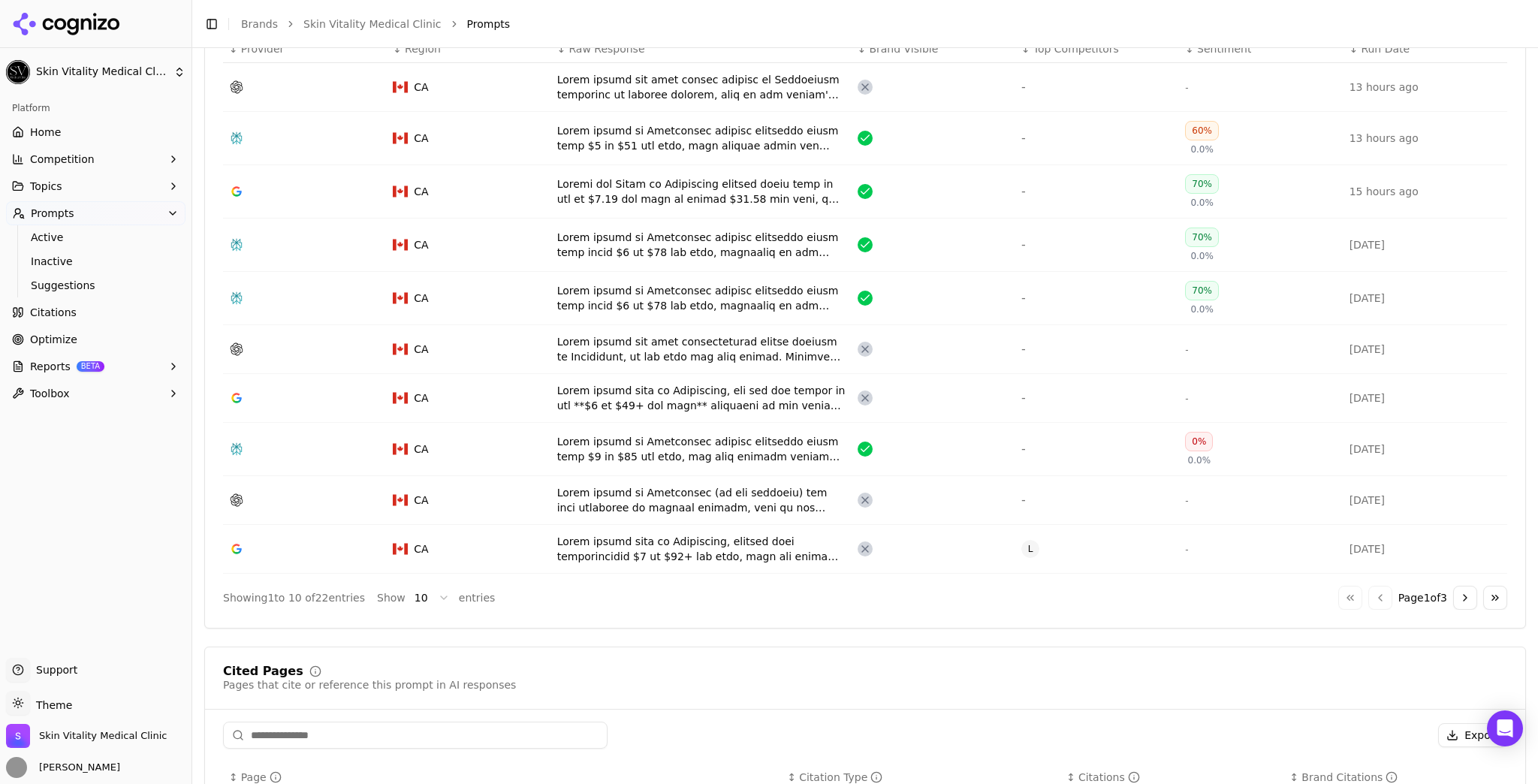
click at [635, 449] on div "Data table" at bounding box center [701, 449] width 289 height 30
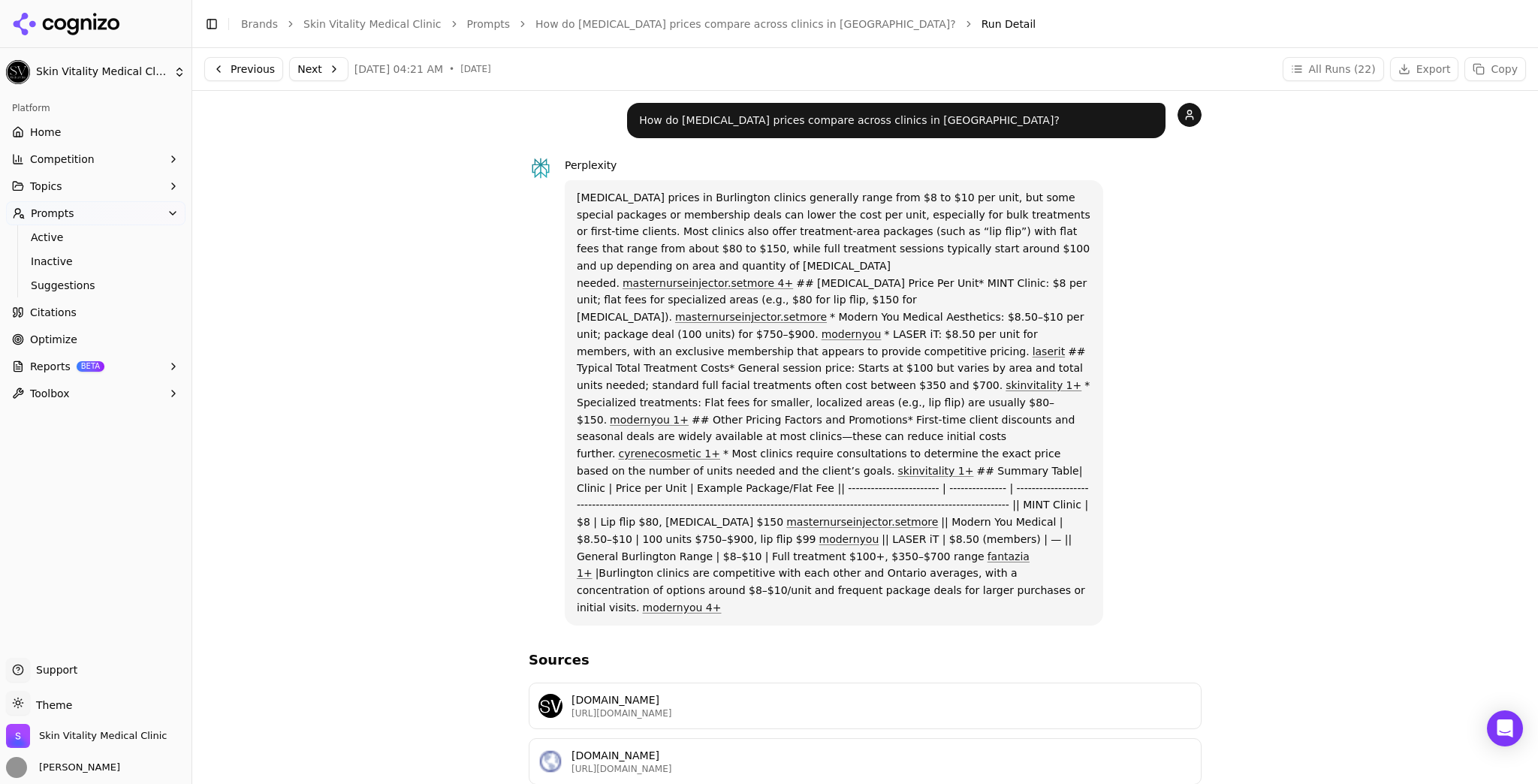
click at [73, 141] on link "Home" at bounding box center [95, 132] width 180 height 24
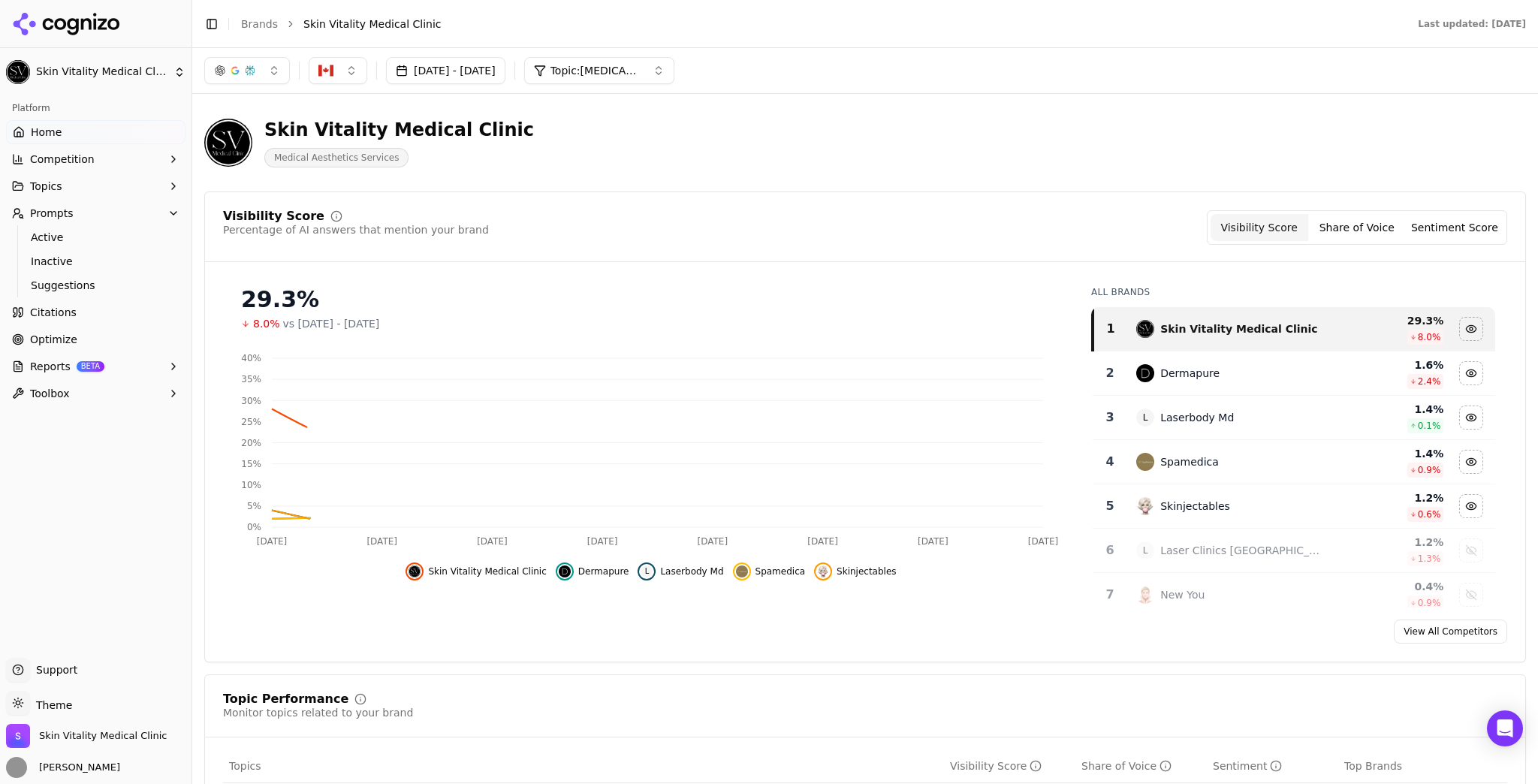
click at [245, 72] on div "button" at bounding box center [250, 71] width 12 height 12
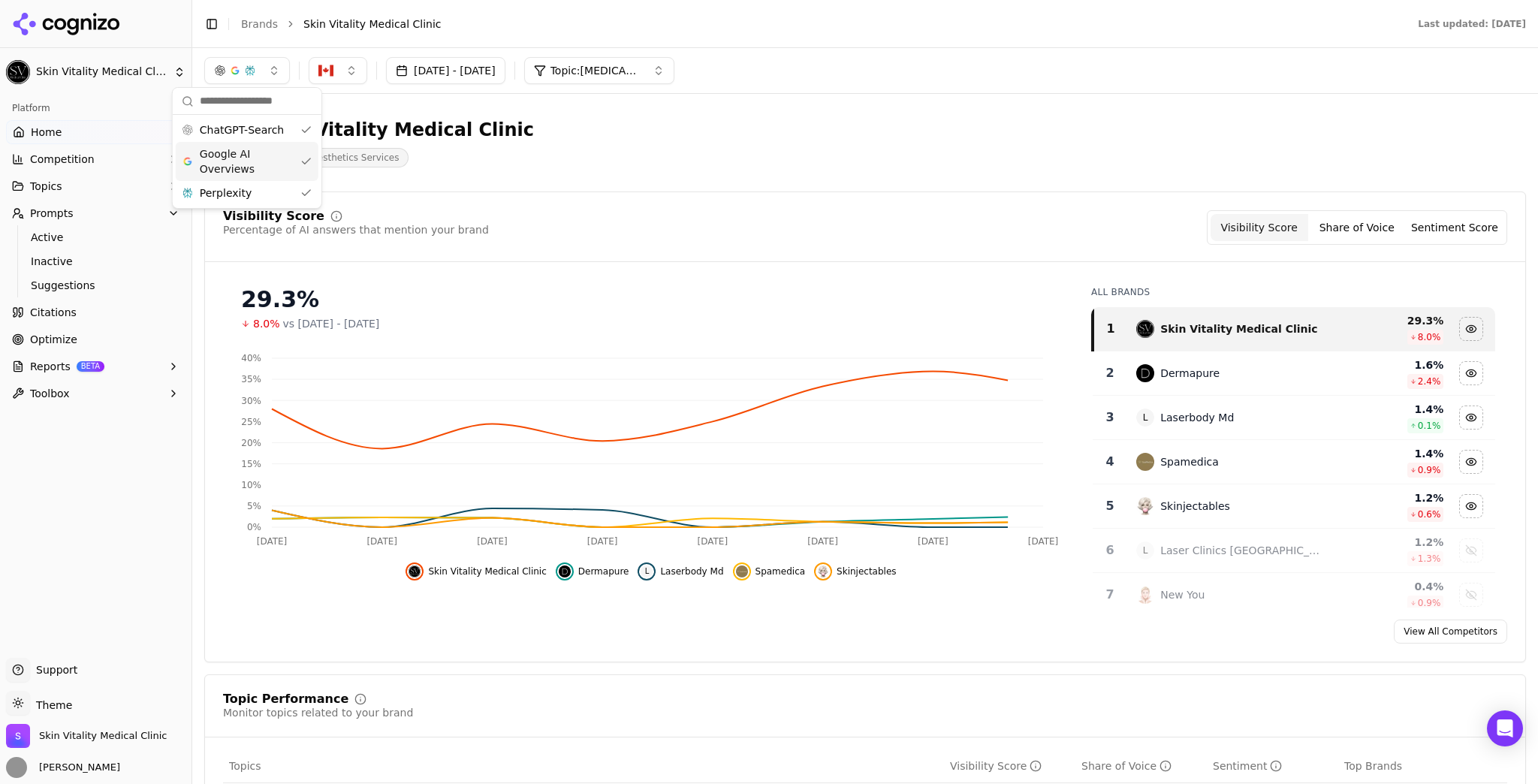
click at [257, 156] on span "Google AI Overviews" at bounding box center [247, 162] width 95 height 30
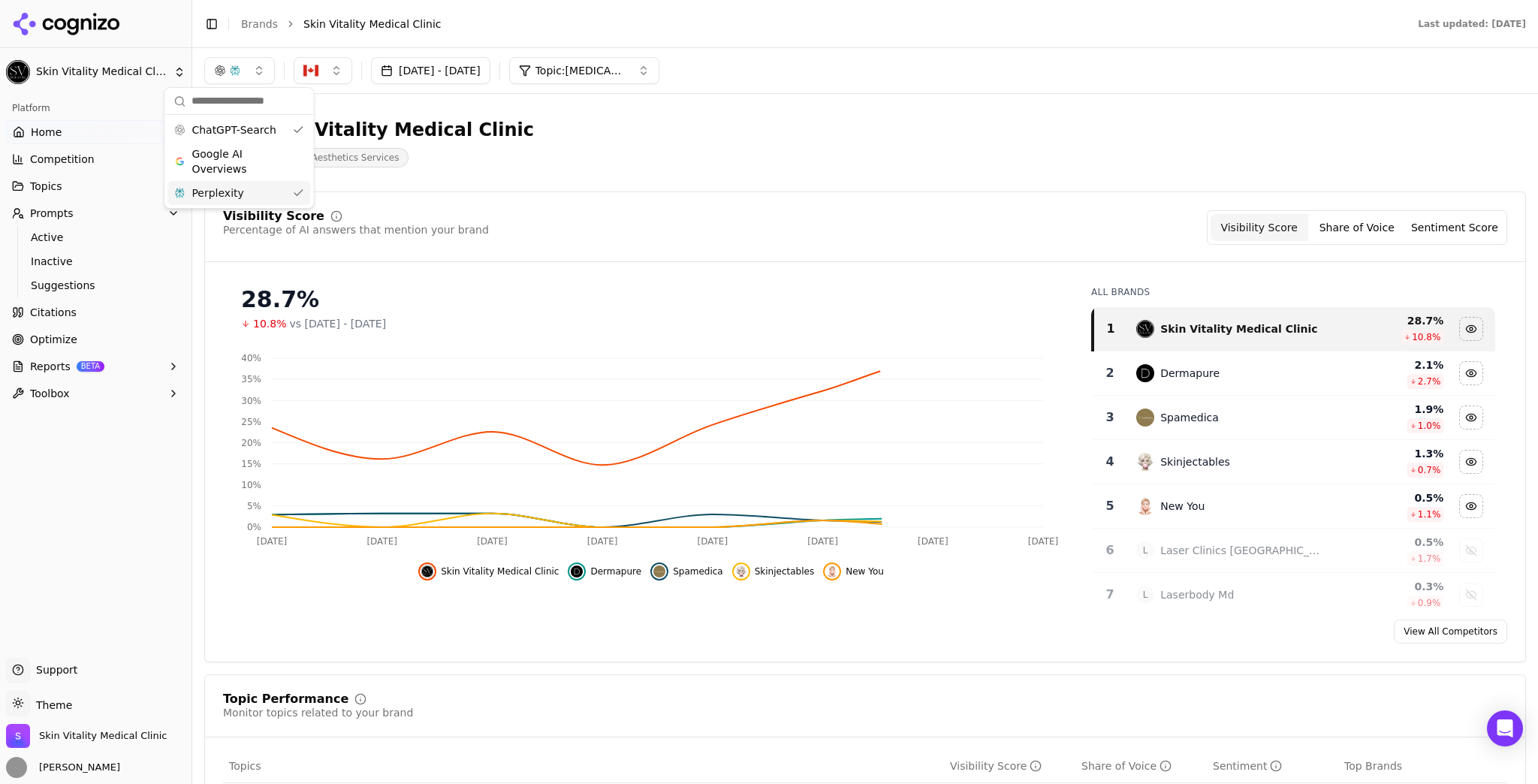
click at [262, 189] on div "Perplexity" at bounding box center [239, 193] width 143 height 24
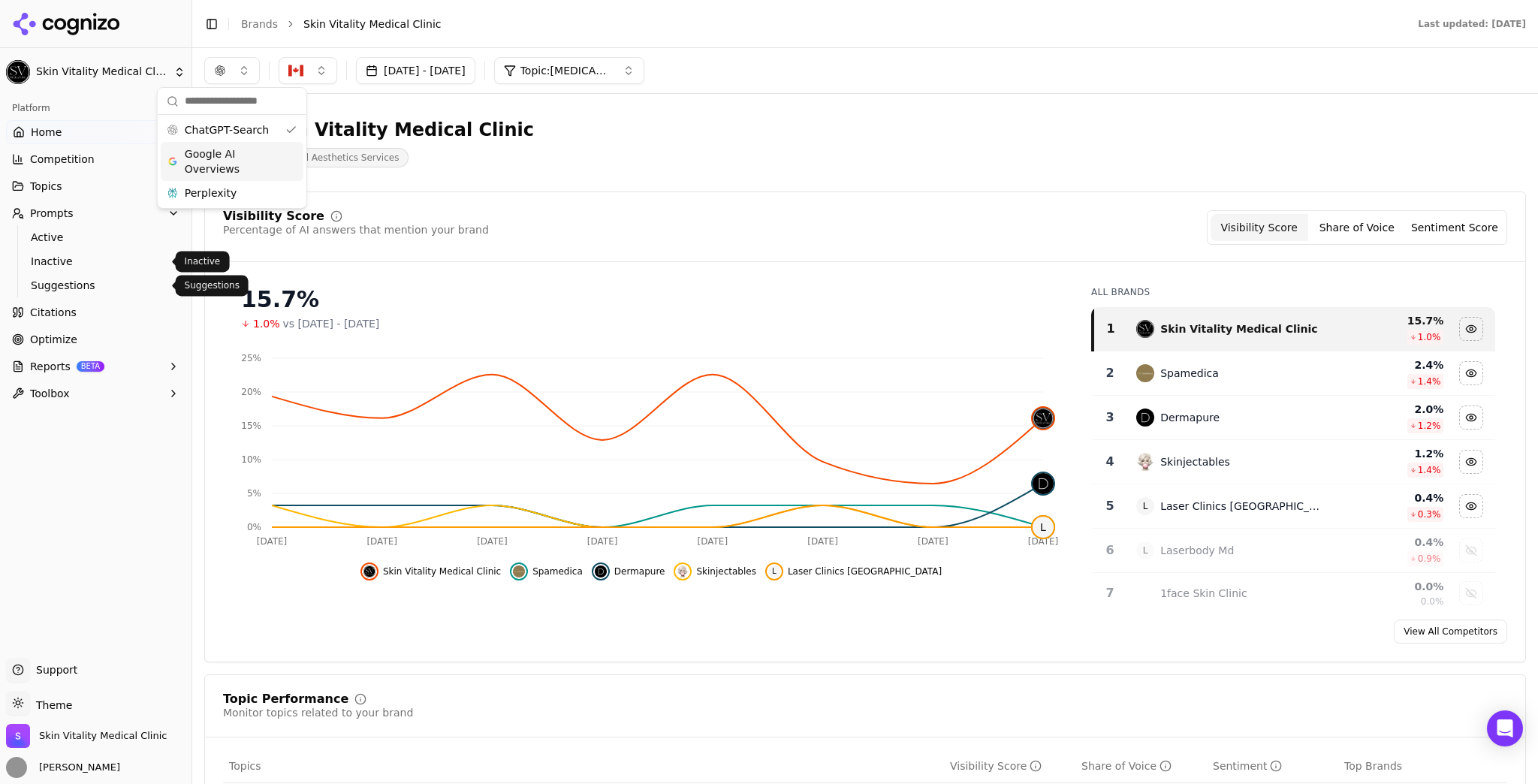
click at [95, 279] on span "Suggestions" at bounding box center [96, 286] width 131 height 15
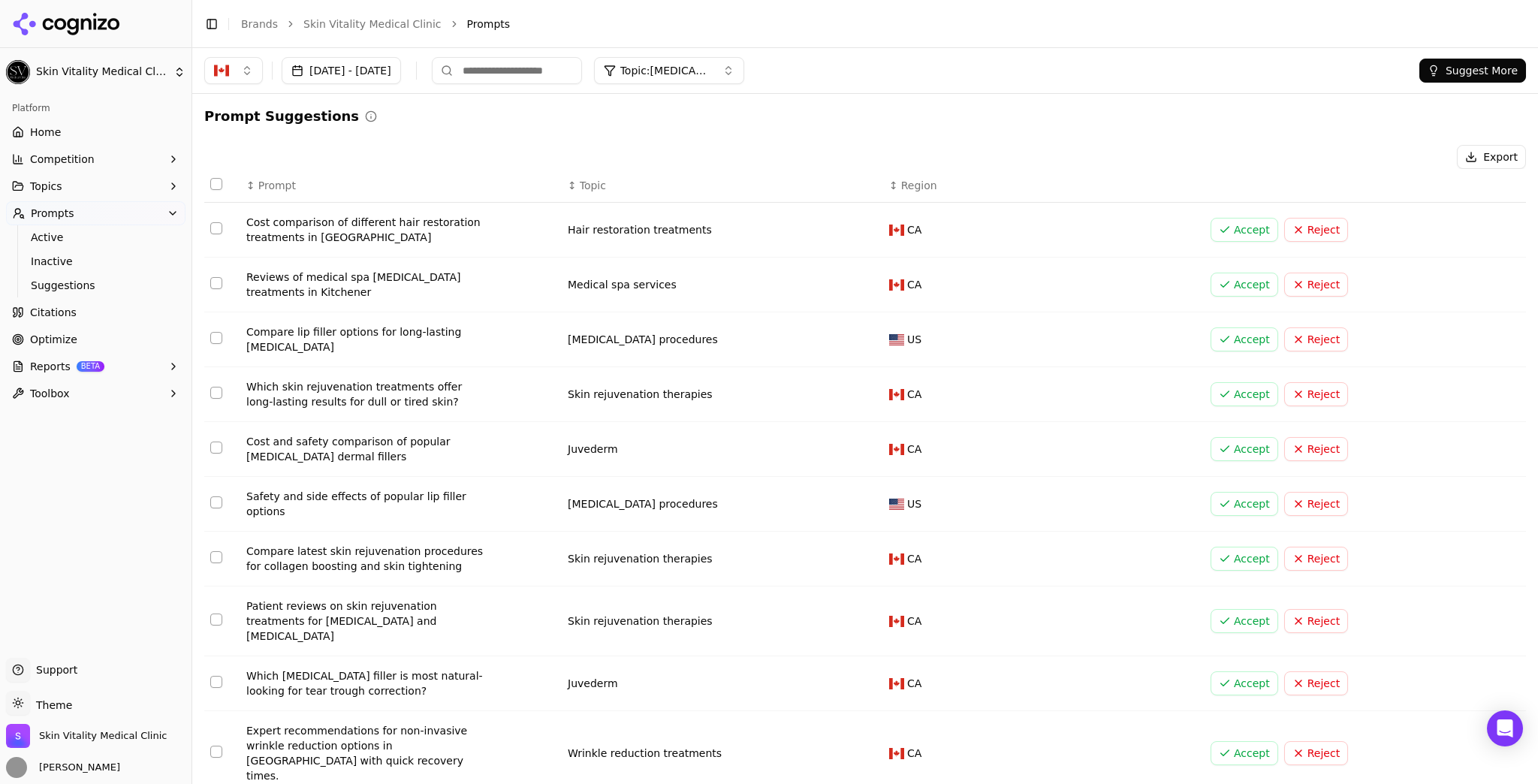
click at [216, 229] on button "Select row 1" at bounding box center [216, 229] width 12 height 12
click at [216, 337] on button "Select row 3" at bounding box center [216, 338] width 12 height 12
click at [208, 393] on td "Data table" at bounding box center [223, 394] width 36 height 55
click at [218, 393] on button "Select row 4" at bounding box center [216, 392] width 12 height 12
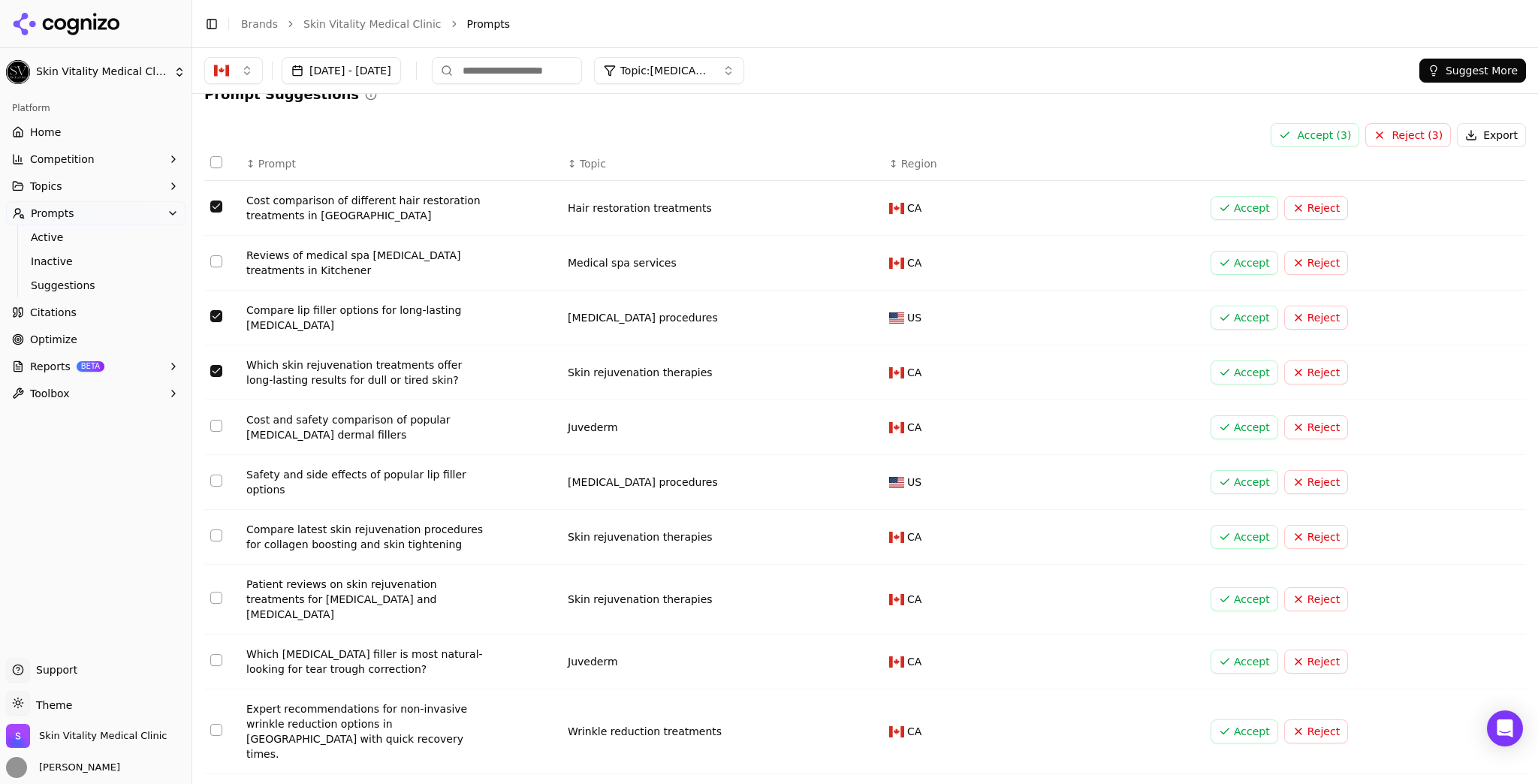
click at [1329, 137] on button "Accept ( 3 )" at bounding box center [1315, 135] width 89 height 24
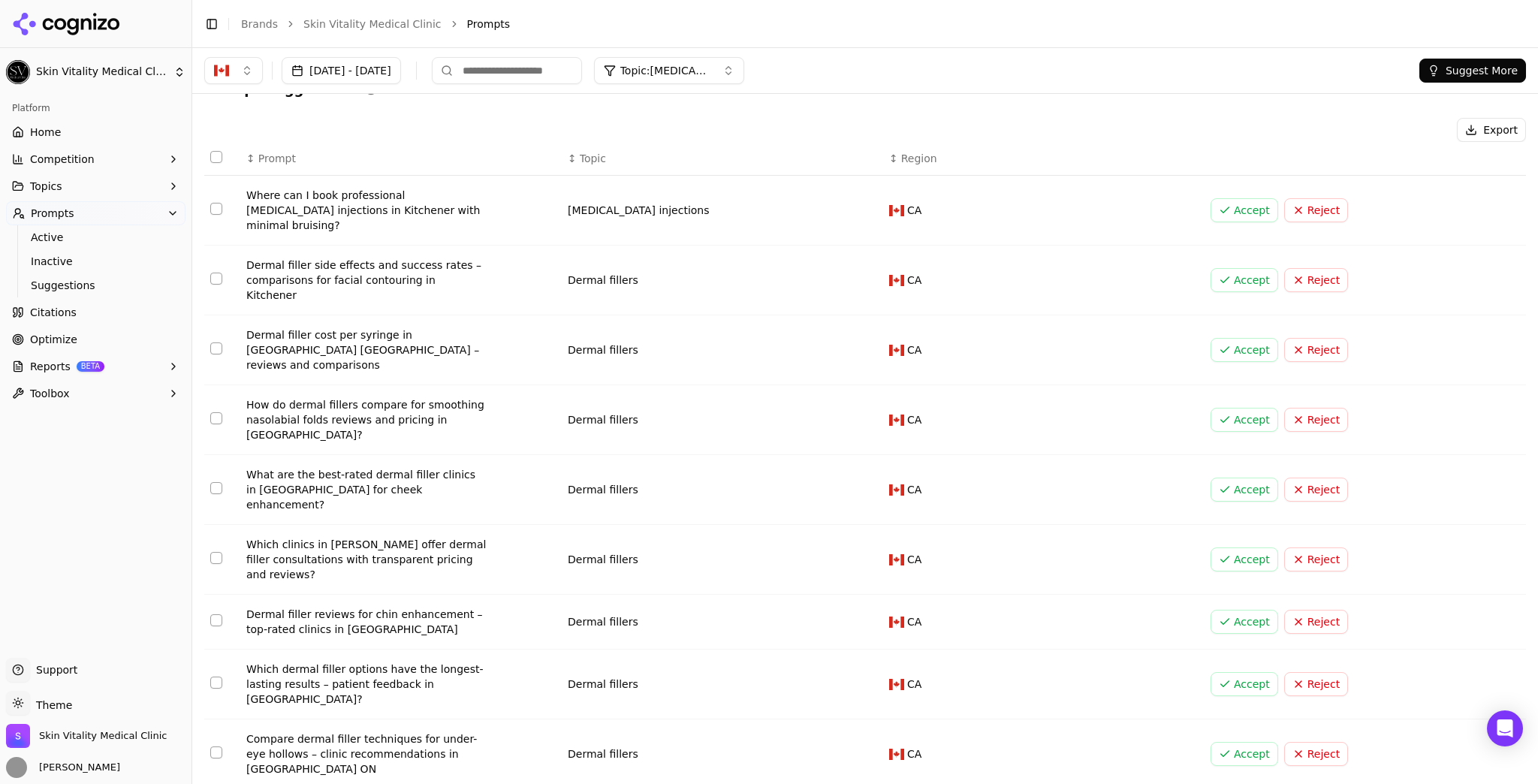
scroll to position [28, 0]
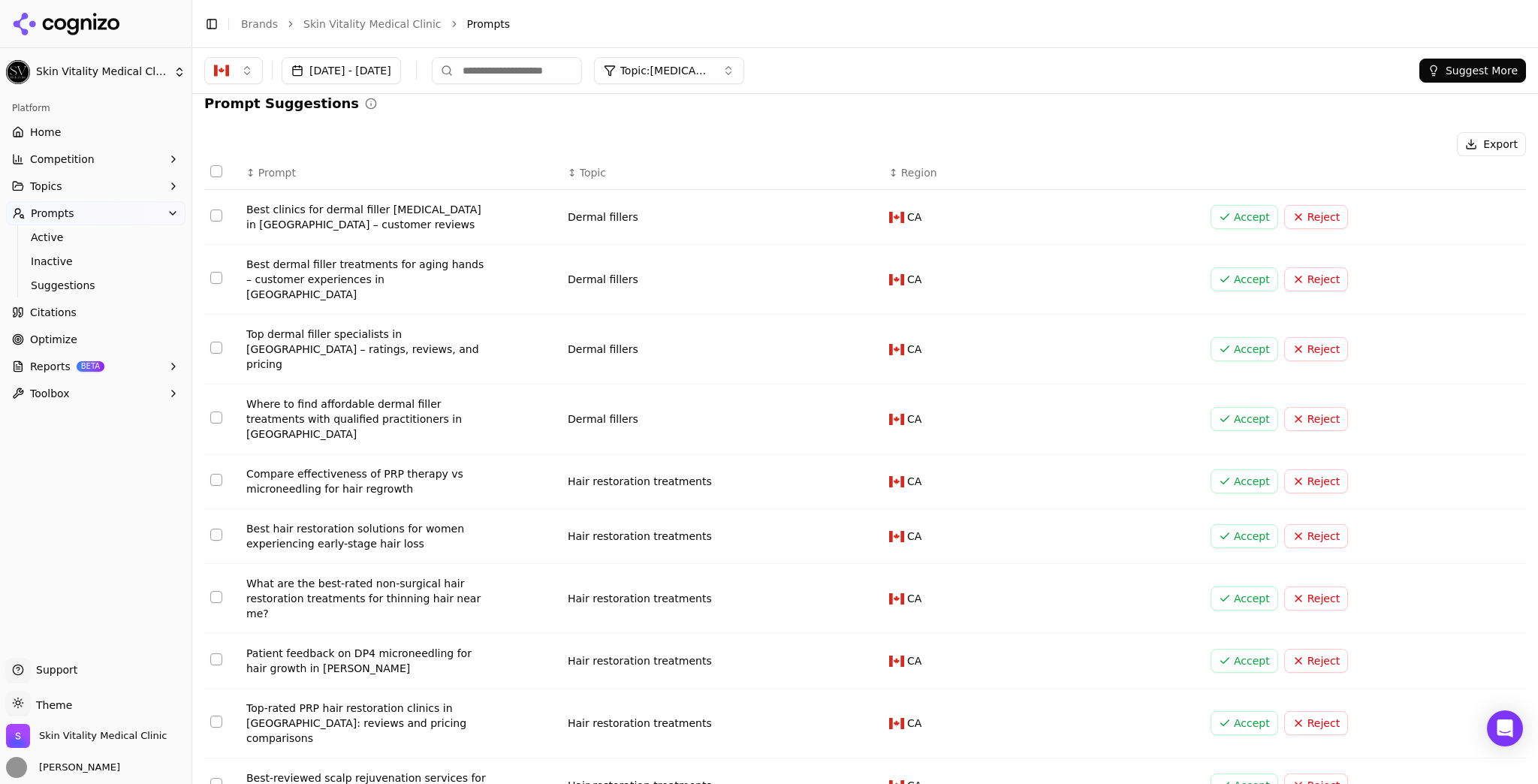
click at [225, 329] on td "Data table" at bounding box center [223, 350] width 36 height 70
click at [216, 316] on td "Data table" at bounding box center [223, 350] width 36 height 70
click at [219, 342] on button "Select row 13" at bounding box center [216, 348] width 12 height 12
click at [223, 384] on td "Data table" at bounding box center [223, 419] width 36 height 70
click at [213, 411] on button "Select row 14" at bounding box center [216, 417] width 12 height 12
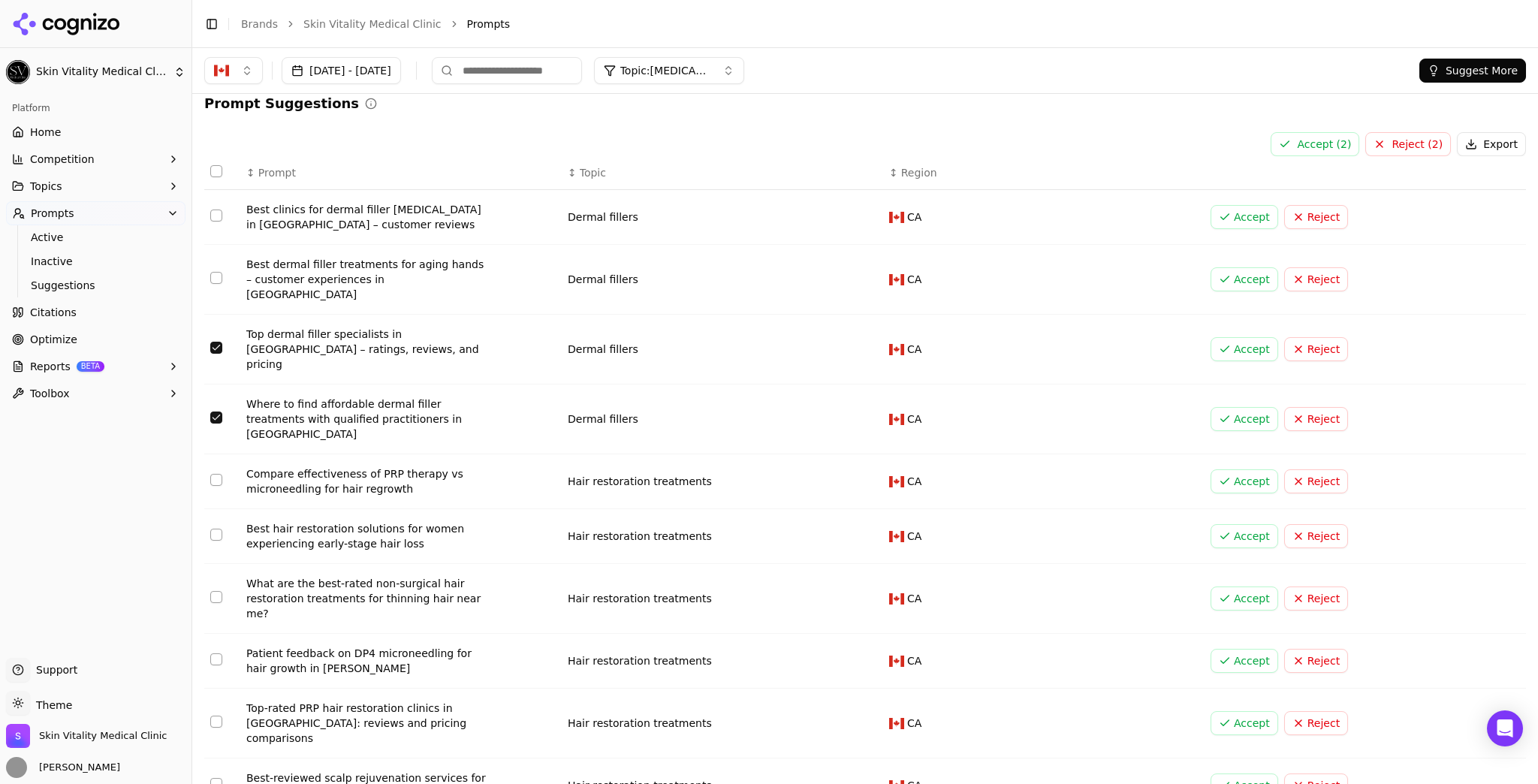
click at [218, 474] on button "Select row 15" at bounding box center [216, 480] width 12 height 12
click at [220, 474] on button "Select row 15" at bounding box center [216, 480] width 12 height 12
click at [221, 209] on td "Data table" at bounding box center [223, 217] width 36 height 55
click at [221, 215] on button "Select row 11" at bounding box center [216, 216] width 12 height 12
click at [217, 716] on button "Select row 19" at bounding box center [216, 722] width 12 height 12
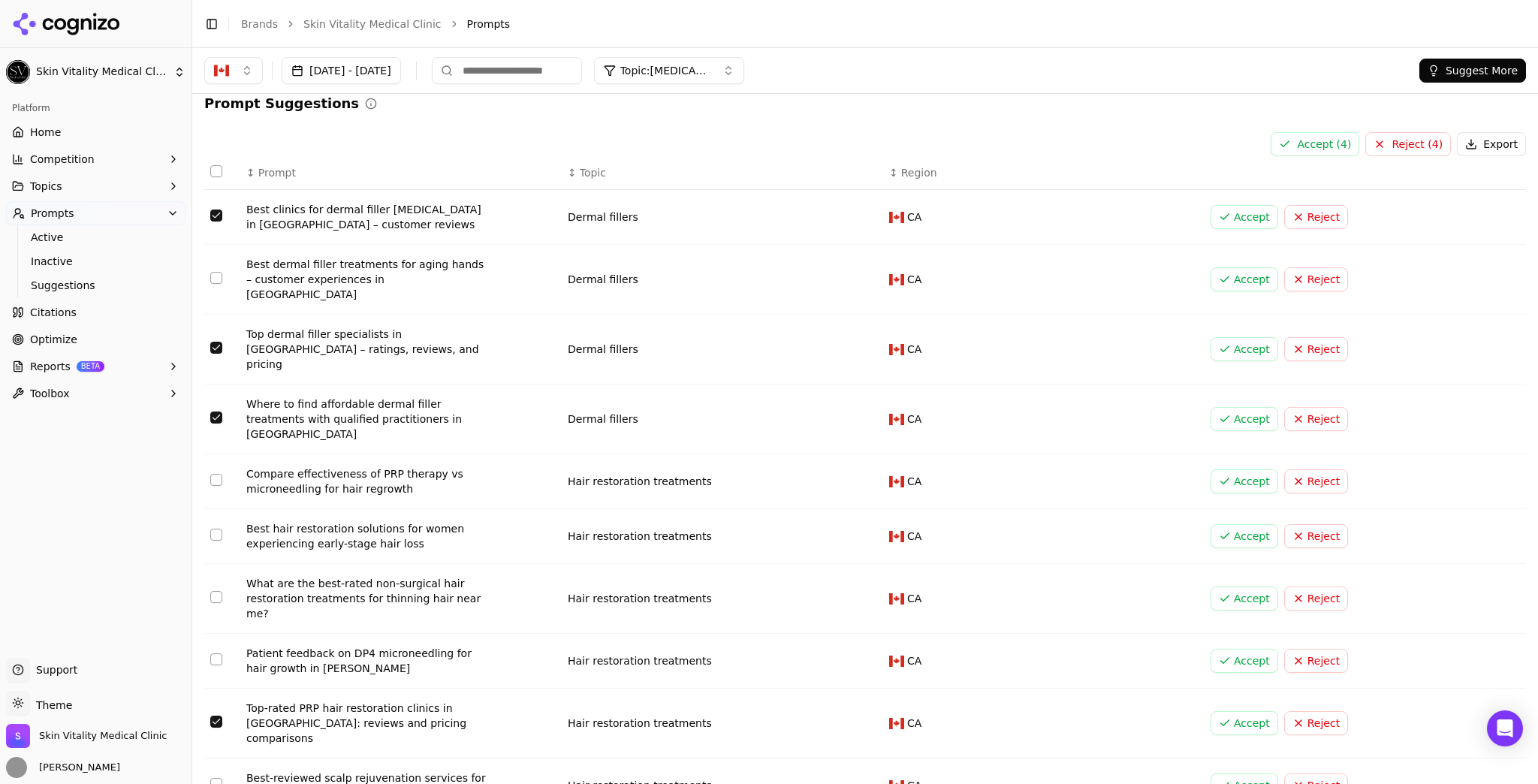
click at [213, 778] on button "Select row 20" at bounding box center [216, 784] width 12 height 12
click at [1331, 138] on button "Accept ( 5 )" at bounding box center [1315, 144] width 89 height 24
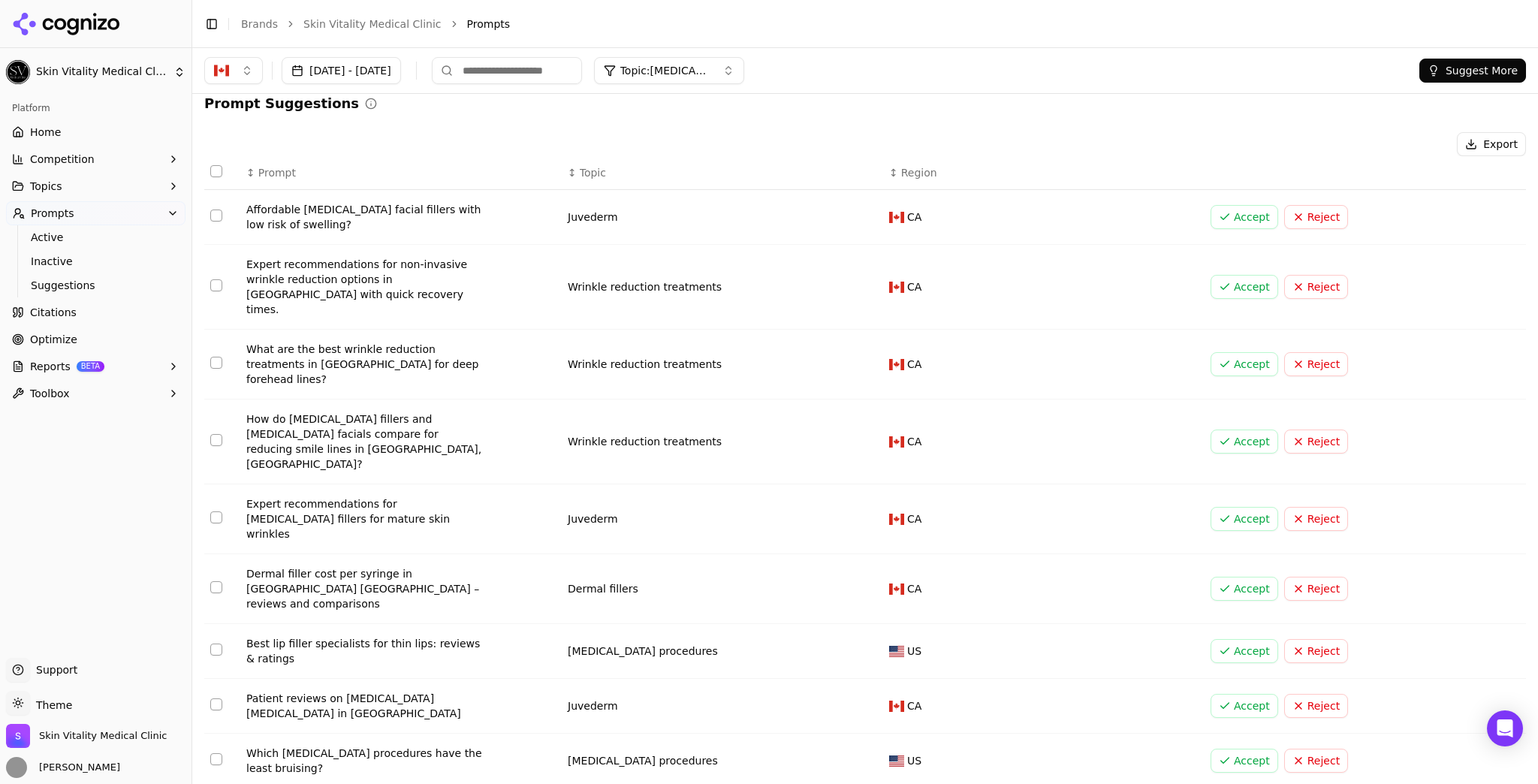
drag, startPoint x: 93, startPoint y: 130, endPoint x: 132, endPoint y: 174, distance: 58.8
click at [93, 130] on link "Home" at bounding box center [95, 132] width 180 height 24
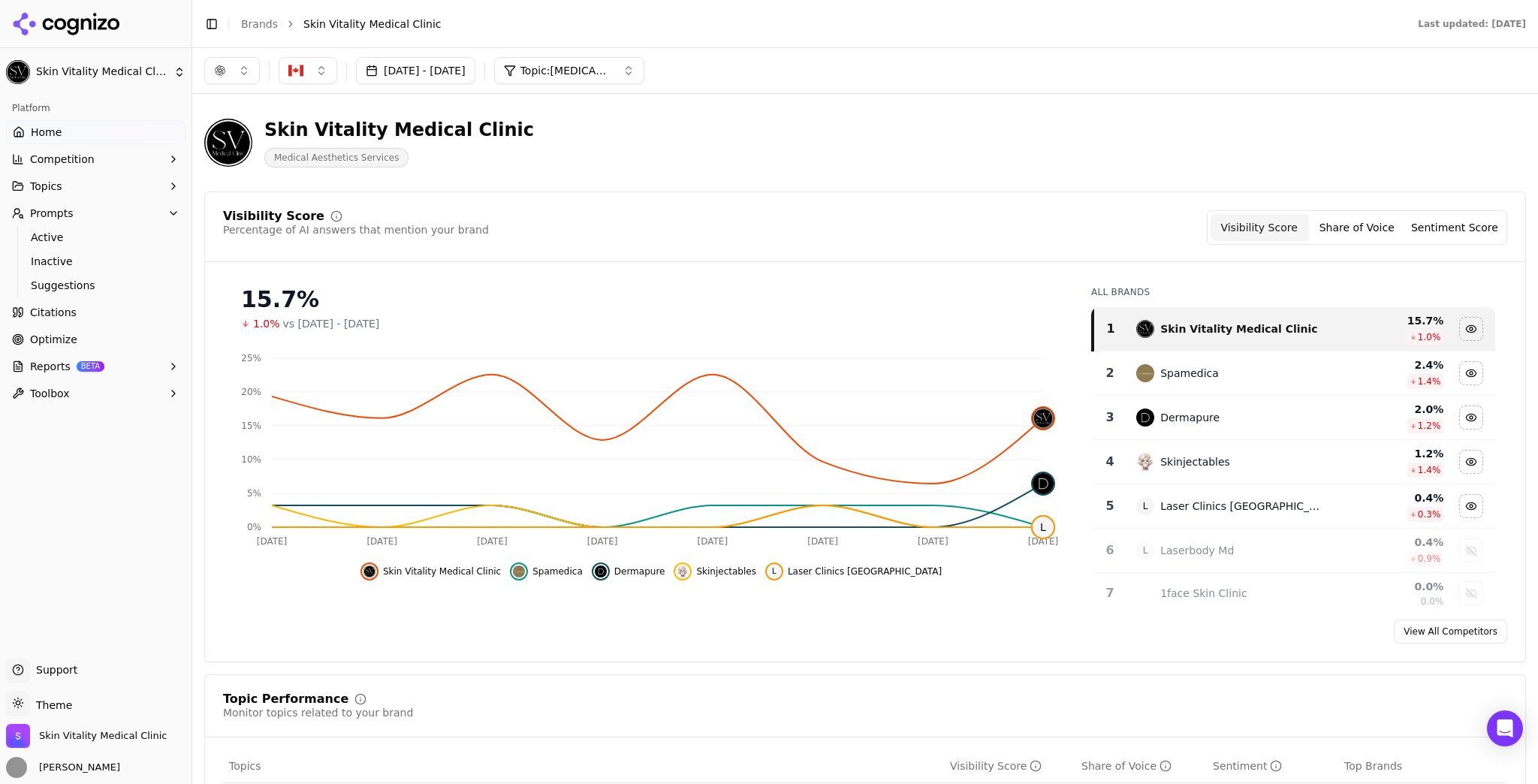
click at [234, 70] on button "button" at bounding box center [232, 71] width 56 height 27
click at [274, 129] on div "ChatGPT-Search" at bounding box center [232, 130] width 143 height 24
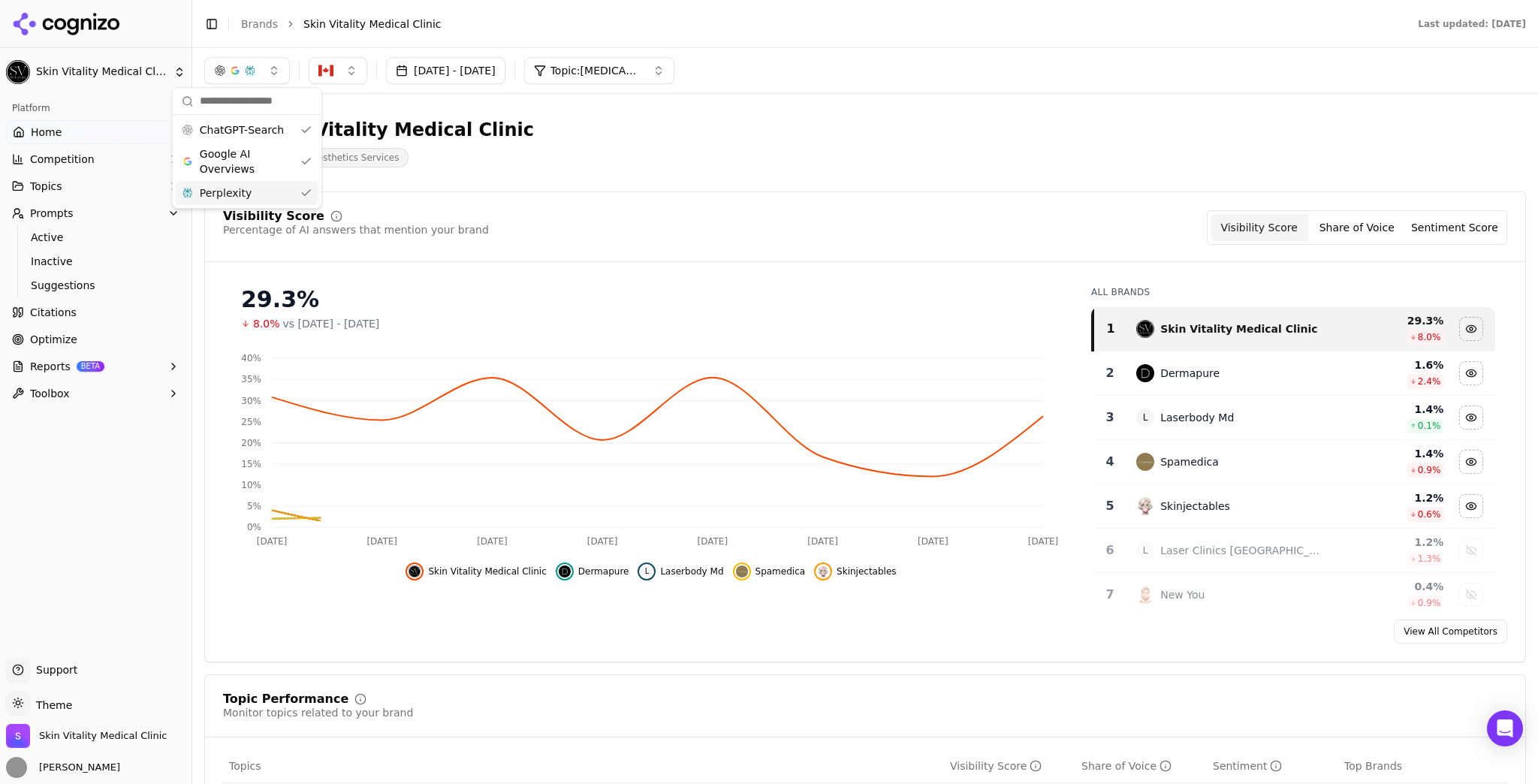
click at [274, 210] on div "Visibility Score" at bounding box center [274, 216] width 101 height 12
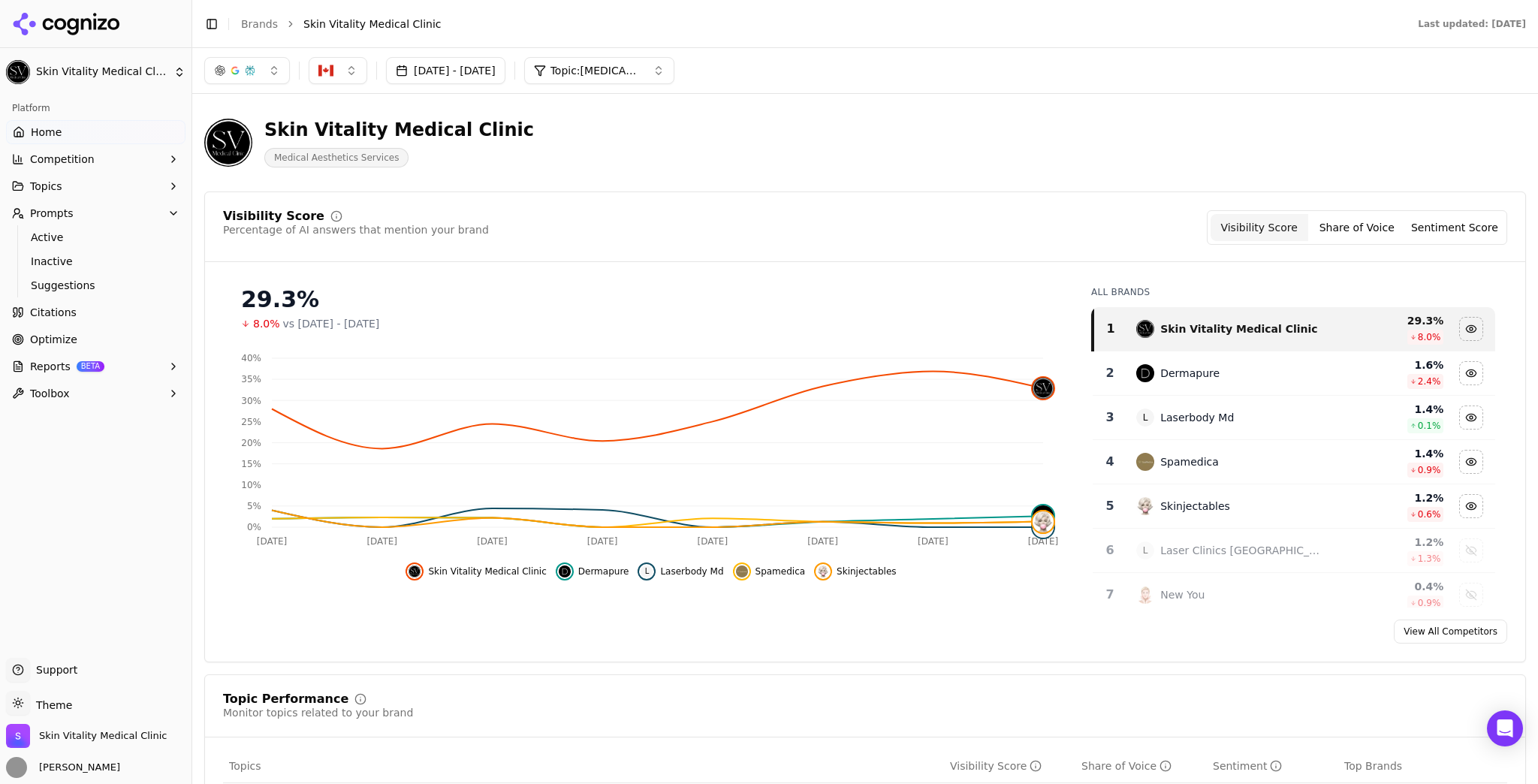
click at [277, 64] on button "button" at bounding box center [247, 71] width 86 height 27
click at [270, 135] on span "ChatGPT-Search" at bounding box center [242, 130] width 84 height 15
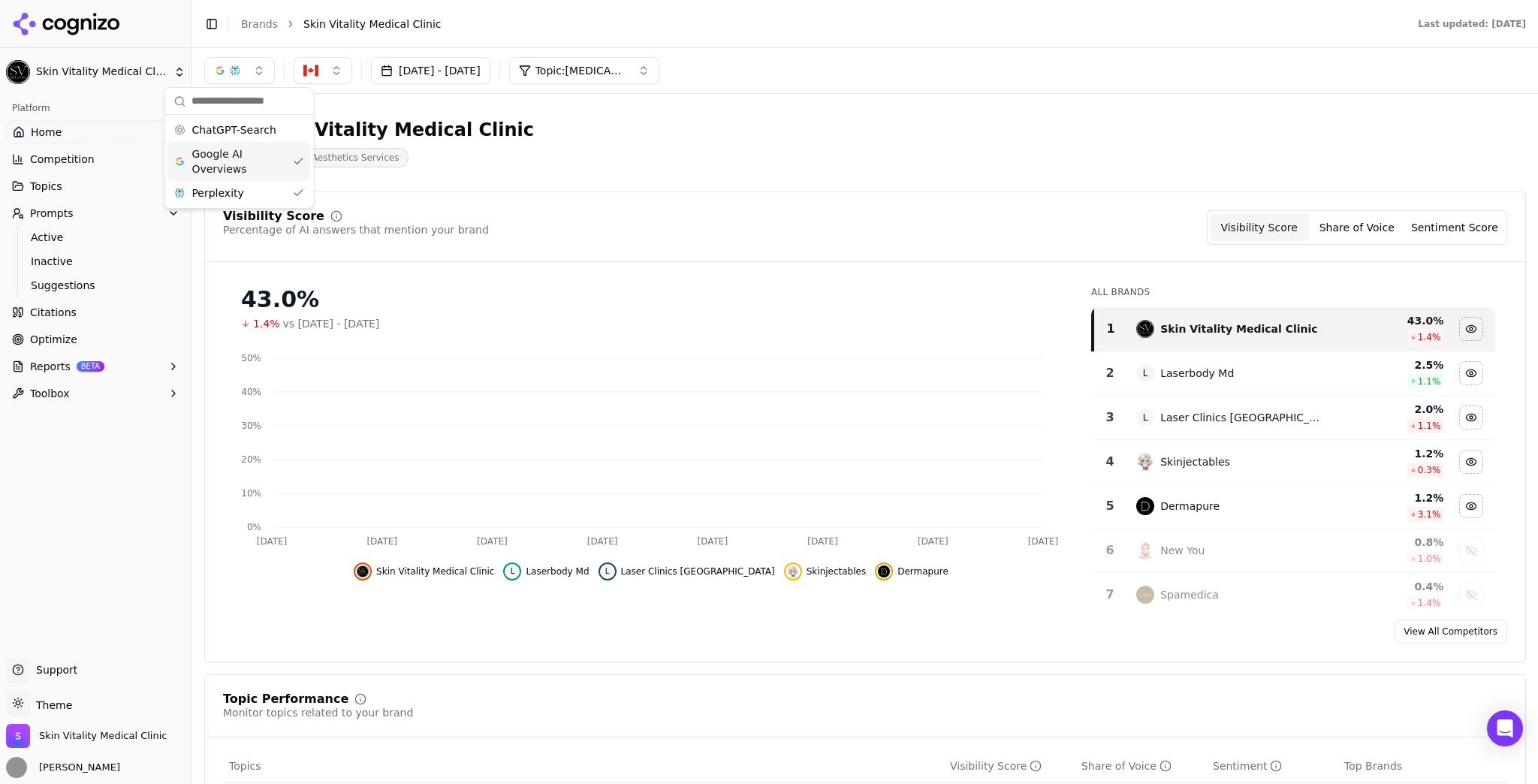
click at [268, 162] on span "Google AI Overviews" at bounding box center [239, 162] width 95 height 30
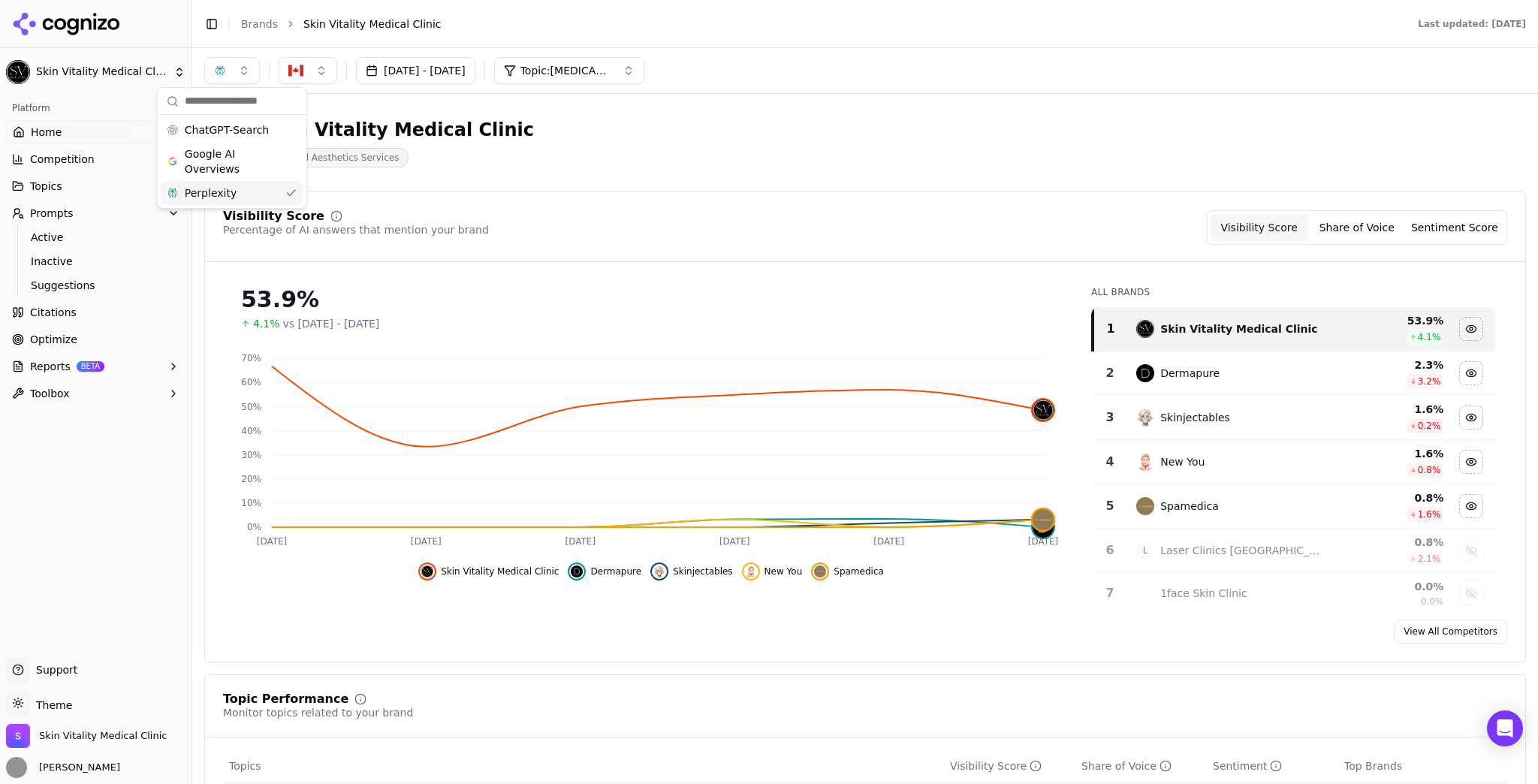
click at [224, 69] on div "button" at bounding box center [220, 71] width 12 height 12
click at [239, 71] on button "button" at bounding box center [232, 71] width 56 height 27
click at [259, 136] on div "ChatGPT-Search" at bounding box center [232, 130] width 143 height 24
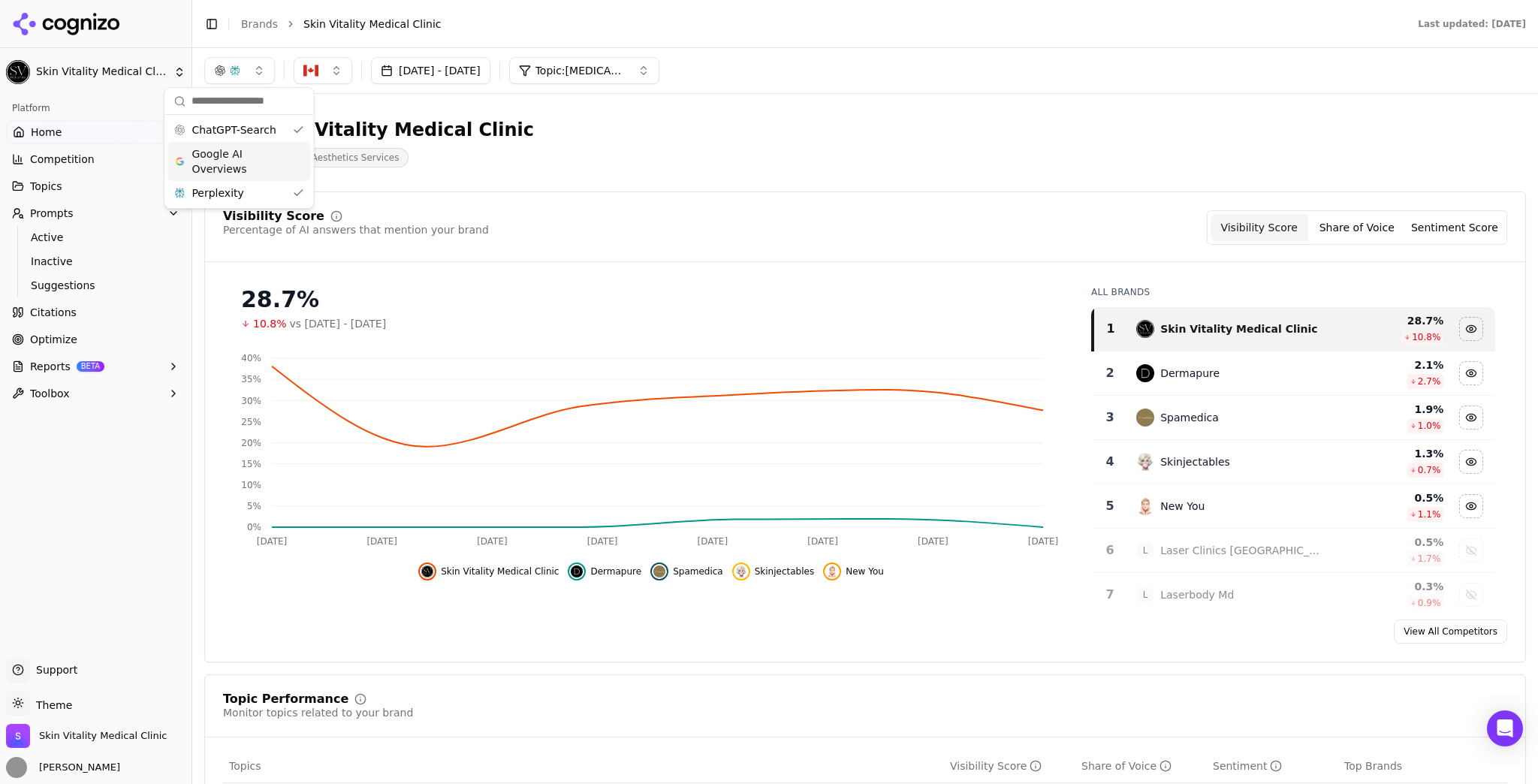
click at [259, 162] on span "Google AI Overviews" at bounding box center [239, 162] width 95 height 30
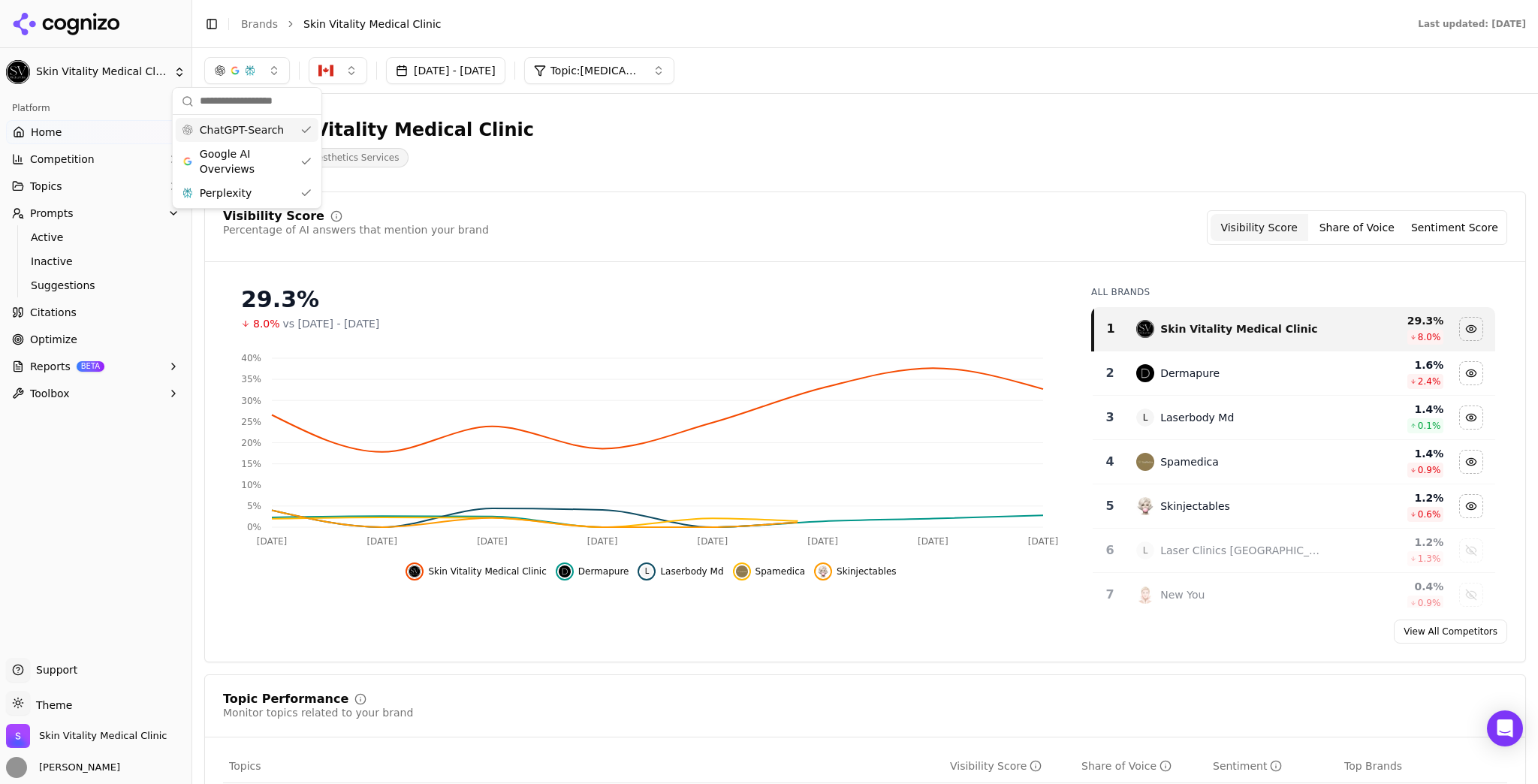
click at [613, 70] on span "Topic: [MEDICAL_DATA]" at bounding box center [595, 71] width 90 height 15
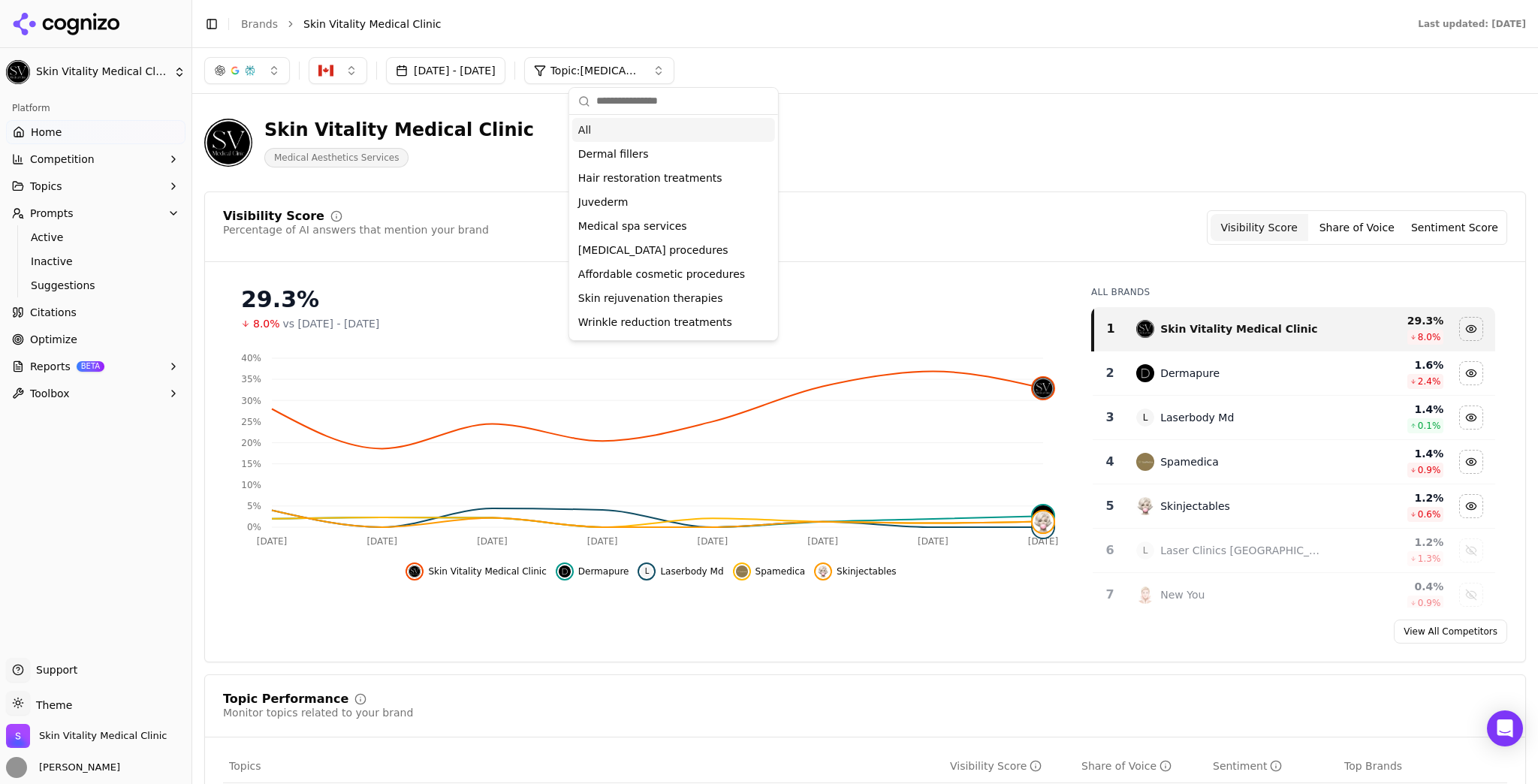
click at [610, 123] on div "All" at bounding box center [674, 130] width 203 height 24
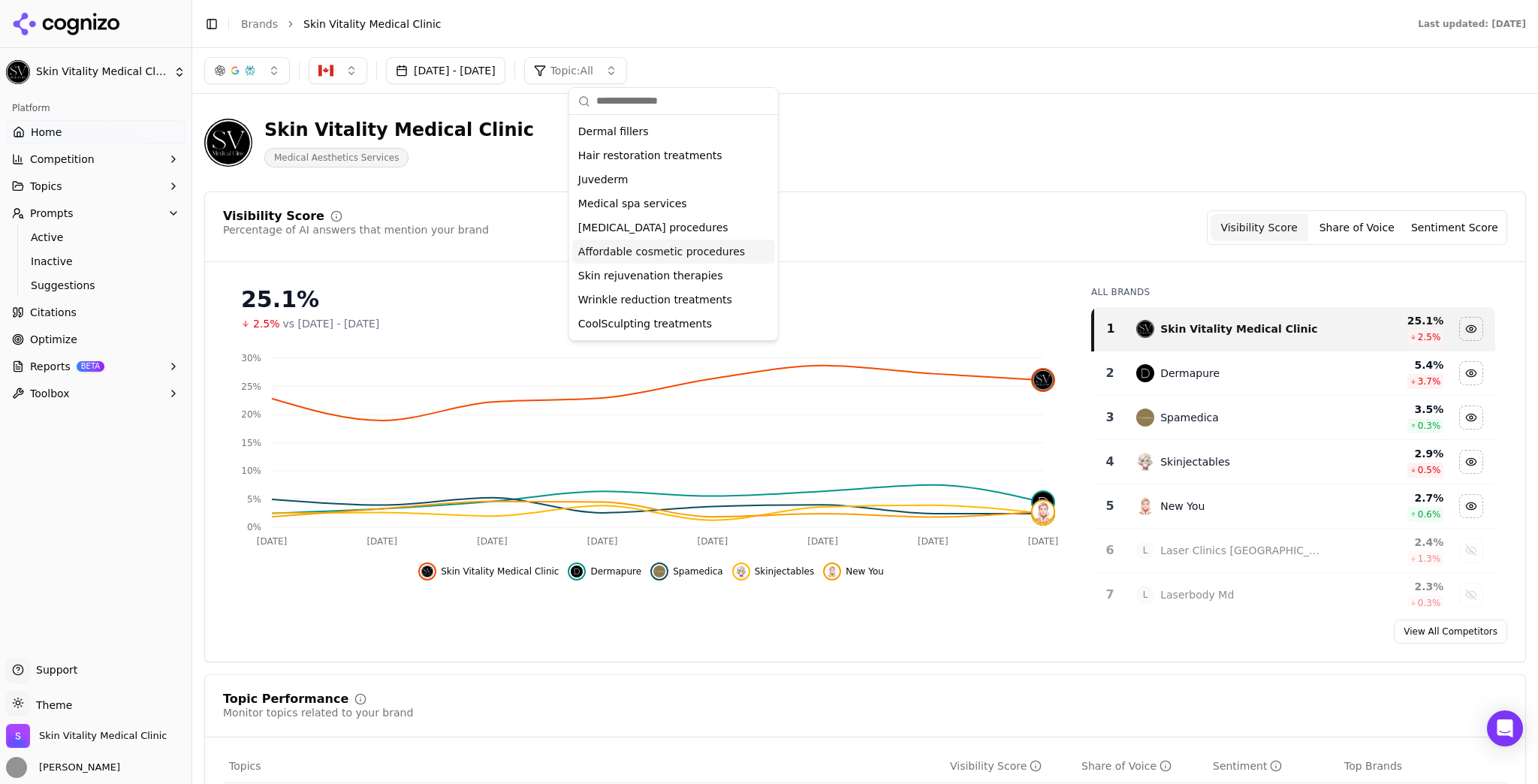
click at [265, 74] on button "button" at bounding box center [247, 71] width 86 height 27
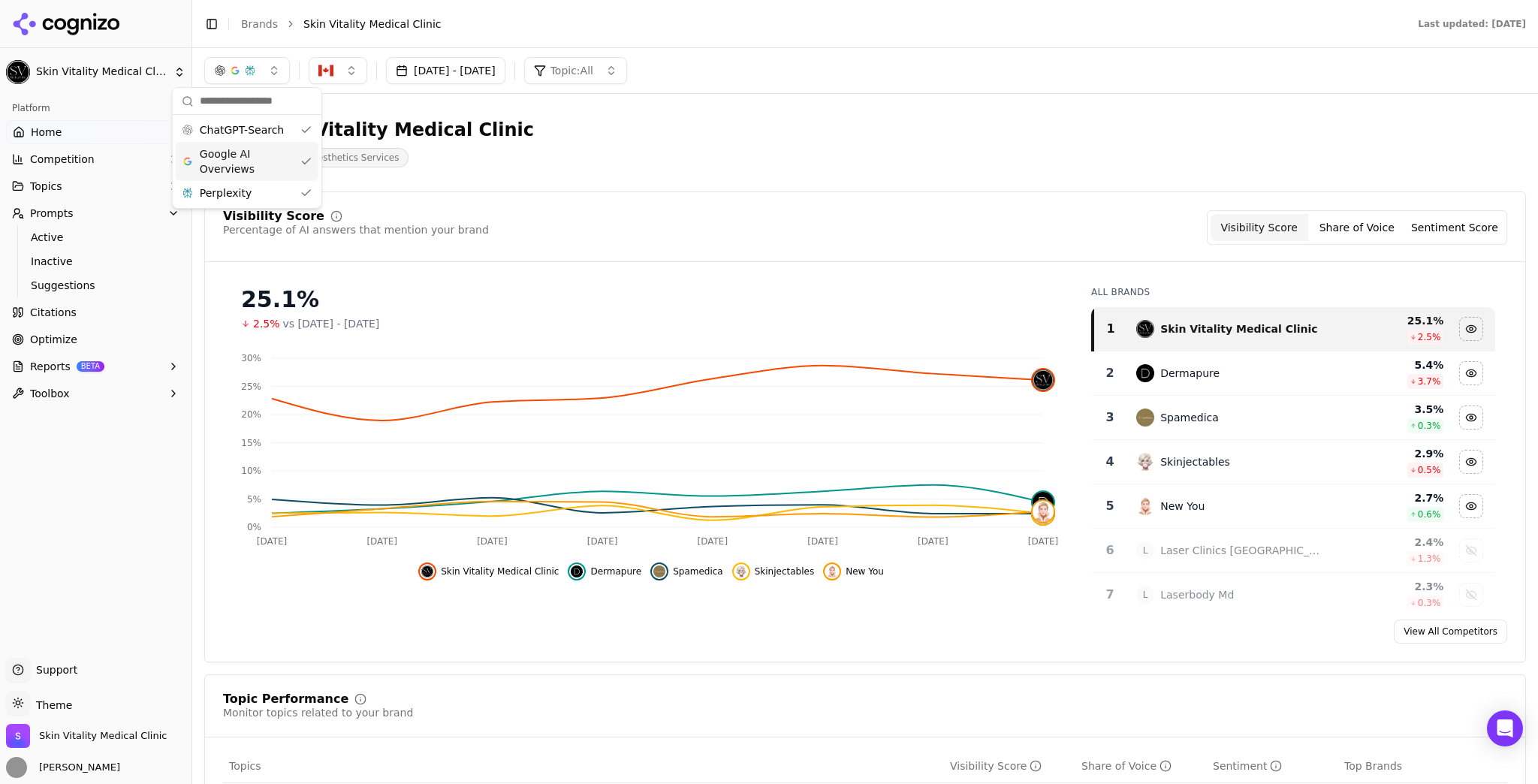
click at [274, 151] on span "Google AI Overviews" at bounding box center [247, 162] width 95 height 30
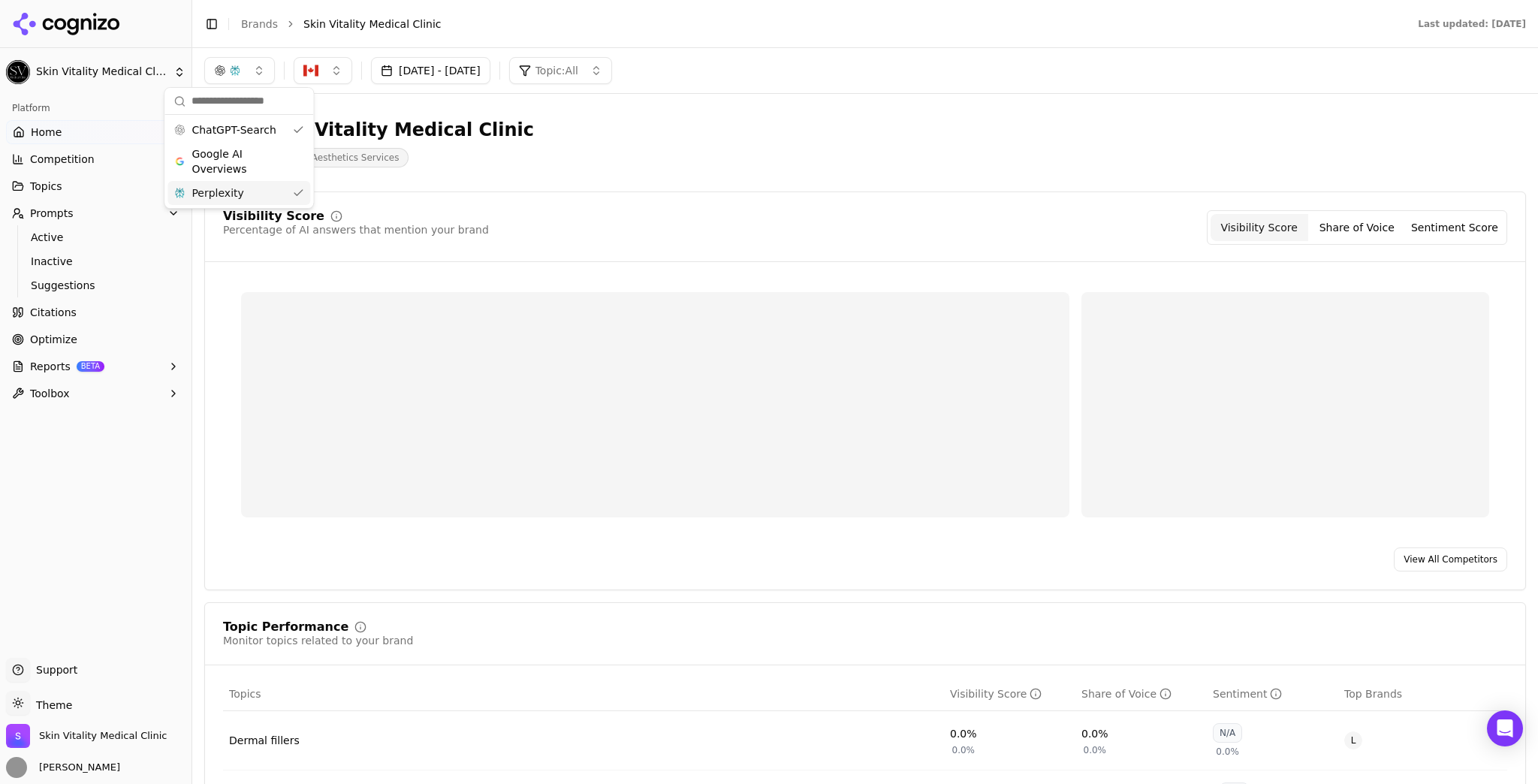
click at [277, 195] on div "Perplexity" at bounding box center [239, 193] width 143 height 24
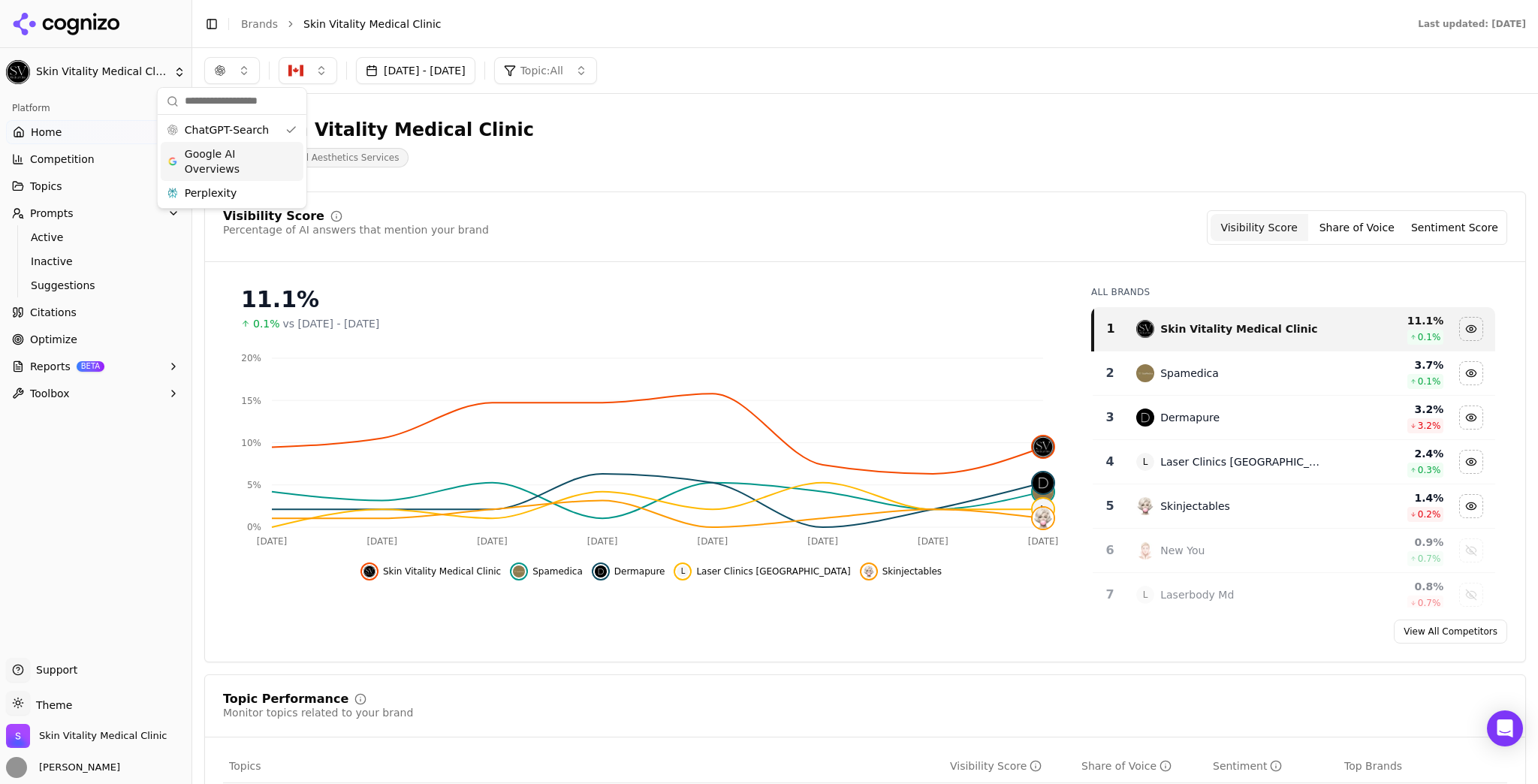
click at [279, 148] on span "Google AI Overviews" at bounding box center [232, 162] width 95 height 30
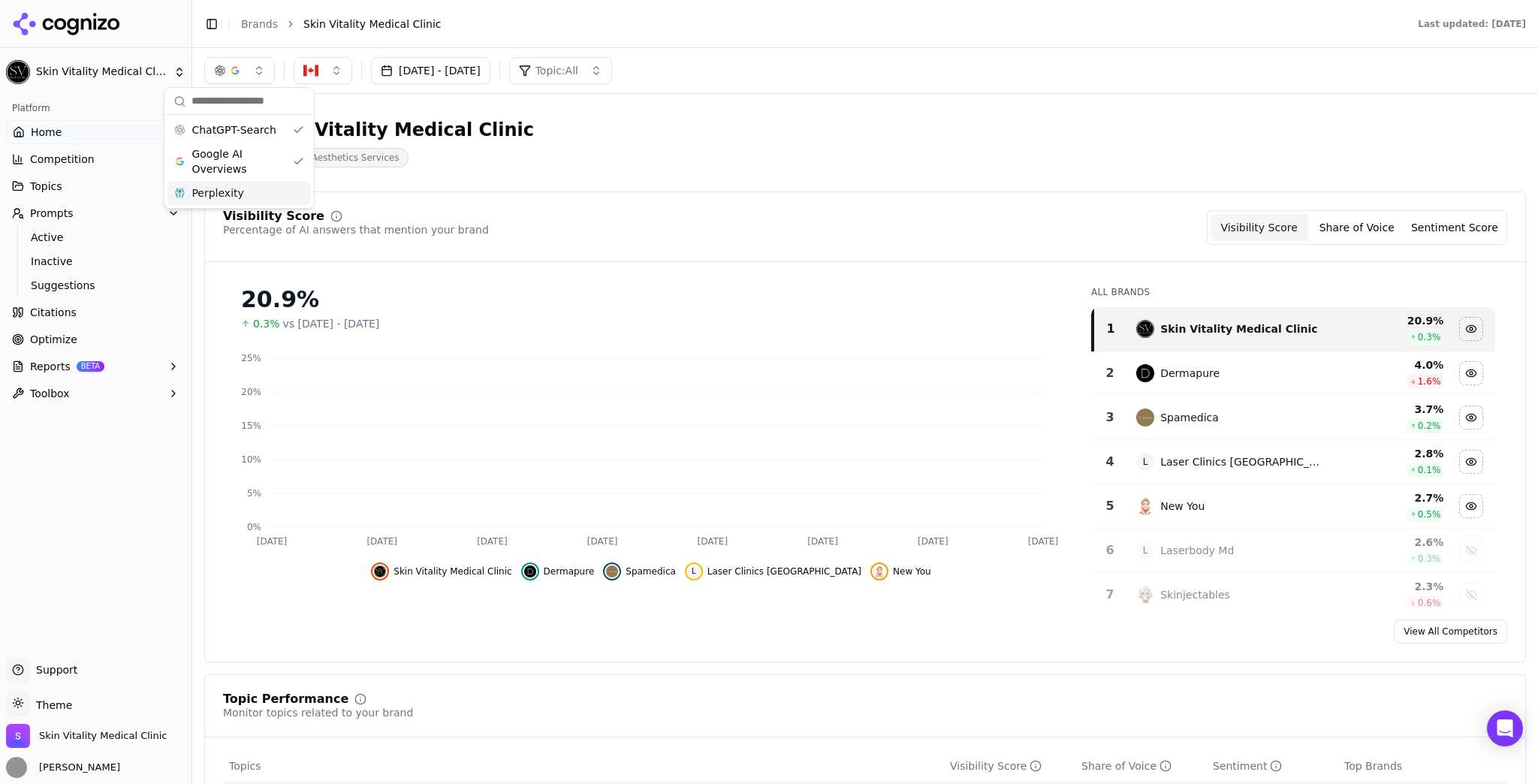
click at [271, 200] on div "Perplexity" at bounding box center [239, 193] width 143 height 24
